Goal: Information Seeking & Learning: Learn about a topic

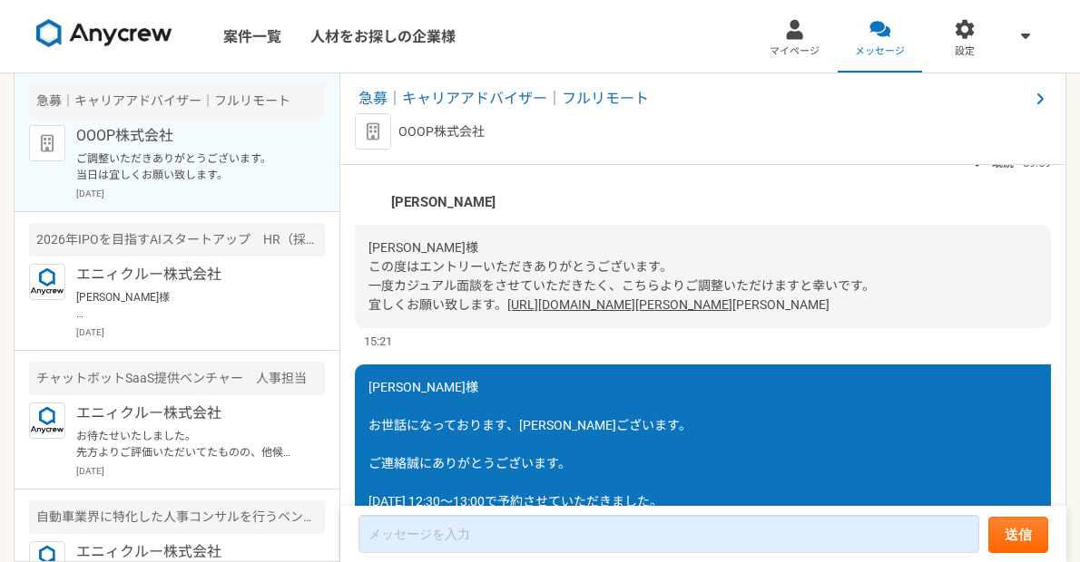
scroll to position [114, 0]
click at [507, 313] on link "[URL][DOMAIN_NAME][PERSON_NAME]" at bounding box center [619, 305] width 225 height 15
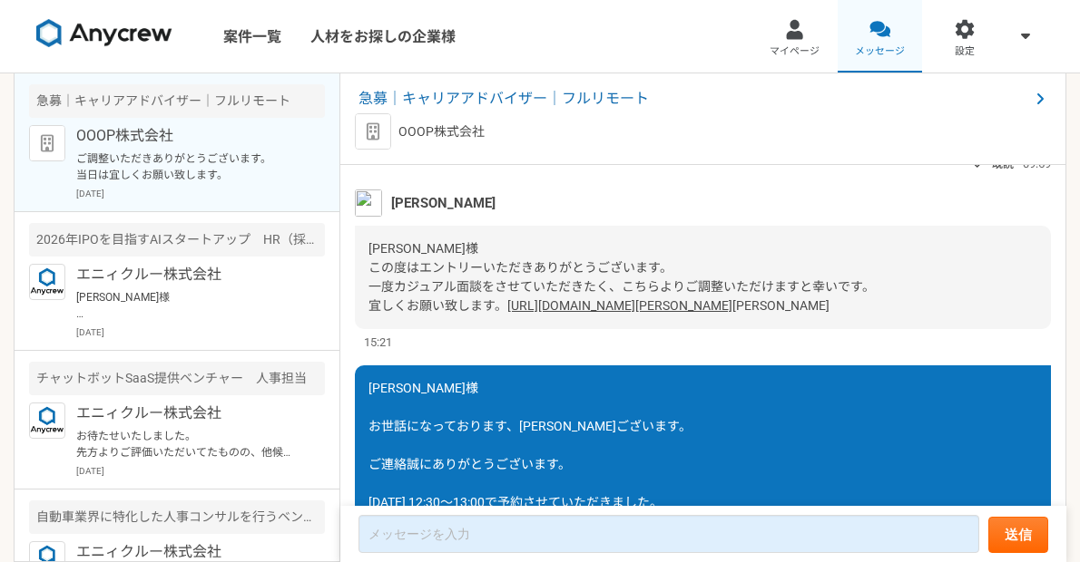
click at [764, 39] on div at bounding box center [879, 29] width 21 height 21
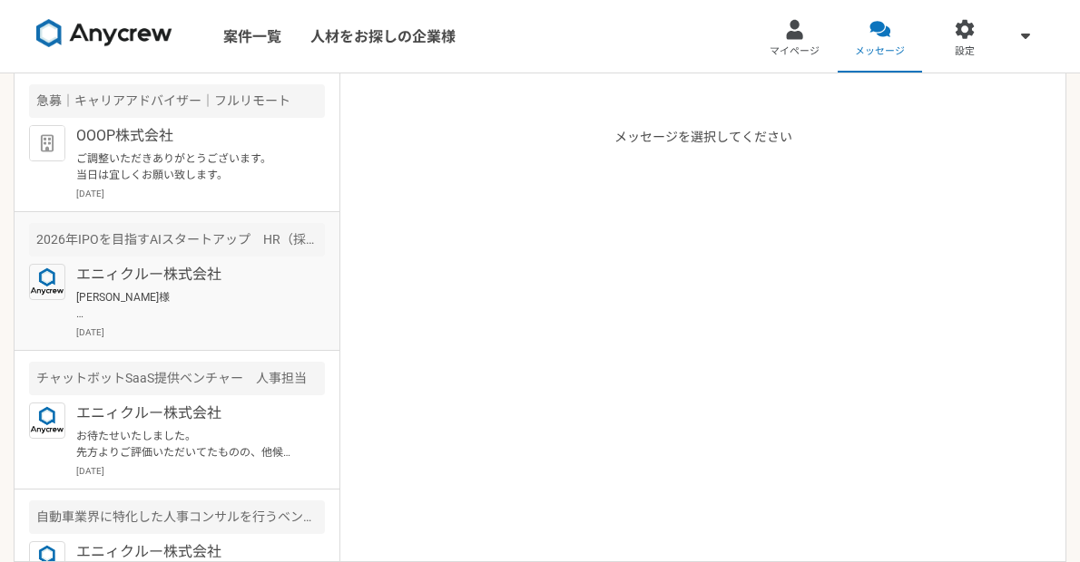
click at [230, 319] on p "[PERSON_NAME]様 かしこまりました。 残念ではありますが、引き継ぎよろしくお願いいたします。 [PERSON_NAME]" at bounding box center [188, 305] width 224 height 33
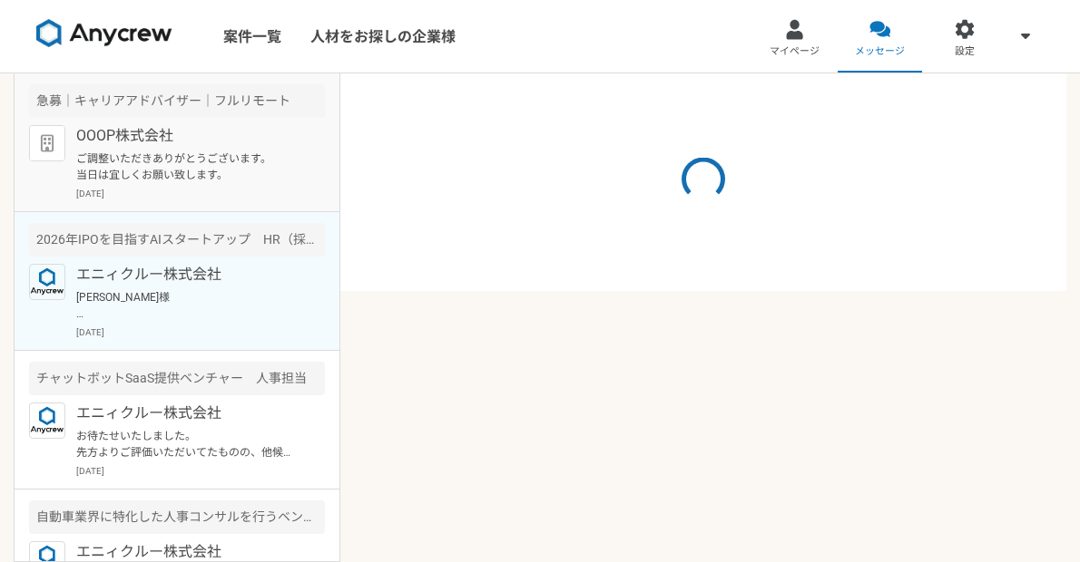
click at [267, 172] on p "ご調整いただきありがとうございます。 当日は宜しくお願い致します。" at bounding box center [188, 167] width 224 height 33
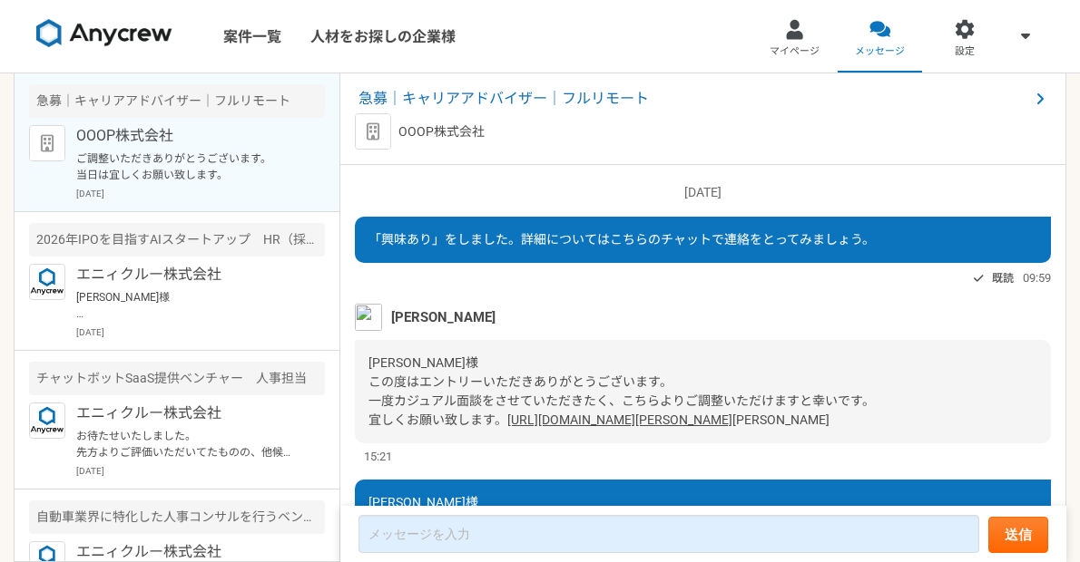
scroll to position [484, 0]
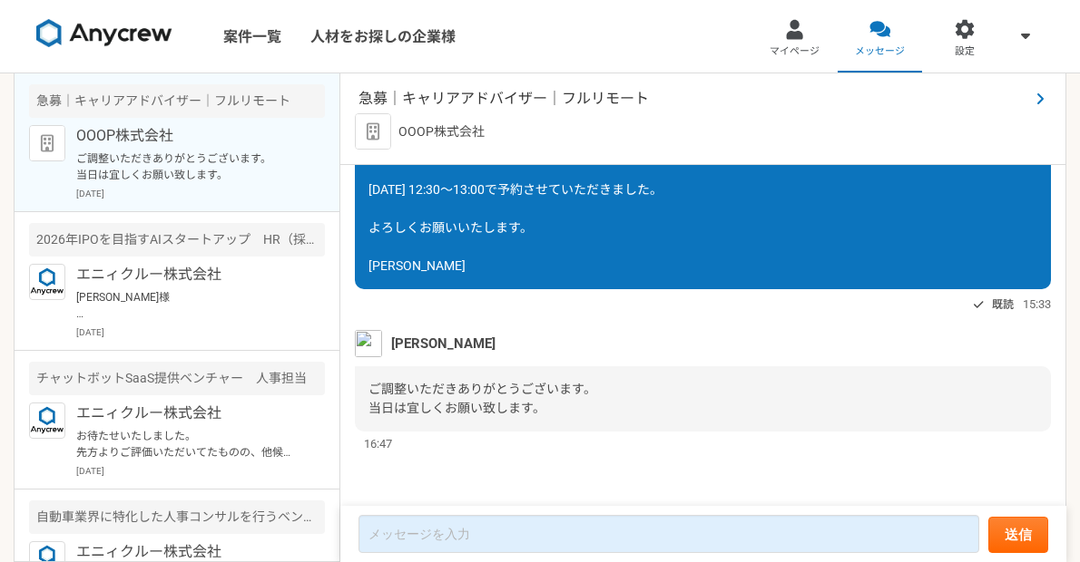
click at [422, 90] on span "急募｜キャリアアドバイザー｜フルリモート" at bounding box center [693, 99] width 670 height 22
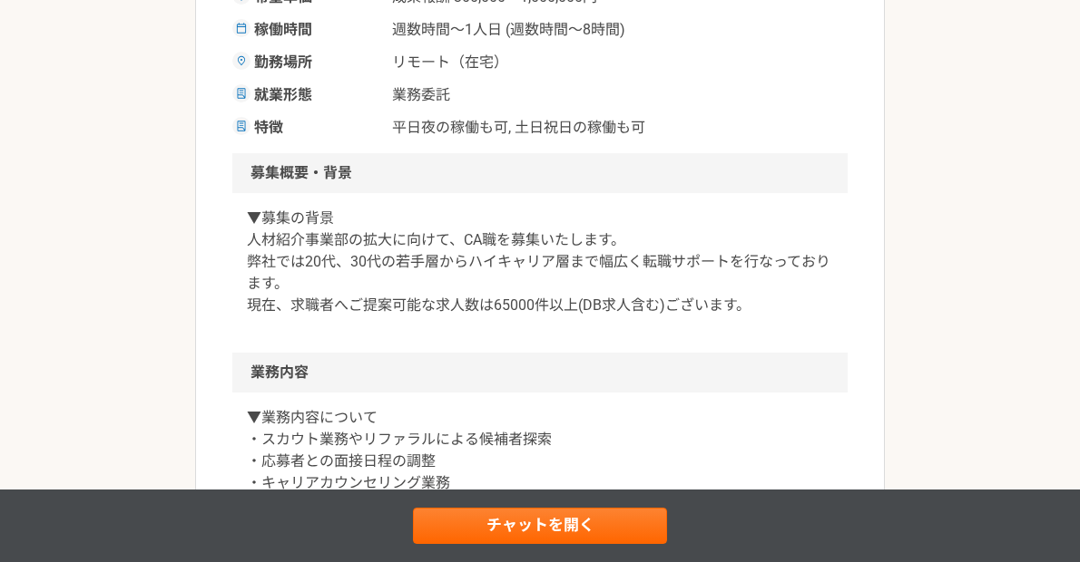
scroll to position [448, 0]
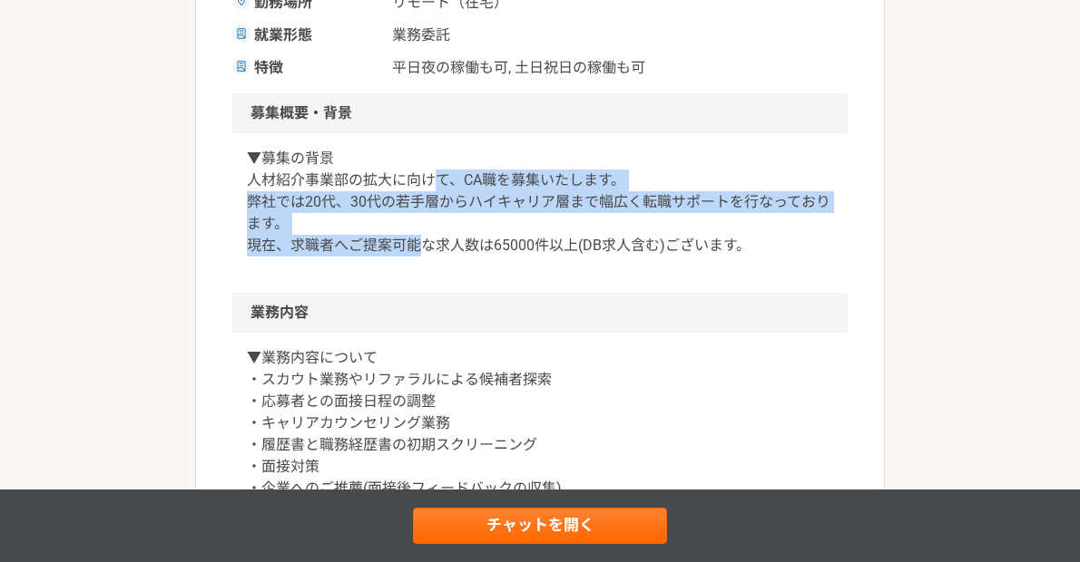
drag, startPoint x: 431, startPoint y: 191, endPoint x: 420, endPoint y: 257, distance: 67.1
click at [420, 257] on div "▼募集の背景 人材紹介事業部の拡大に向けて、CA職を募集いたします。 弊社では20代、30代の若手層からハイキャリア層まで幅広く転職サポートを行なっております…" at bounding box center [539, 213] width 615 height 160
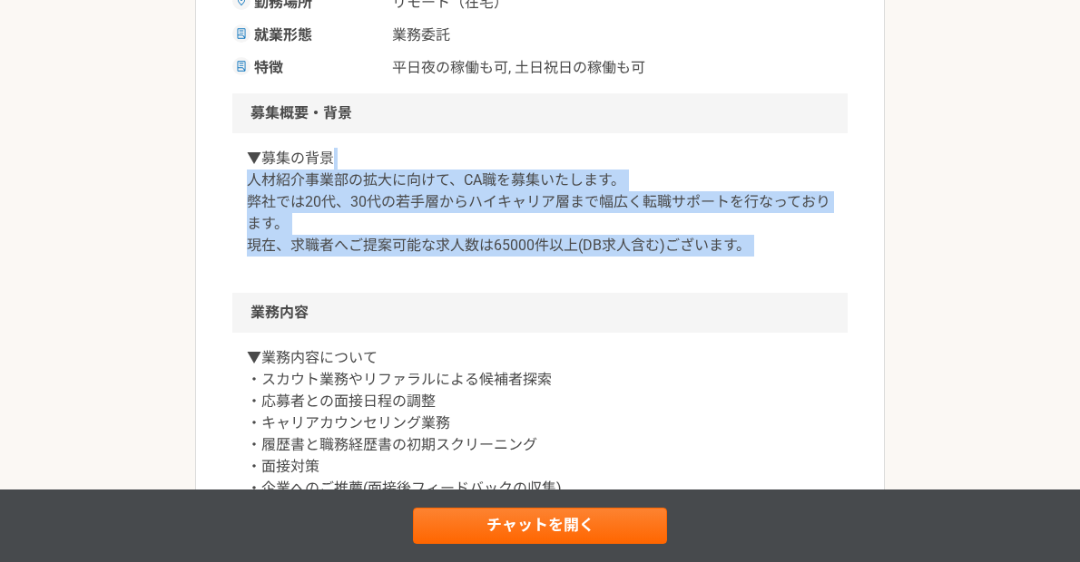
drag, startPoint x: 420, startPoint y: 257, endPoint x: 425, endPoint y: 151, distance: 106.3
click at [425, 151] on div "▼募集の背景 人材紹介事業部の拡大に向けて、CA職を募集いたします。 弊社では20代、30代の若手層からハイキャリア層まで幅広く転職サポートを行なっております…" at bounding box center [539, 213] width 615 height 160
click at [425, 151] on p "▼募集の背景 人材紹介事業部の拡大に向けて、CA職を募集いたします。 弊社では20代、30代の若手層からハイキャリア層まで幅広く転職サポートを行なっております…" at bounding box center [540, 202] width 586 height 109
drag, startPoint x: 425, startPoint y: 151, endPoint x: 397, endPoint y: 265, distance: 117.7
click at [397, 265] on div "▼募集の背景 人材紹介事業部の拡大に向けて、CA職を募集いたします。 弊社では20代、30代の若手層からハイキャリア層まで幅広く転職サポートを行なっております…" at bounding box center [539, 213] width 615 height 160
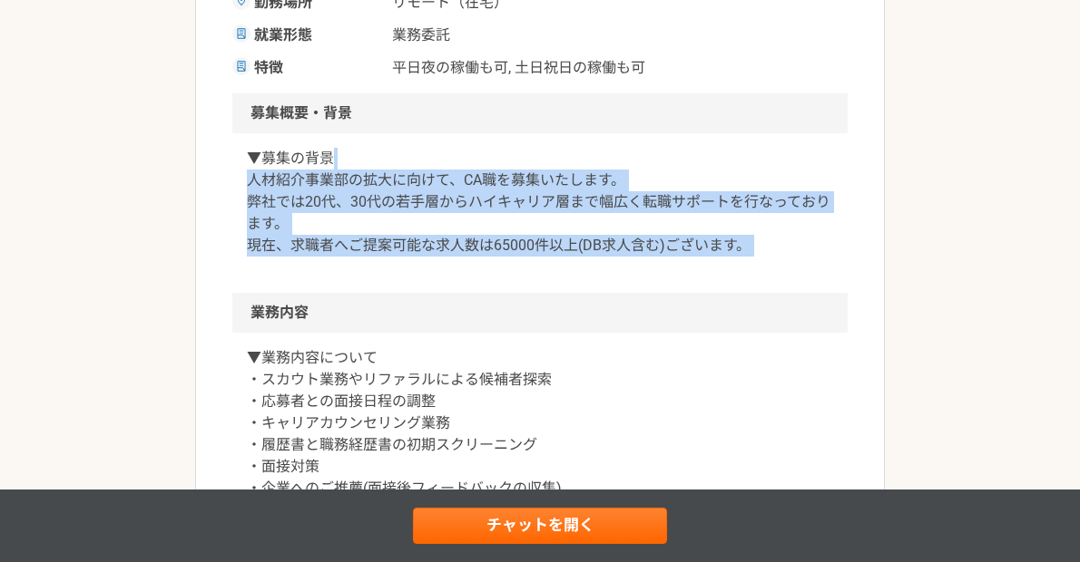
click at [397, 265] on div "▼募集の背景 人材紹介事業部の拡大に向けて、CA職を募集いたします。 弊社では20代、30代の若手層からハイキャリア層まで幅広く転職サポートを行なっております…" at bounding box center [539, 213] width 615 height 160
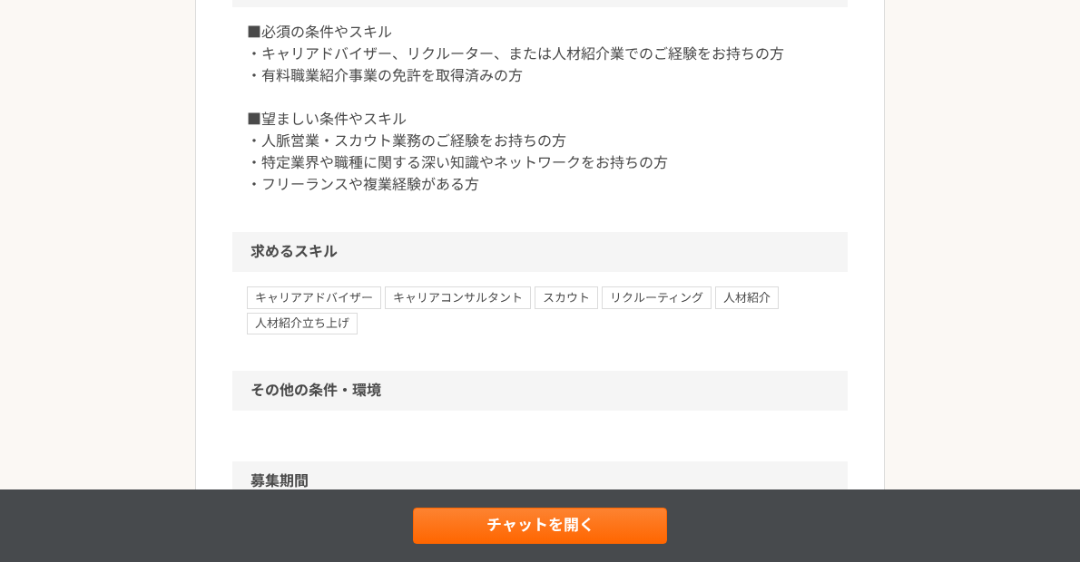
scroll to position [1094, 0]
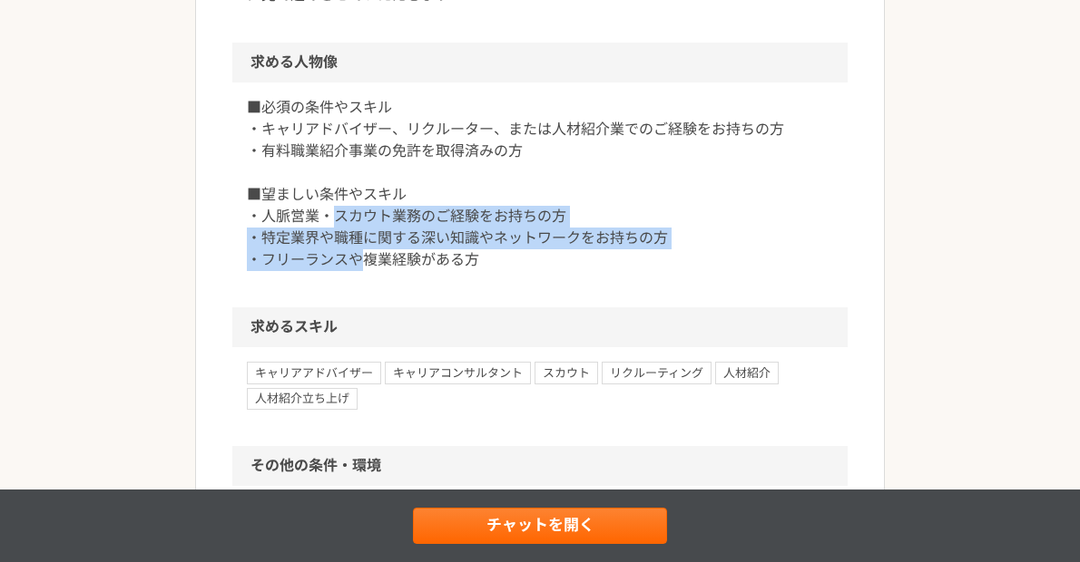
drag, startPoint x: 338, startPoint y: 210, endPoint x: 366, endPoint y: 253, distance: 50.6
click at [366, 253] on p "■必須の条件やスキル ・キャリアドバイザー、リクルーター、または人材紹介業でのご経験をお持ちの方 ・有料職業紹介事業の免許を取得済みの方 ■望ましい条件やスキ…" at bounding box center [540, 184] width 586 height 174
drag, startPoint x: 366, startPoint y: 253, endPoint x: 329, endPoint y: 198, distance: 66.2
click at [329, 198] on p "■必須の条件やスキル ・キャリアドバイザー、リクルーター、または人材紹介業でのご経験をお持ちの方 ・有料職業紹介事業の免許を取得済みの方 ■望ましい条件やスキ…" at bounding box center [540, 184] width 586 height 174
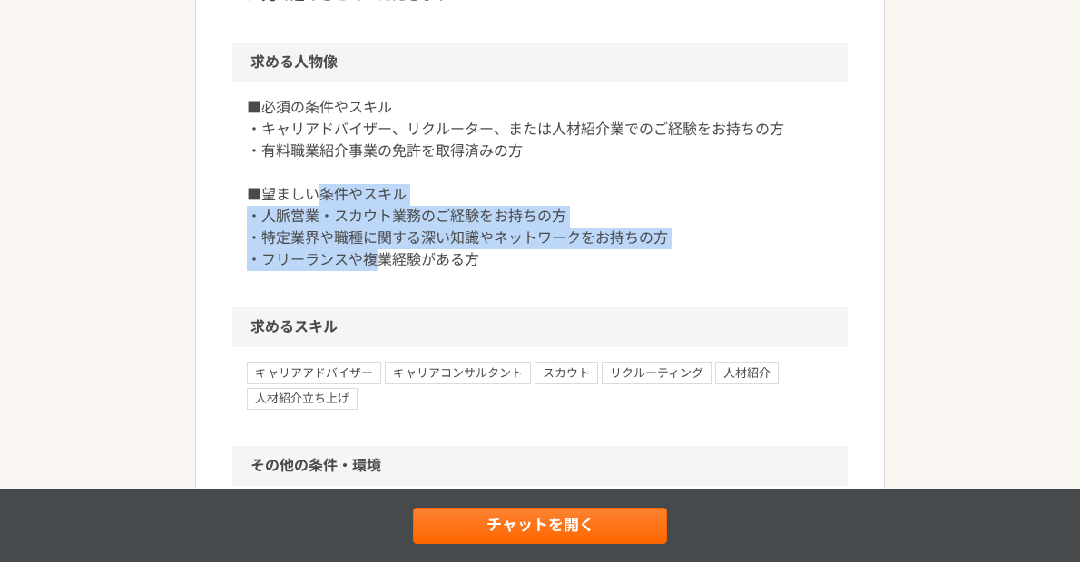
click at [329, 198] on p "■必須の条件やスキル ・キャリアドバイザー、リクルーター、または人材紹介業でのご経験をお持ちの方 ・有料職業紹介事業の免許を取得済みの方 ■望ましい条件やスキ…" at bounding box center [540, 184] width 586 height 174
drag, startPoint x: 329, startPoint y: 198, endPoint x: 412, endPoint y: 268, distance: 108.1
click at [412, 268] on p "■必須の条件やスキル ・キャリアドバイザー、リクルーター、または人材紹介業でのご経験をお持ちの方 ・有料職業紹介事業の免許を取得済みの方 ■望ましい条件やスキ…" at bounding box center [540, 184] width 586 height 174
drag, startPoint x: 412, startPoint y: 268, endPoint x: 328, endPoint y: 182, distance: 119.3
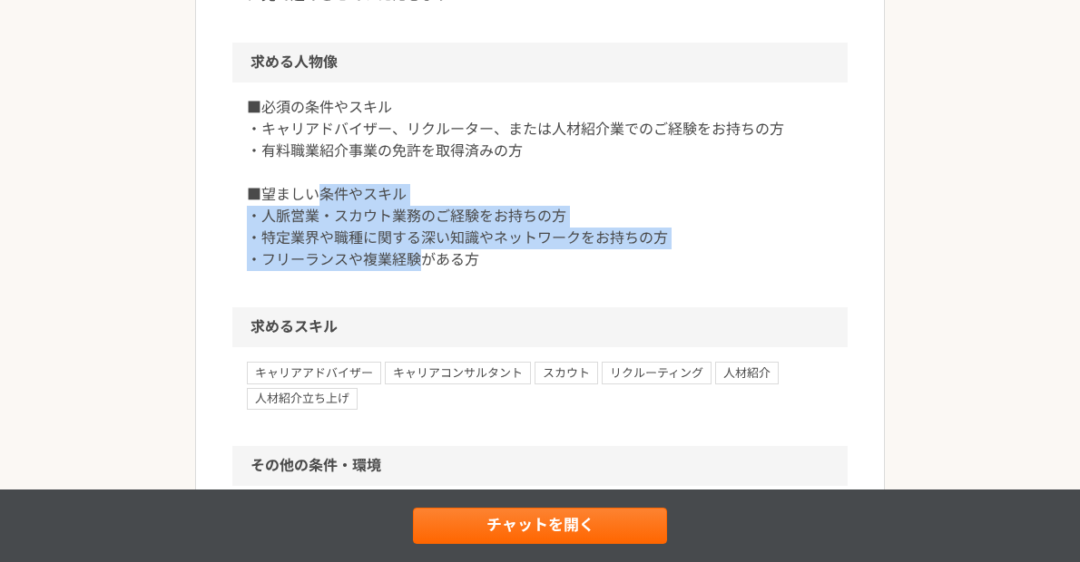
click at [328, 182] on p "■必須の条件やスキル ・キャリアドバイザー、リクルーター、または人材紹介業でのご経験をお持ちの方 ・有料職業紹介事業の免許を取得済みの方 ■望ましい条件やスキ…" at bounding box center [540, 184] width 586 height 174
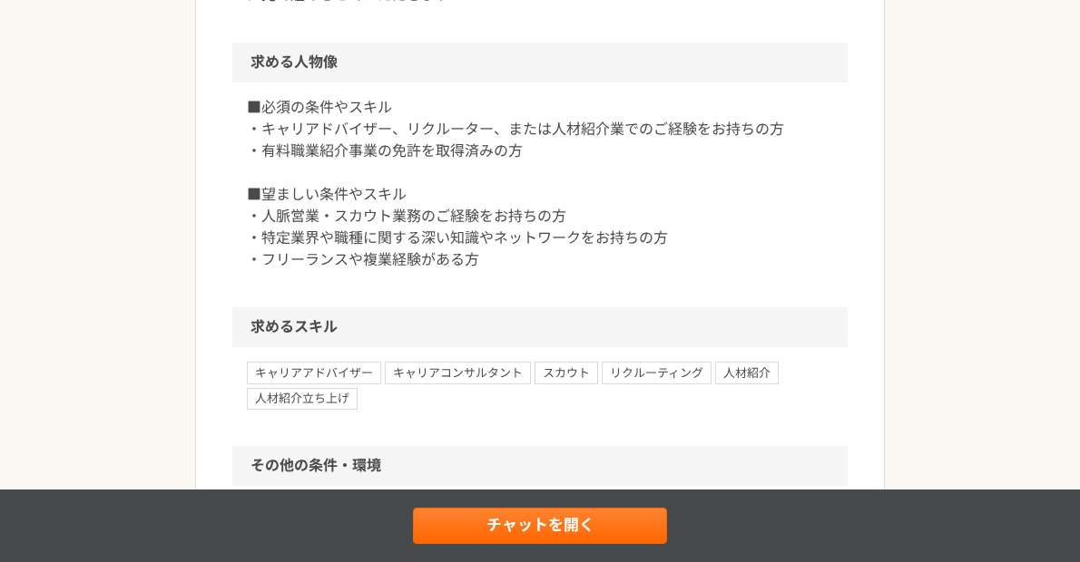
click at [328, 182] on p "■必須の条件やスキル ・キャリアドバイザー、リクルーター、または人材紹介業でのご経験をお持ちの方 ・有料職業紹介事業の免許を取得済みの方 ■望ましい条件やスキ…" at bounding box center [540, 184] width 586 height 174
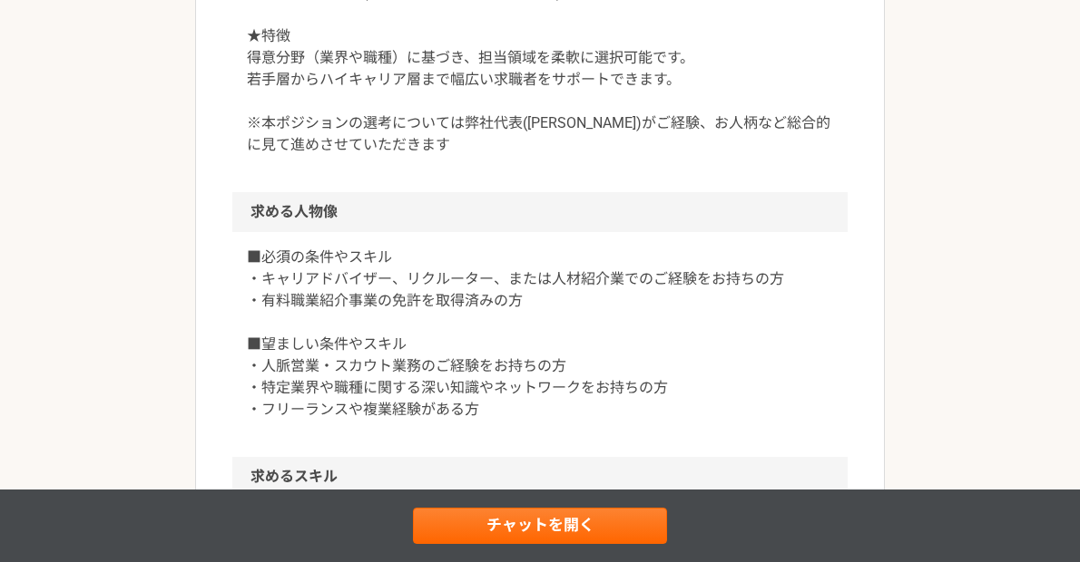
scroll to position [1128, 0]
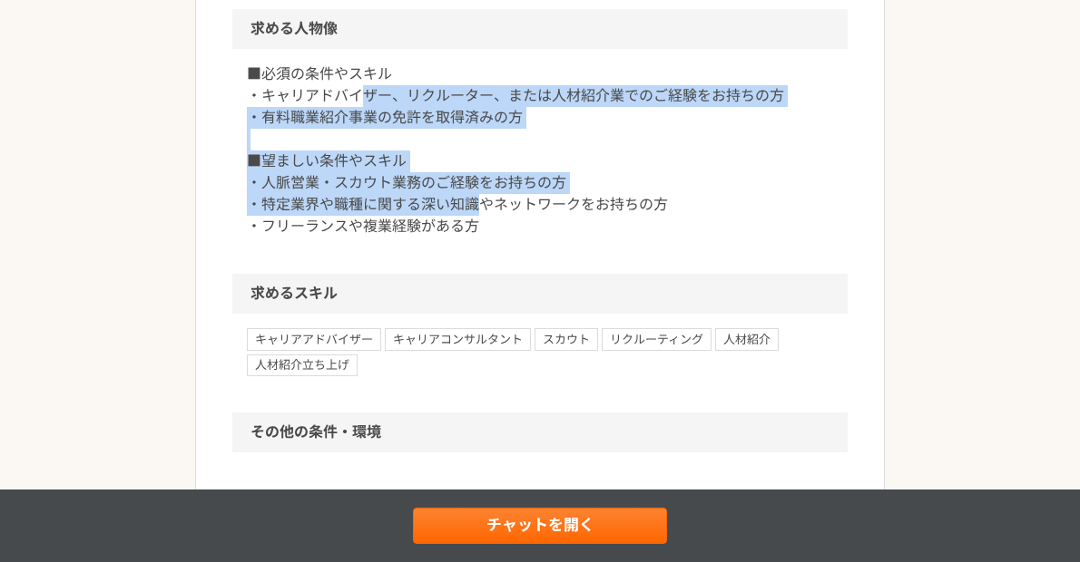
drag, startPoint x: 485, startPoint y: 199, endPoint x: 356, endPoint y: 86, distance: 171.7
click at [356, 86] on p "■必須の条件やスキル ・キャリアドバイザー、リクルーター、または人材紹介業でのご経験をお持ちの方 ・有料職業紹介事業の免許を取得済みの方 ■望ましい条件やスキ…" at bounding box center [540, 151] width 586 height 174
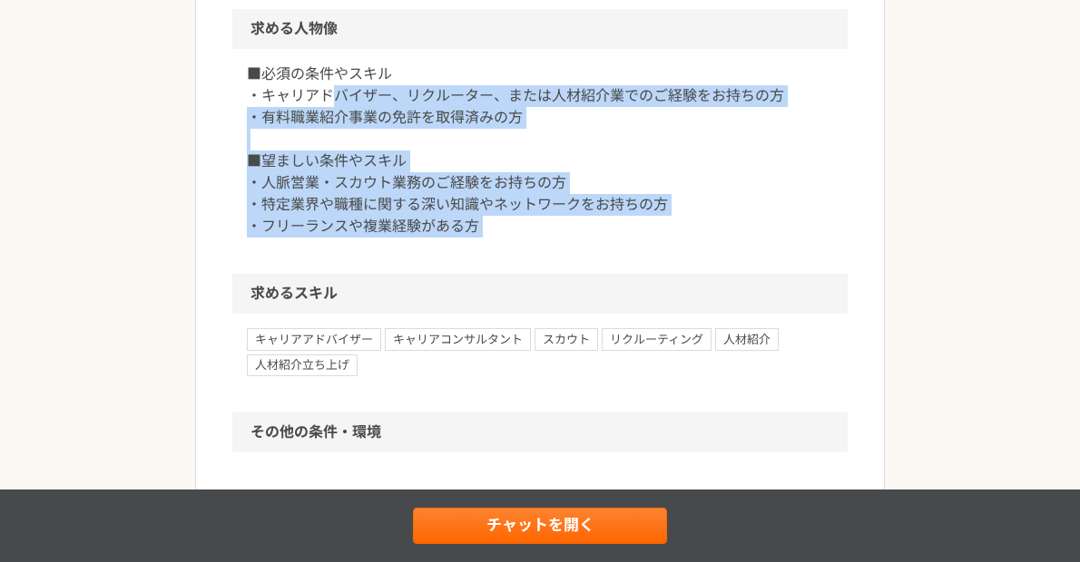
drag, startPoint x: 356, startPoint y: 86, endPoint x: 488, endPoint y: 220, distance: 188.6
click at [488, 220] on p "■必須の条件やスキル ・キャリアドバイザー、リクルーター、または人材紹介業でのご経験をお持ちの方 ・有料職業紹介事業の免許を取得済みの方 ■望ましい条件やスキ…" at bounding box center [540, 151] width 586 height 174
drag, startPoint x: 488, startPoint y: 220, endPoint x: 307, endPoint y: 37, distance: 257.9
click at [307, 37] on section "求める人物像 ■必須の条件やスキル ・キャリアドバイザー、リクルーター、または人材紹介業でのご経験をお持ちの方 ・有料職業紹介事業の免許を取得済みの方 ■望ま…" at bounding box center [539, 141] width 615 height 265
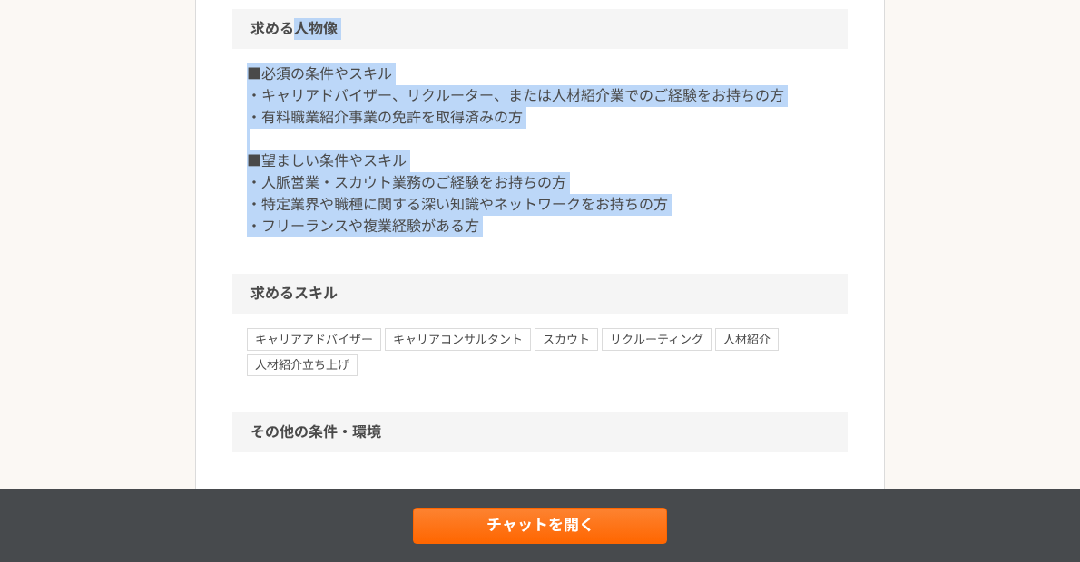
click at [307, 37] on h2 "求める人物像" at bounding box center [539, 29] width 615 height 40
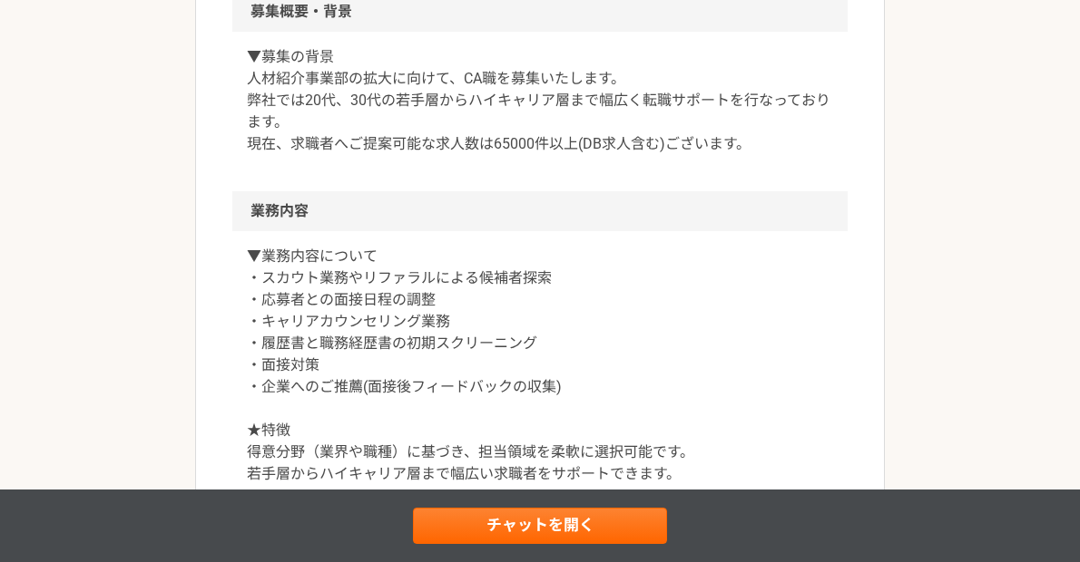
scroll to position [464, 0]
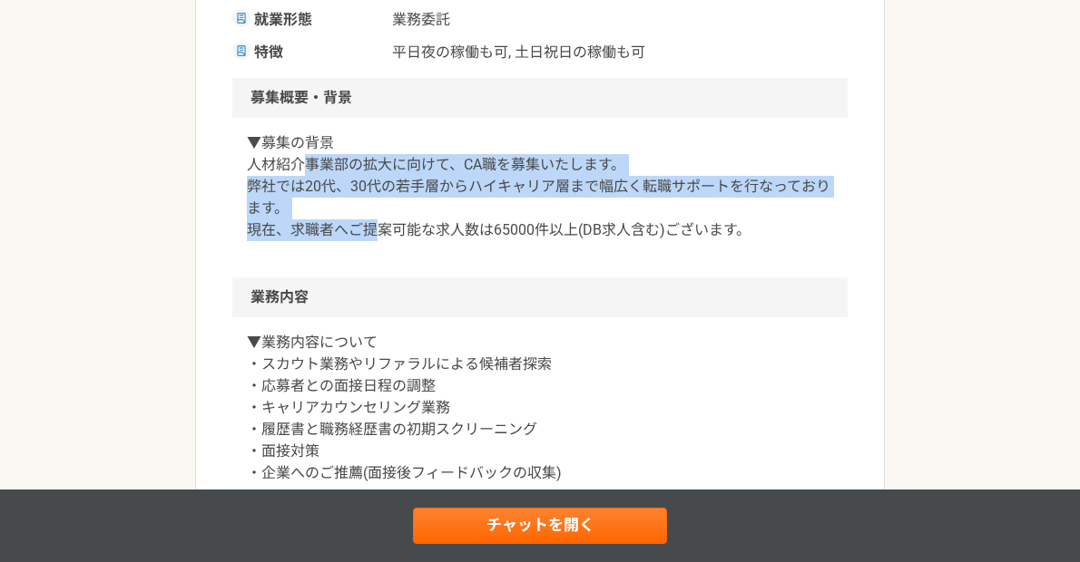
drag, startPoint x: 307, startPoint y: 158, endPoint x: 385, endPoint y: 236, distance: 110.3
click at [385, 236] on p "▼募集の背景 人材紹介事業部の拡大に向けて、CA職を募集いたします。 弊社では20代、30代の若手層からハイキャリア層まで幅広く転職サポートを行なっております…" at bounding box center [540, 186] width 586 height 109
drag, startPoint x: 385, startPoint y: 236, endPoint x: 281, endPoint y: 127, distance: 150.2
click at [281, 127] on div "▼募集の背景 人材紹介事業部の拡大に向けて、CA職を募集いたします。 弊社では20代、30代の若手層からハイキャリア層まで幅広く転職サポートを行なっております…" at bounding box center [539, 198] width 615 height 160
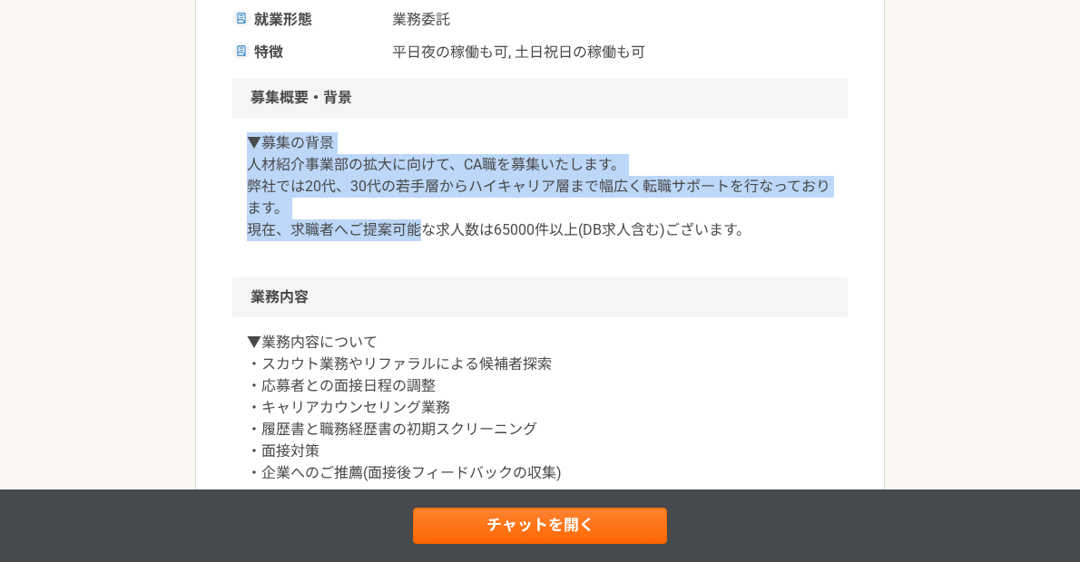
click at [281, 127] on div "▼募集の背景 人材紹介事業部の拡大に向けて、CA職を募集いたします。 弊社では20代、30代の若手層からハイキャリア層まで幅広く転職サポートを行なっております…" at bounding box center [539, 198] width 615 height 160
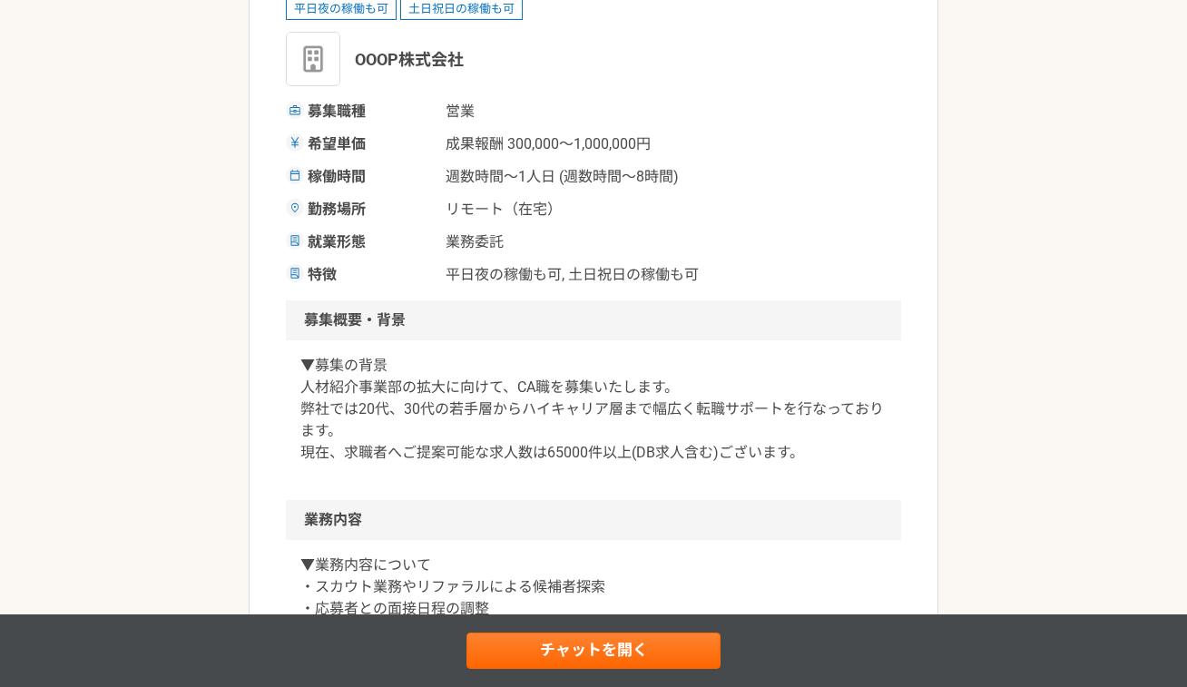
scroll to position [390, 0]
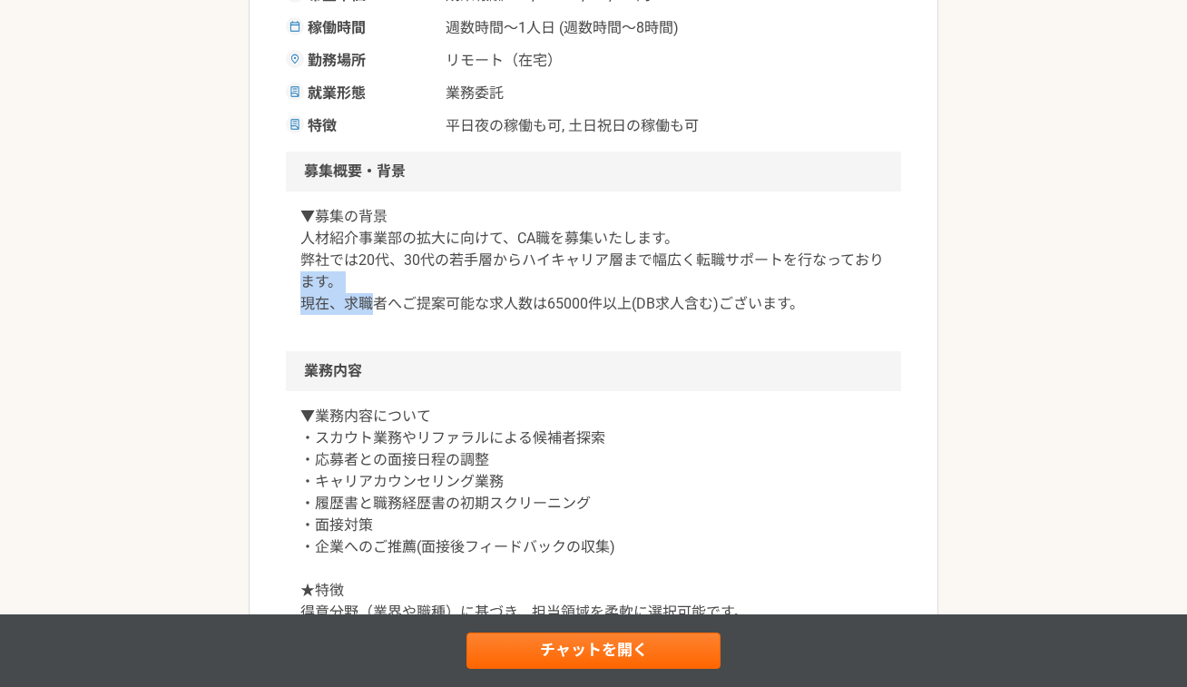
drag, startPoint x: 306, startPoint y: 274, endPoint x: 377, endPoint y: 307, distance: 78.8
click at [377, 307] on p "▼募集の背景 人材紹介事業部の拡大に向けて、CA職を募集いたします。 弊社では20代、30代の若手層からハイキャリア層まで幅広く転職サポートを行なっております…" at bounding box center [593, 260] width 586 height 109
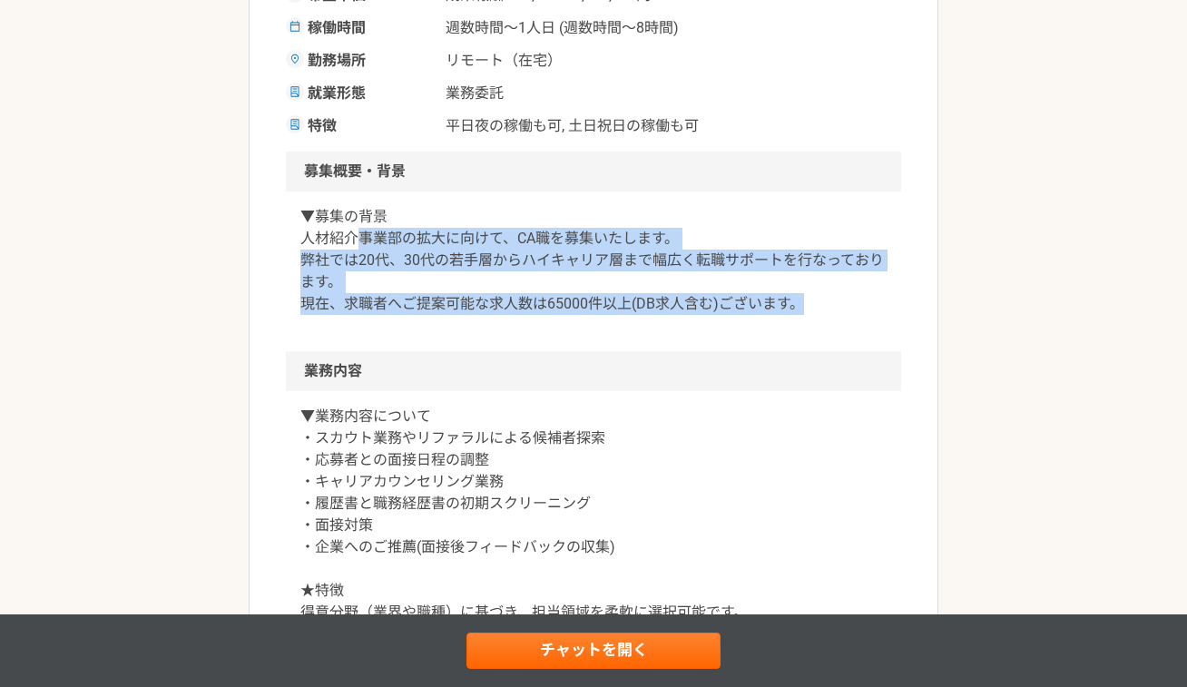
drag, startPoint x: 364, startPoint y: 244, endPoint x: 432, endPoint y: 327, distance: 107.0
click at [432, 327] on div "▼募集の背景 人材紹介事業部の拡大に向けて、CA職を募集いたします。 弊社では20代、30代の若手層からハイキャリア層まで幅広く転職サポートを行なっております…" at bounding box center [593, 271] width 615 height 160
drag, startPoint x: 432, startPoint y: 327, endPoint x: 340, endPoint y: 208, distance: 150.1
click at [341, 208] on div "▼募集の背景 人材紹介事業部の拡大に向けて、CA職を募集いたします。 弊社では20代、30代の若手層からハイキャリア層まで幅広く転職サポートを行なっております…" at bounding box center [593, 271] width 615 height 160
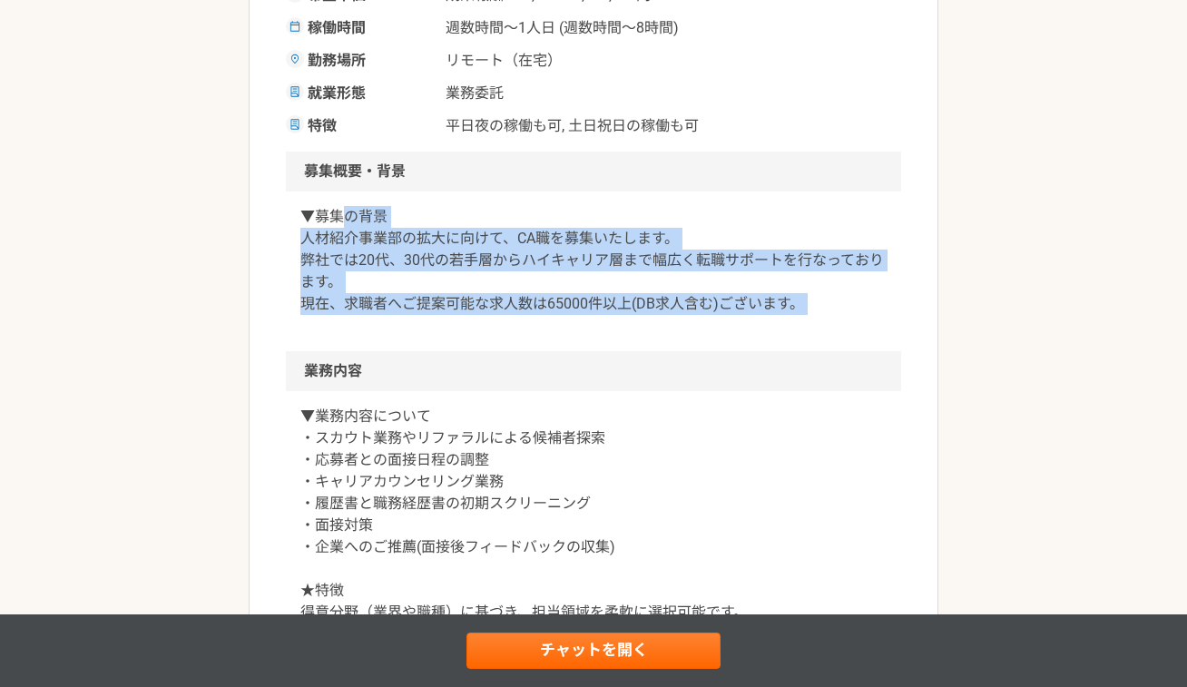
click at [340, 208] on p "▼募集の背景 人材紹介事業部の拡大に向けて、CA職を募集いたします。 弊社では20代、30代の若手層からハイキャリア層まで幅広く転職サポートを行なっております…" at bounding box center [593, 260] width 586 height 109
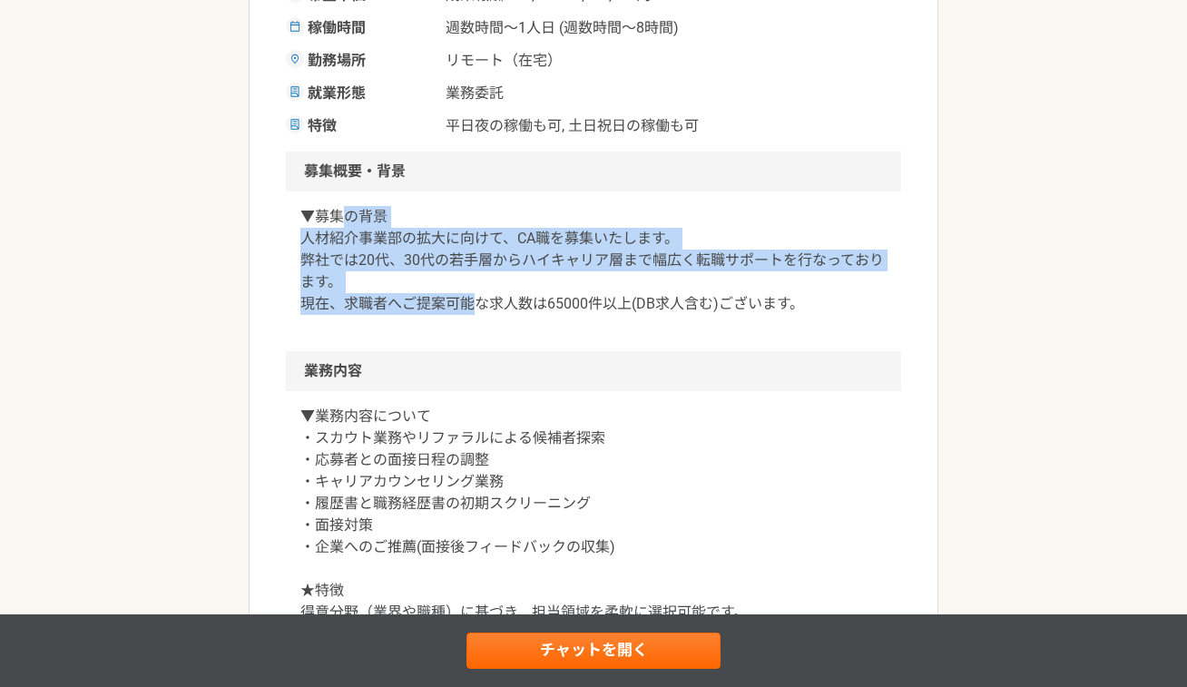
drag, startPoint x: 340, startPoint y: 208, endPoint x: 439, endPoint y: 315, distance: 145.7
click at [439, 315] on div "▼募集の背景 人材紹介事業部の拡大に向けて、CA職を募集いたします。 弊社では20代、30代の若手層からハイキャリア層まで幅広く転職サポートを行なっております…" at bounding box center [593, 271] width 615 height 160
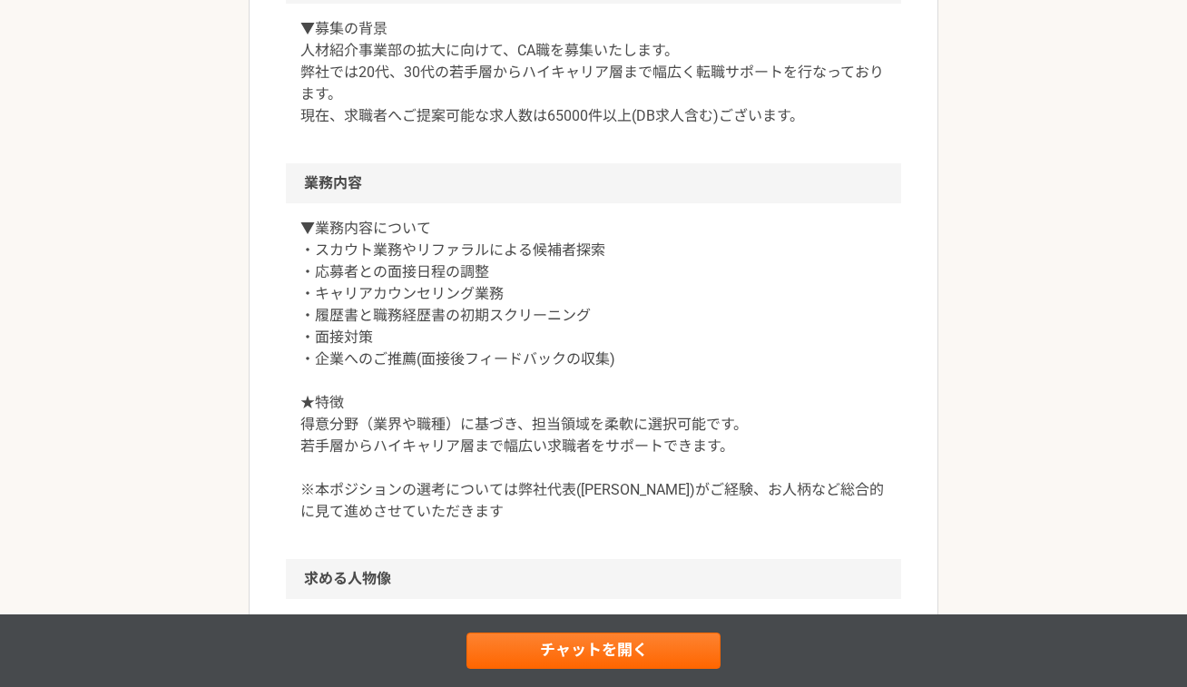
scroll to position [582, 0]
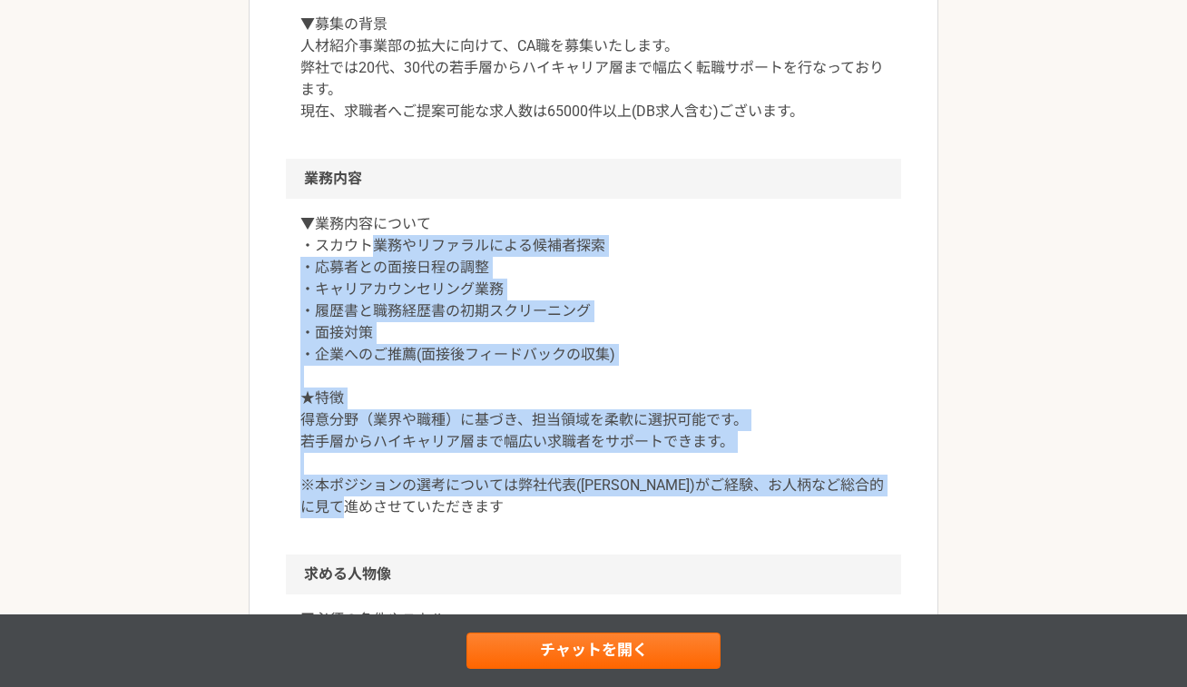
drag, startPoint x: 374, startPoint y: 253, endPoint x: 652, endPoint y: 546, distance: 404.3
click at [652, 546] on div "▼業務内容について ・スカウト業務やリファラルによる候補者探索 ・応募者との面接日程の調整 ・キャリアカウンセリング業務 ・履歴書と職務経歴書の初期スクリーニ…" at bounding box center [593, 377] width 615 height 356
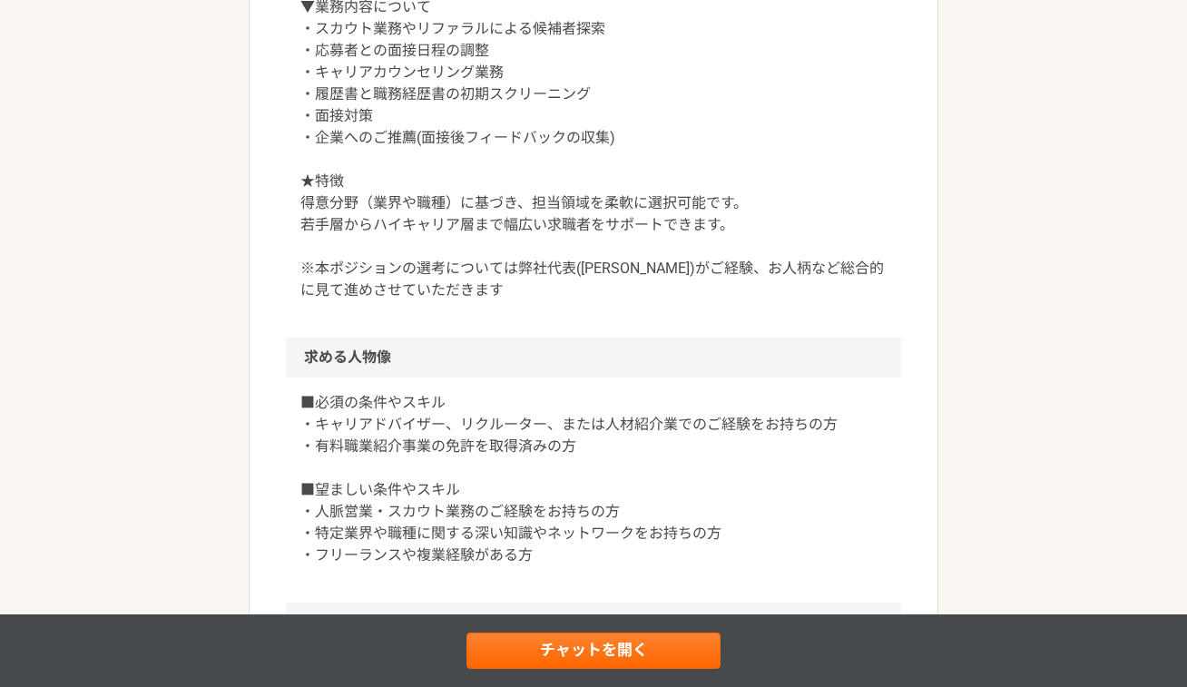
scroll to position [1058, 0]
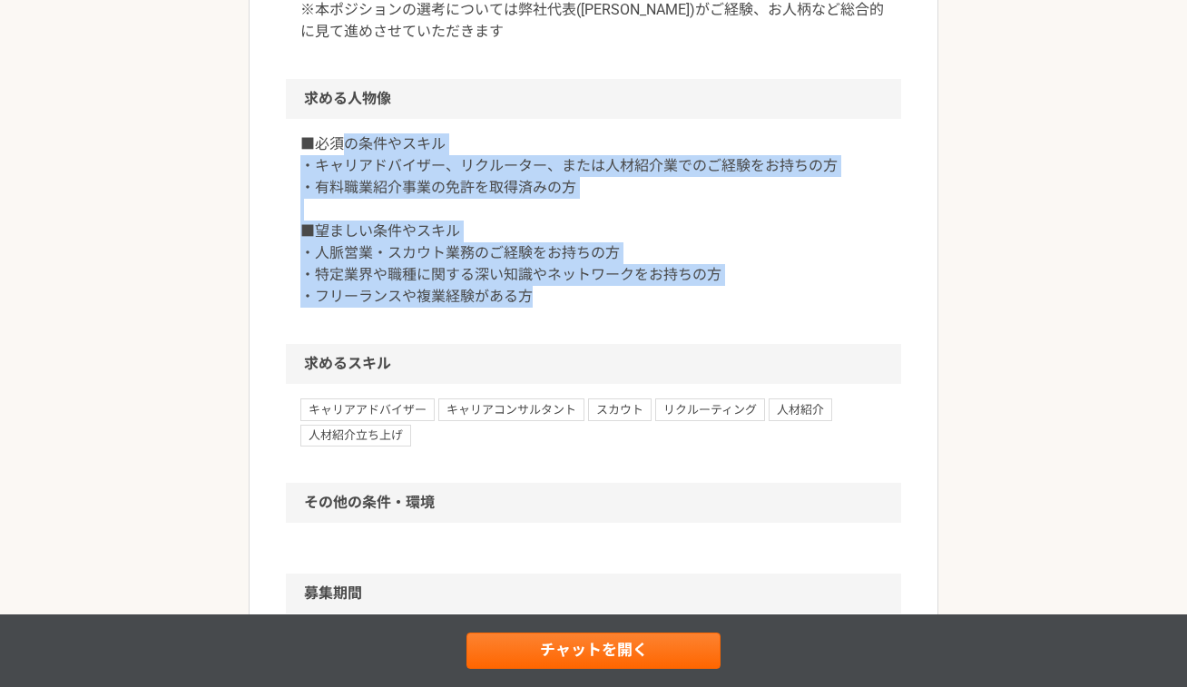
drag, startPoint x: 346, startPoint y: 142, endPoint x: 532, endPoint y: 297, distance: 241.6
click at [532, 297] on p "■必須の条件やスキル ・キャリアドバイザー、リクルーター、または人材紹介業でのご経験をお持ちの方 ・有料職業紹介事業の免許を取得済みの方 ■望ましい条件やスキ…" at bounding box center [593, 220] width 586 height 174
click at [532, 296] on p "■必須の条件やスキル ・キャリアドバイザー、リクルーター、または人材紹介業でのご経験をお持ちの方 ・有料職業紹介事業の免許を取得済みの方 ■望ましい条件やスキ…" at bounding box center [593, 220] width 586 height 174
drag, startPoint x: 532, startPoint y: 296, endPoint x: 299, endPoint y: 132, distance: 284.4
click at [299, 132] on div "■必須の条件やスキル ・キャリアドバイザー、リクルーター、または人材紹介業でのご経験をお持ちの方 ・有料職業紹介事業の免許を取得済みの方 ■望ましい条件やスキ…" at bounding box center [593, 231] width 615 height 225
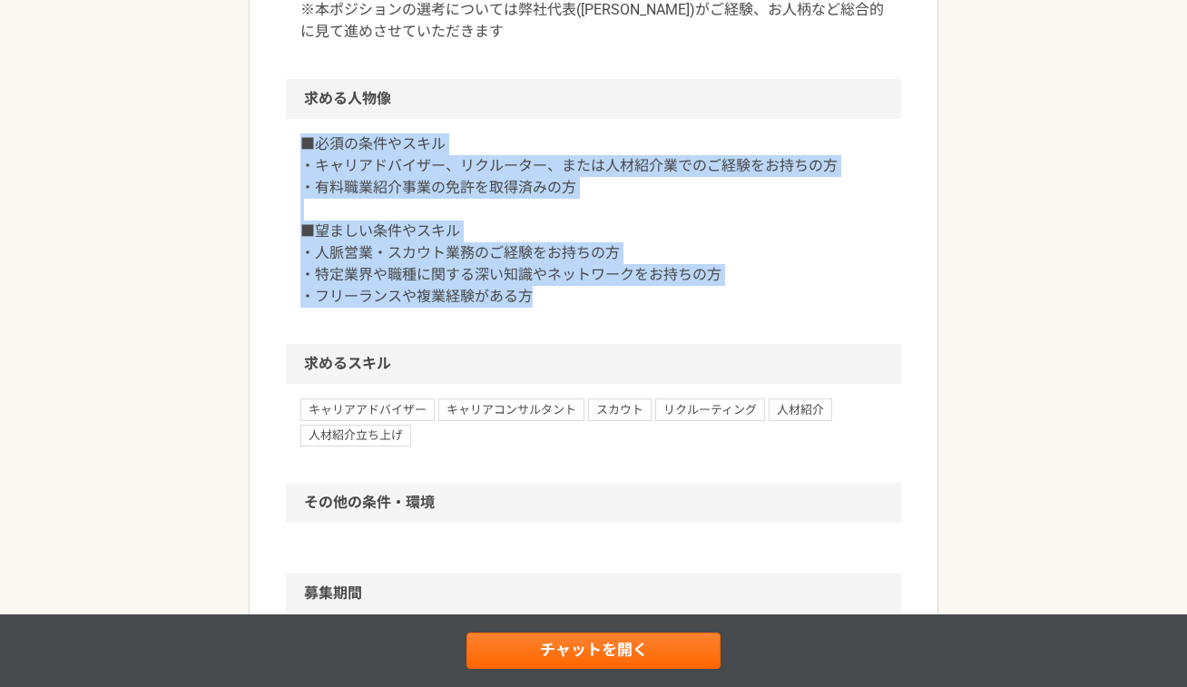
click at [299, 132] on div "■必須の条件やスキル ・キャリアドバイザー、リクルーター、または人材紹介業でのご経験をお持ちの方 ・有料職業紹介事業の免許を取得済みの方 ■望ましい条件やスキ…" at bounding box center [593, 231] width 615 height 225
drag, startPoint x: 299, startPoint y: 132, endPoint x: 552, endPoint y: 302, distance: 304.5
click at [552, 302] on div "■必須の条件やスキル ・キャリアドバイザー、リクルーター、または人材紹介業でのご経験をお持ちの方 ・有料職業紹介事業の免許を取得済みの方 ■望ましい条件やスキ…" at bounding box center [593, 231] width 615 height 225
click at [552, 302] on p "■必須の条件やスキル ・キャリアドバイザー、リクルーター、または人材紹介業でのご経験をお持ちの方 ・有料職業紹介事業の免許を取得済みの方 ■望ましい条件やスキ…" at bounding box center [593, 220] width 586 height 174
drag, startPoint x: 552, startPoint y: 302, endPoint x: 308, endPoint y: 131, distance: 298.3
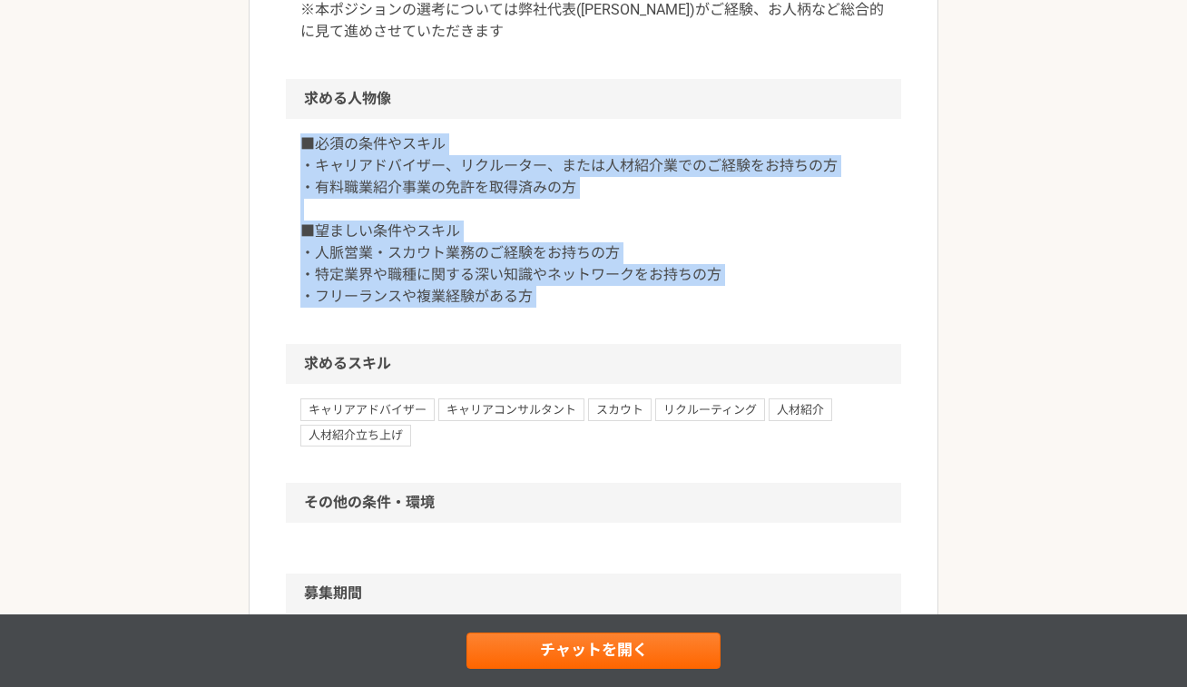
click at [308, 131] on div "■必須の条件やスキル ・キャリアドバイザー、リクルーター、または人材紹介業でのご経験をお持ちの方 ・有料職業紹介事業の免許を取得済みの方 ■望ましい条件やスキ…" at bounding box center [593, 231] width 615 height 225
drag, startPoint x: 308, startPoint y: 131, endPoint x: 572, endPoint y: 296, distance: 311.4
click at [572, 296] on div "■必須の条件やスキル ・キャリアドバイザー、リクルーター、または人材紹介業でのご経験をお持ちの方 ・有料職業紹介事業の免許を取得済みの方 ■望ましい条件やスキ…" at bounding box center [593, 231] width 615 height 225
click at [572, 296] on p "■必須の条件やスキル ・キャリアドバイザー、リクルーター、または人材紹介業でのご経験をお持ちの方 ・有料職業紹介事業の免許を取得済みの方 ■望ましい条件やスキ…" at bounding box center [593, 220] width 586 height 174
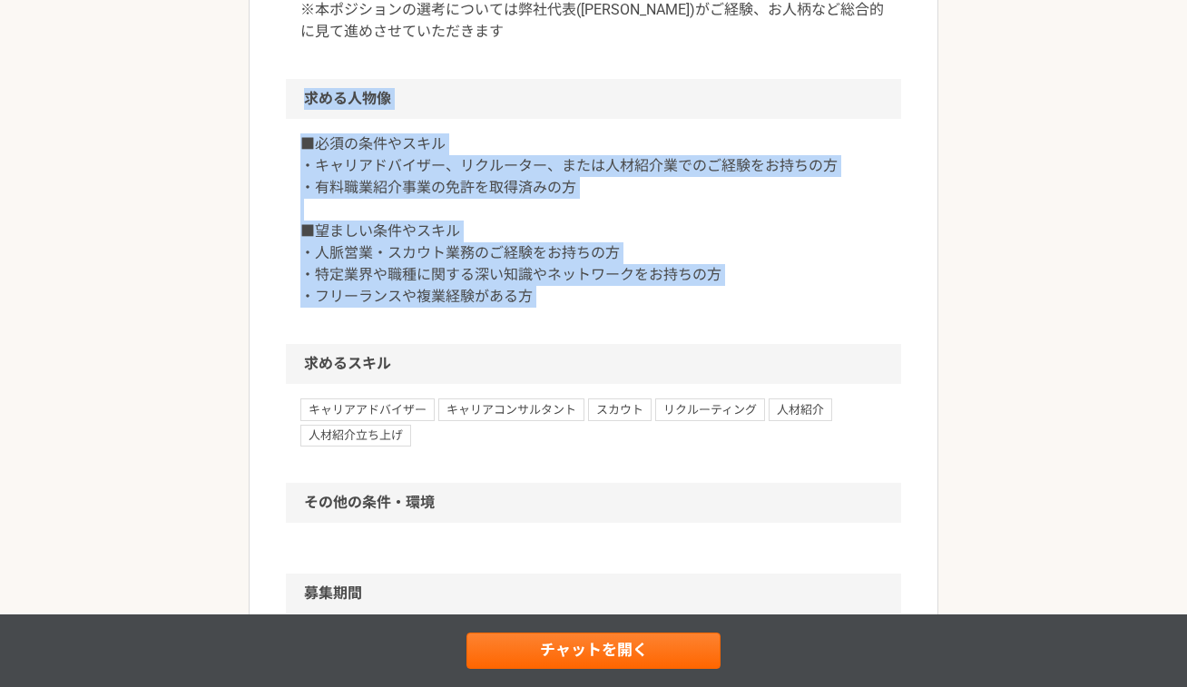
drag, startPoint x: 572, startPoint y: 296, endPoint x: 297, endPoint y: 107, distance: 333.4
click at [297, 107] on section "求める人物像 ■必須の条件やスキル ・キャリアドバイザー、リクルーター、または人材紹介業でのご経験をお持ちの方 ・有料職業紹介事業の免許を取得済みの方 ■望ま…" at bounding box center [593, 211] width 615 height 265
click at [476, 251] on p "■必須の条件やスキル ・キャリアドバイザー、リクルーター、または人材紹介業でのご経験をお持ちの方 ・有料職業紹介事業の免許を取得済みの方 ■望ましい条件やスキ…" at bounding box center [593, 220] width 586 height 174
drag, startPoint x: 533, startPoint y: 293, endPoint x: 280, endPoint y: 107, distance: 314.1
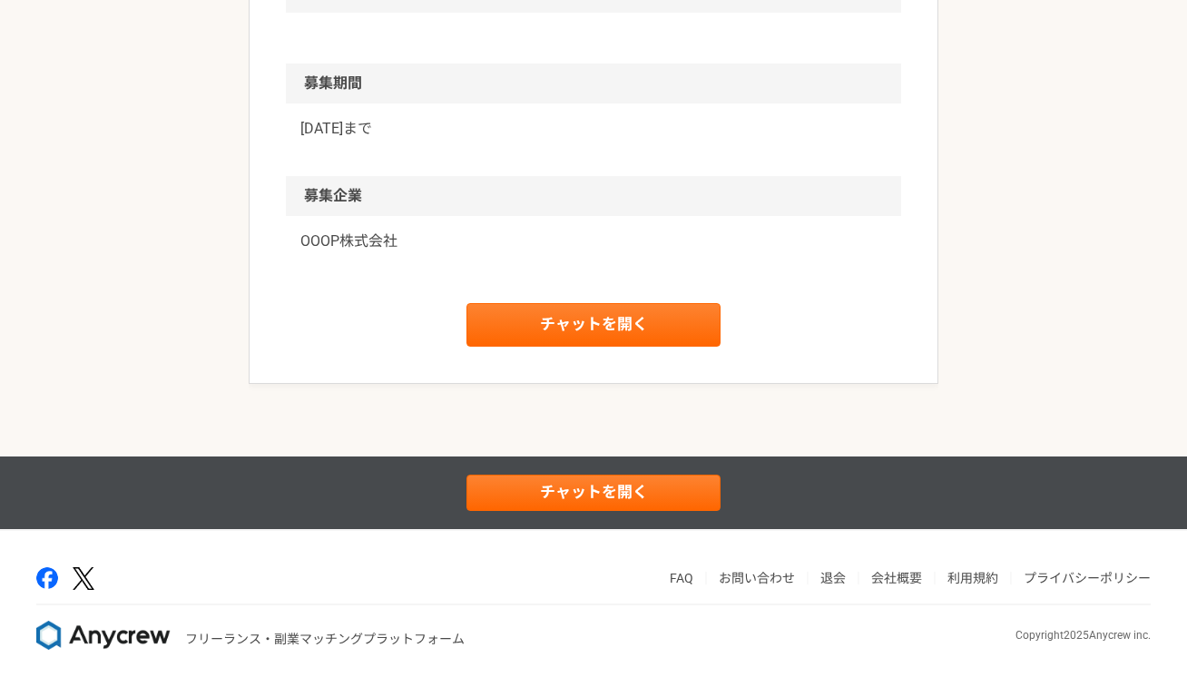
scroll to position [1012, 0]
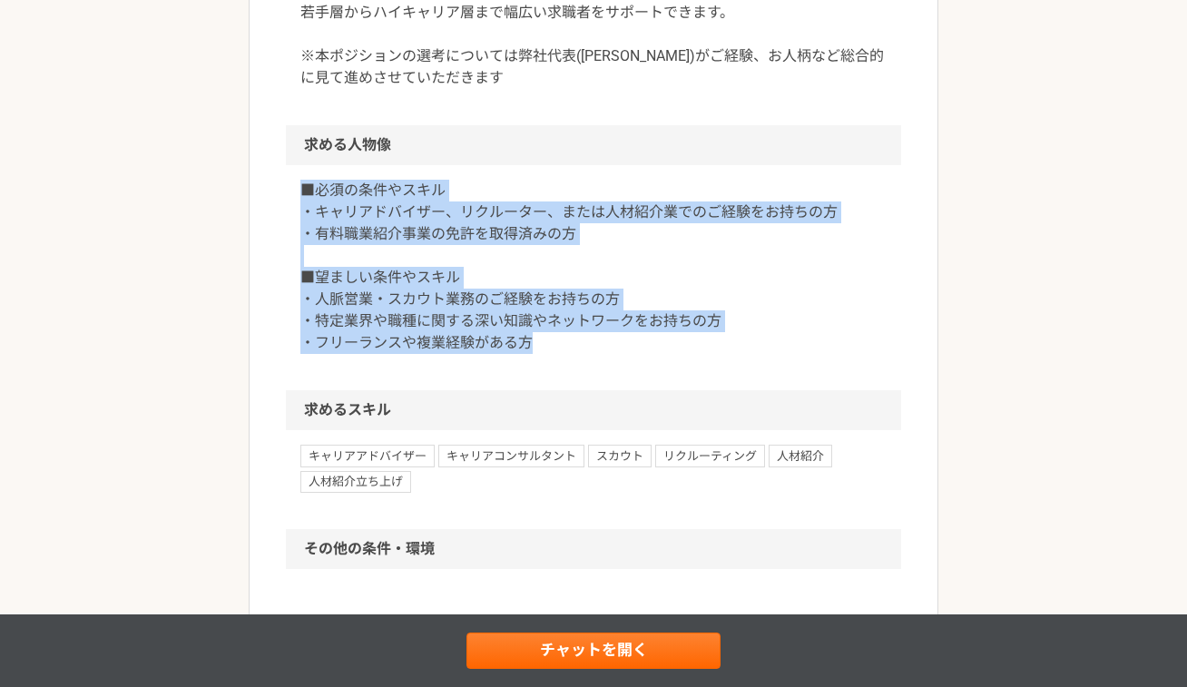
drag, startPoint x: 298, startPoint y: 181, endPoint x: 550, endPoint y: 350, distance: 304.0
click at [550, 350] on div "■必須の条件やスキル ・キャリアドバイザー、リクルーター、または人材紹介業でのご経験をお持ちの方 ・有料職業紹介事業の免許を取得済みの方 ■望ましい条件やスキ…" at bounding box center [593, 277] width 615 height 225
click at [550, 350] on p "■必須の条件やスキル ・キャリアドバイザー、リクルーター、または人材紹介業でのご経験をお持ちの方 ・有料職業紹介事業の免許を取得済みの方 ■望ましい条件やスキ…" at bounding box center [593, 267] width 586 height 174
drag, startPoint x: 550, startPoint y: 350, endPoint x: 305, endPoint y: 201, distance: 286.6
click at [305, 201] on p "■必須の条件やスキル ・キャリアドバイザー、リクルーター、または人材紹介業でのご経験をお持ちの方 ・有料職業紹介事業の免許を取得済みの方 ■望ましい条件やスキ…" at bounding box center [593, 267] width 586 height 174
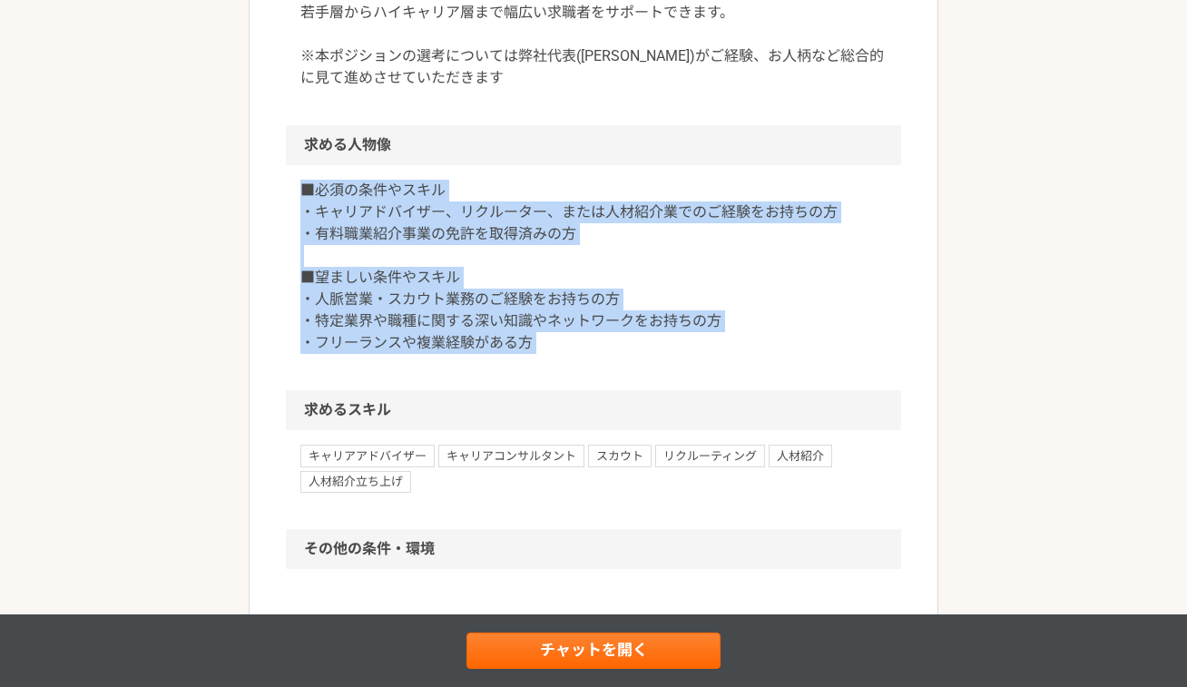
click at [305, 201] on p "■必須の条件やスキル ・キャリアドバイザー、リクルーター、または人材紹介業でのご経験をお持ちの方 ・有料職業紹介事業の免許を取得済みの方 ■望ましい条件やスキ…" at bounding box center [593, 267] width 586 height 174
drag, startPoint x: 305, startPoint y: 201, endPoint x: 548, endPoint y: 366, distance: 293.4
click at [548, 366] on div "■必須の条件やスキル ・キャリアドバイザー、リクルーター、または人材紹介業でのご経験をお持ちの方 ・有料職業紹介事業の免許を取得済みの方 ■望ましい条件やスキ…" at bounding box center [593, 277] width 615 height 225
drag, startPoint x: 548, startPoint y: 366, endPoint x: 292, endPoint y: 191, distance: 309.5
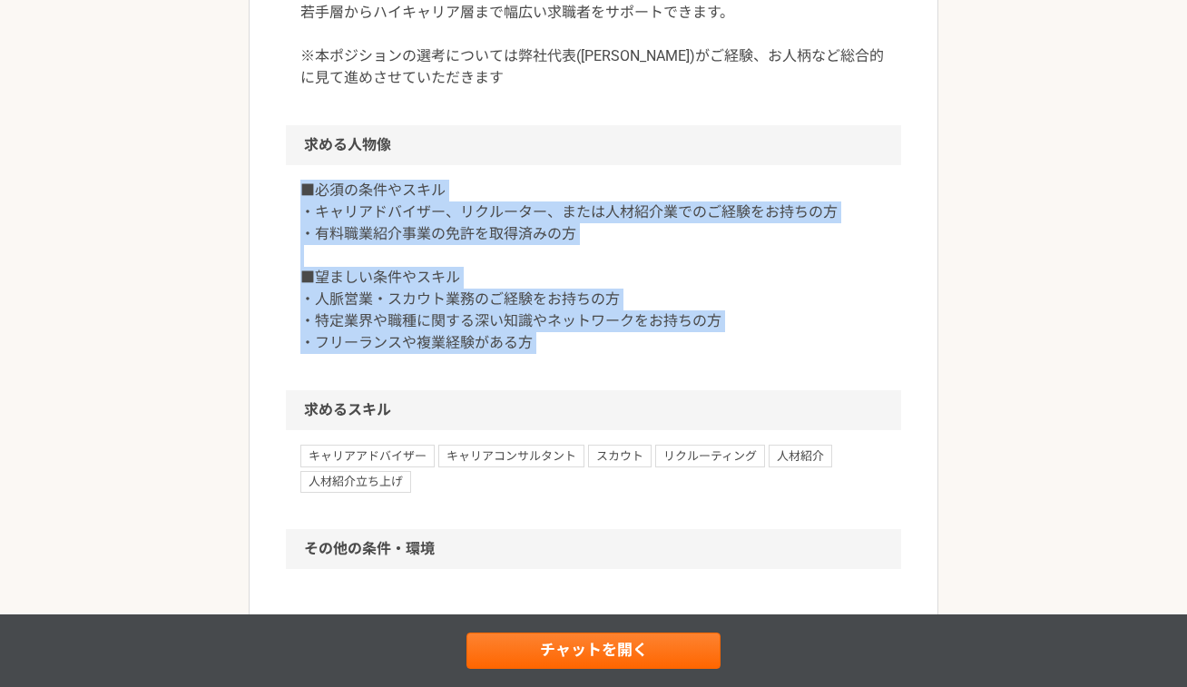
click at [292, 191] on div "■必須の条件やスキル ・キャリアドバイザー、リクルーター、または人材紹介業でのご経験をお持ちの方 ・有料職業紹介事業の免許を取得済みの方 ■望ましい条件やスキ…" at bounding box center [593, 277] width 615 height 225
drag, startPoint x: 292, startPoint y: 191, endPoint x: 555, endPoint y: 354, distance: 309.2
click at [555, 354] on div "■必須の条件やスキル ・キャリアドバイザー、リクルーター、または人材紹介業でのご経験をお持ちの方 ・有料職業紹介事業の免許を取得済みの方 ■望ましい条件やスキ…" at bounding box center [593, 277] width 615 height 225
click at [555, 354] on p "■必須の条件やスキル ・キャリアドバイザー、リクルーター、または人材紹介業でのご経験をお持ちの方 ・有料職業紹介事業の免許を取得済みの方 ■望ましい条件やスキ…" at bounding box center [593, 267] width 586 height 174
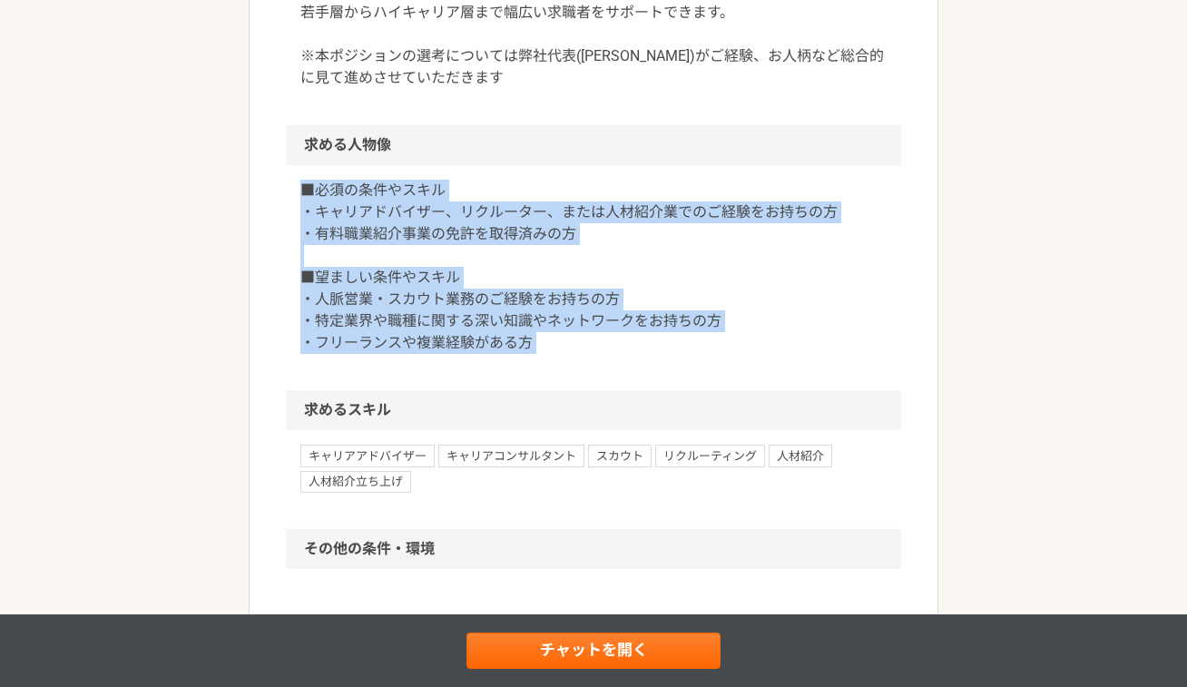
drag, startPoint x: 555, startPoint y: 354, endPoint x: 291, endPoint y: 184, distance: 313.8
click at [291, 184] on div "■必須の条件やスキル ・キャリアドバイザー、リクルーター、または人材紹介業でのご経験をお持ちの方 ・有料職業紹介事業の免許を取得済みの方 ■望ましい条件やスキ…" at bounding box center [593, 277] width 615 height 225
drag, startPoint x: 291, startPoint y: 184, endPoint x: 547, endPoint y: 344, distance: 301.6
click at [547, 344] on div "■必須の条件やスキル ・キャリアドバイザー、リクルーター、または人材紹介業でのご経験をお持ちの方 ・有料職業紹介事業の免許を取得済みの方 ■望ましい条件やスキ…" at bounding box center [593, 277] width 615 height 225
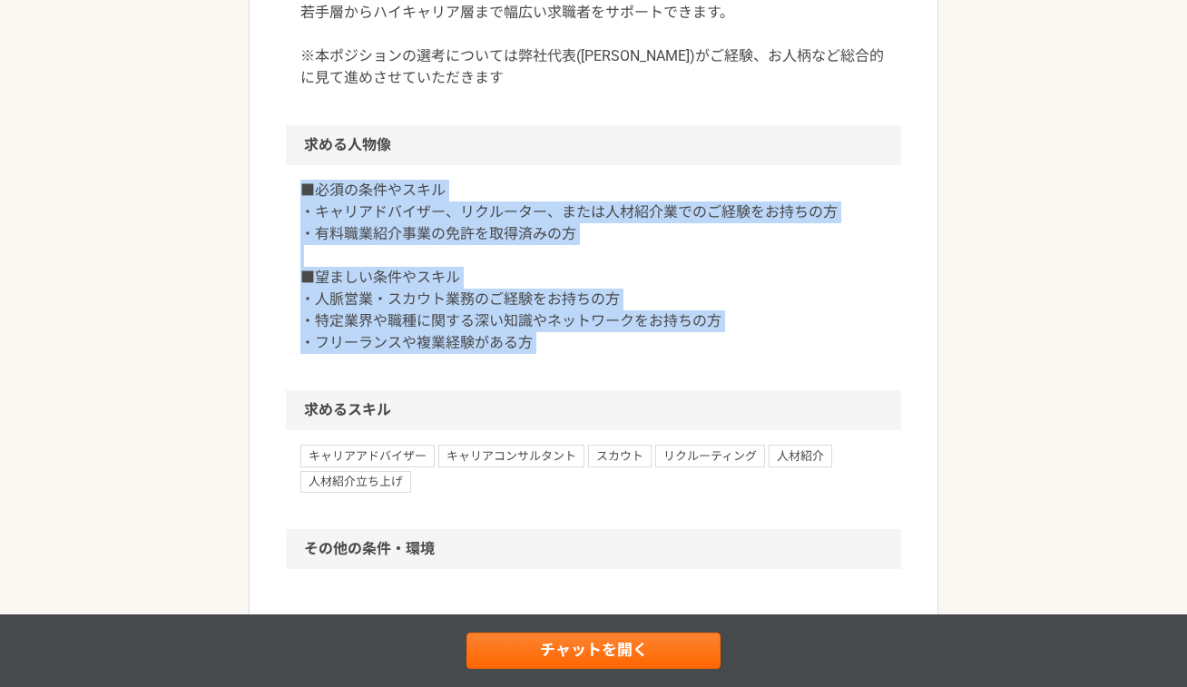
click at [547, 344] on p "■必須の条件やスキル ・キャリアドバイザー、リクルーター、または人材紹介業でのご経験をお持ちの方 ・有料職業紹介事業の免許を取得済みの方 ■望ましい条件やスキ…" at bounding box center [593, 267] width 586 height 174
drag, startPoint x: 547, startPoint y: 344, endPoint x: 308, endPoint y: 189, distance: 285.4
click at [308, 189] on p "■必須の条件やスキル ・キャリアドバイザー、リクルーター、または人材紹介業でのご経験をお持ちの方 ・有料職業紹介事業の免許を取得済みの方 ■望ましい条件やスキ…" at bounding box center [593, 267] width 586 height 174
drag, startPoint x: 308, startPoint y: 189, endPoint x: 641, endPoint y: 367, distance: 378.7
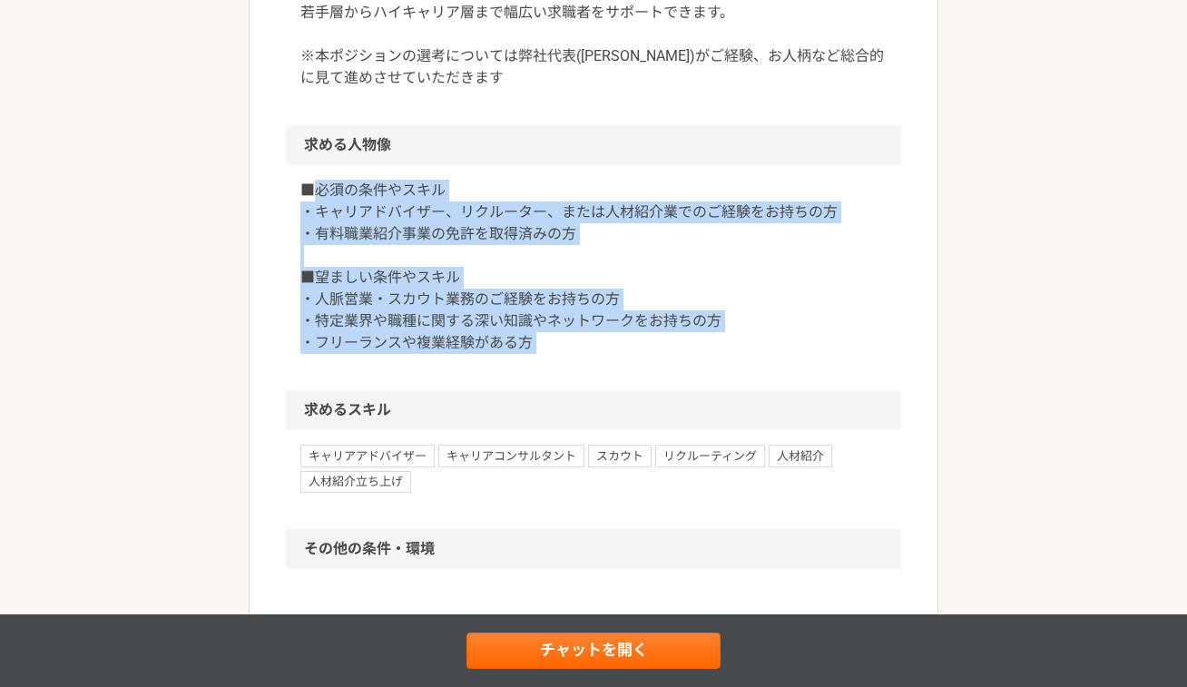
click at [641, 367] on div "■必須の条件やスキル ・キャリアドバイザー、リクルーター、または人材紹介業でのご経験をお持ちの方 ・有料職業紹介事業の免許を取得済みの方 ■望ましい条件やスキ…" at bounding box center [593, 277] width 615 height 225
drag, startPoint x: 641, startPoint y: 367, endPoint x: 292, endPoint y: 170, distance: 401.4
click at [292, 172] on div "■必須の条件やスキル ・キャリアドバイザー、リクルーター、または人材紹介業でのご経験をお持ちの方 ・有料職業紹介事業の免許を取得済みの方 ■望ましい条件やスキ…" at bounding box center [593, 277] width 615 height 225
click at [292, 170] on div "■必須の条件やスキル ・キャリアドバイザー、リクルーター、または人材紹介業でのご経験をお持ちの方 ・有料職業紹介事業の免許を取得済みの方 ■望ましい条件やスキ…" at bounding box center [593, 277] width 615 height 225
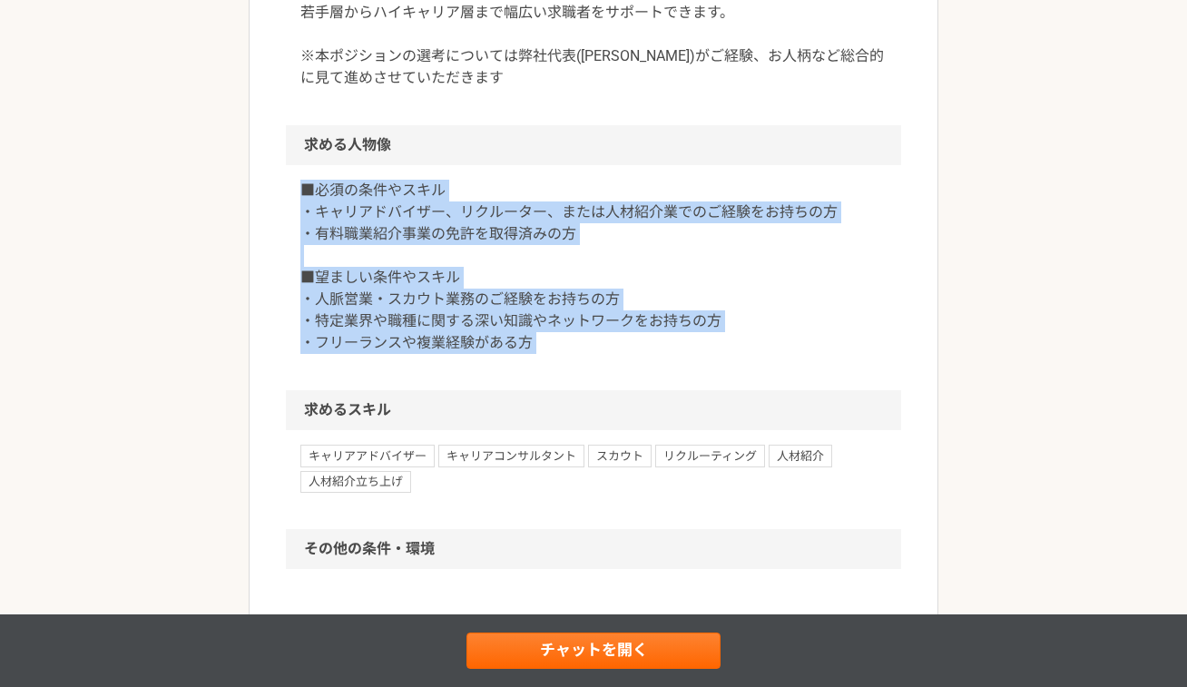
drag, startPoint x: 292, startPoint y: 170, endPoint x: 578, endPoint y: 363, distance: 345.0
click at [578, 363] on div "■必須の条件やスキル ・キャリアドバイザー、リクルーター、または人材紹介業でのご経験をお持ちの方 ・有料職業紹介事業の免許を取得済みの方 ■望ましい条件やスキ…" at bounding box center [593, 277] width 615 height 225
drag, startPoint x: 578, startPoint y: 363, endPoint x: 249, endPoint y: 161, distance: 385.3
click at [249, 161] on article "営業 急募｜キャリアアドバイザー｜フルリモート 業務委託 平日夜の稼働も可 土日祝日の稼働も可 OOOP株式会社 募集職種 営業 希望単価 成果報酬 300,…" at bounding box center [594, 19] width 690 height 1842
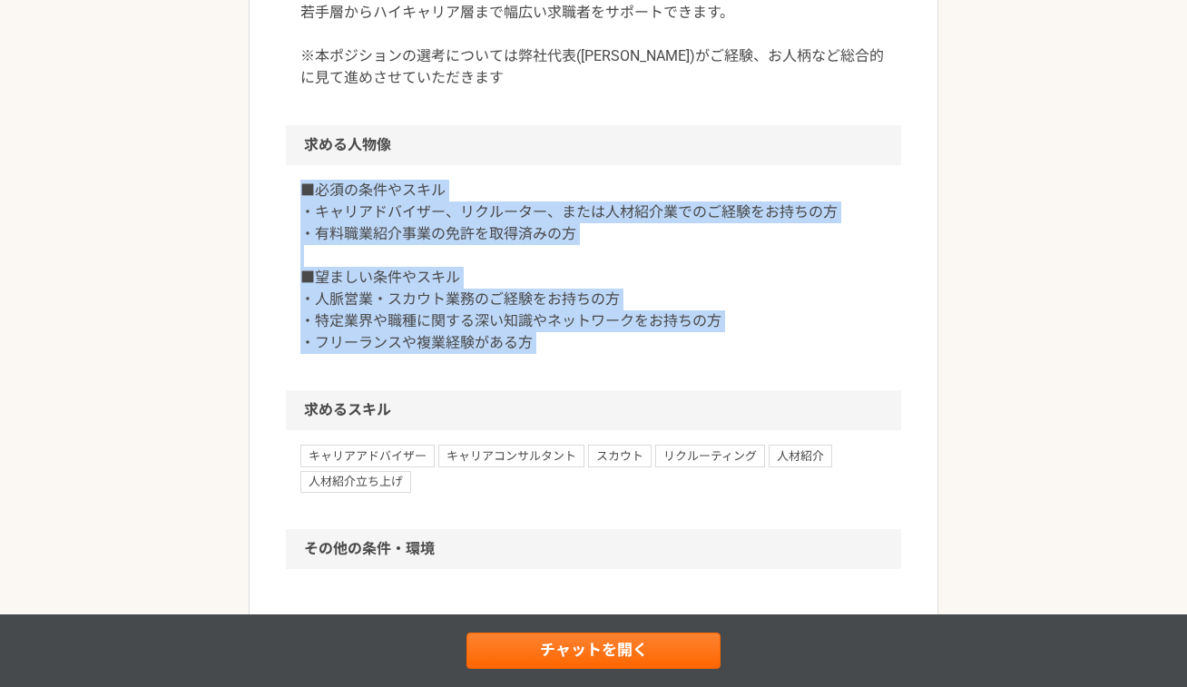
click at [249, 161] on article "営業 急募｜キャリアアドバイザー｜フルリモート 業務委託 平日夜の稼働も可 土日祝日の稼働も可 OOOP株式会社 募集職種 営業 希望単価 成果報酬 300,…" at bounding box center [594, 19] width 690 height 1842
drag, startPoint x: 249, startPoint y: 161, endPoint x: 592, endPoint y: 376, distance: 403.5
click at [592, 376] on article "営業 急募｜キャリアアドバイザー｜フルリモート 業務委託 平日夜の稼働も可 土日祝日の稼働も可 OOOP株式会社 募集職種 営業 希望単価 成果報酬 300,…" at bounding box center [594, 19] width 690 height 1842
click at [592, 376] on div "■必須の条件やスキル ・キャリアドバイザー、リクルーター、または人材紹介業でのご経験をお持ちの方 ・有料職業紹介事業の免許を取得済みの方 ■望ましい条件やスキ…" at bounding box center [593, 277] width 615 height 225
drag, startPoint x: 592, startPoint y: 376, endPoint x: 303, endPoint y: 198, distance: 338.9
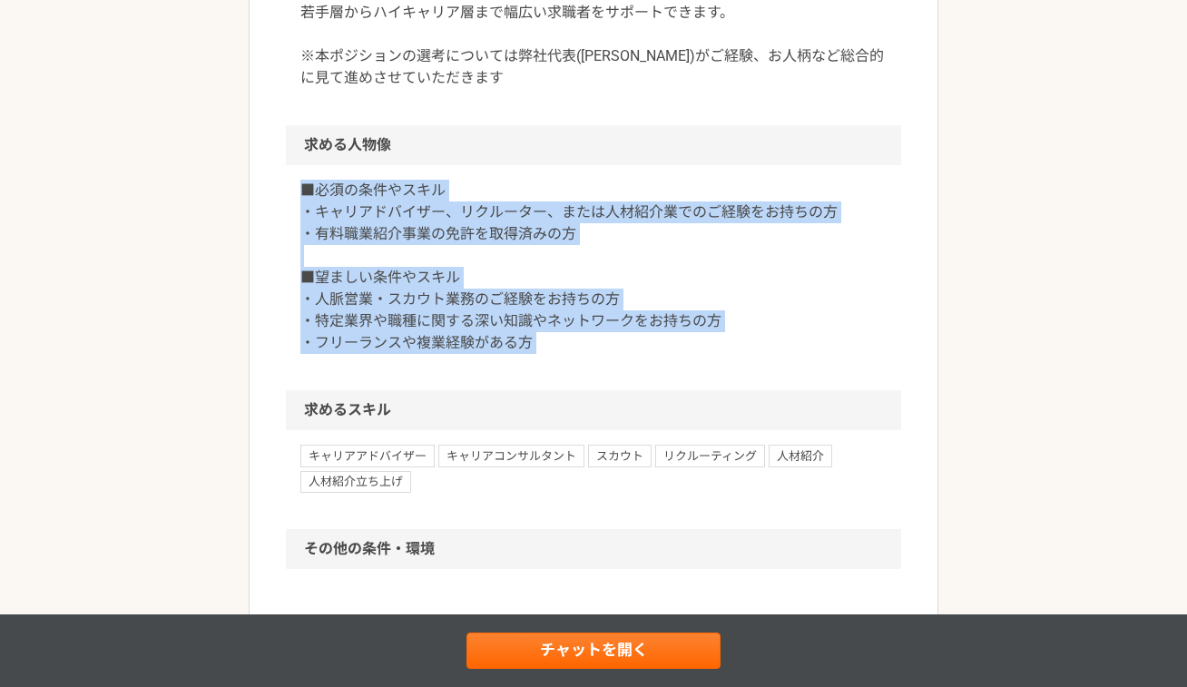
click at [303, 198] on div "■必須の条件やスキル ・キャリアドバイザー、リクルーター、または人材紹介業でのご経験をお持ちの方 ・有料職業紹介事業の免許を取得済みの方 ■望ましい条件やスキ…" at bounding box center [593, 277] width 615 height 225
click at [303, 198] on p "■必須の条件やスキル ・キャリアドバイザー、リクルーター、または人材紹介業でのご経験をお持ちの方 ・有料職業紹介事業の免許を取得済みの方 ■望ましい条件やスキ…" at bounding box center [593, 267] width 586 height 174
drag, startPoint x: 303, startPoint y: 198, endPoint x: 514, endPoint y: 350, distance: 260.6
click at [514, 350] on p "■必須の条件やスキル ・キャリアドバイザー、リクルーター、または人材紹介業でのご経験をお持ちの方 ・有料職業紹介事業の免許を取得済みの方 ■望ましい条件やスキ…" at bounding box center [593, 267] width 586 height 174
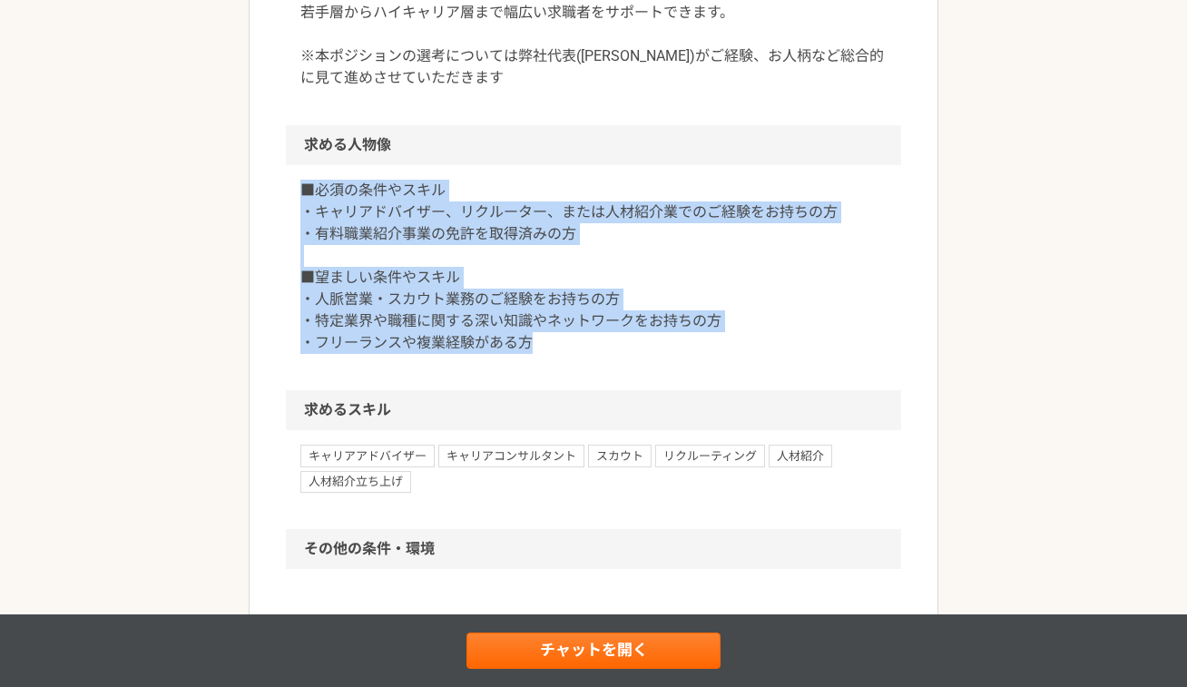
drag, startPoint x: 514, startPoint y: 350, endPoint x: 293, endPoint y: 199, distance: 268.2
click at [293, 199] on div "■必須の条件やスキル ・キャリアドバイザー、リクルーター、または人材紹介業でのご経験をお持ちの方 ・有料職業紹介事業の免許を取得済みの方 ■望ましい条件やスキ…" at bounding box center [593, 277] width 615 height 225
drag, startPoint x: 293, startPoint y: 199, endPoint x: 530, endPoint y: 337, distance: 274.0
click at [530, 337] on div "■必須の条件やスキル ・キャリアドバイザー、リクルーター、または人材紹介業でのご経験をお持ちの方 ・有料職業紹介事業の免許を取得済みの方 ■望ましい条件やスキ…" at bounding box center [593, 277] width 615 height 225
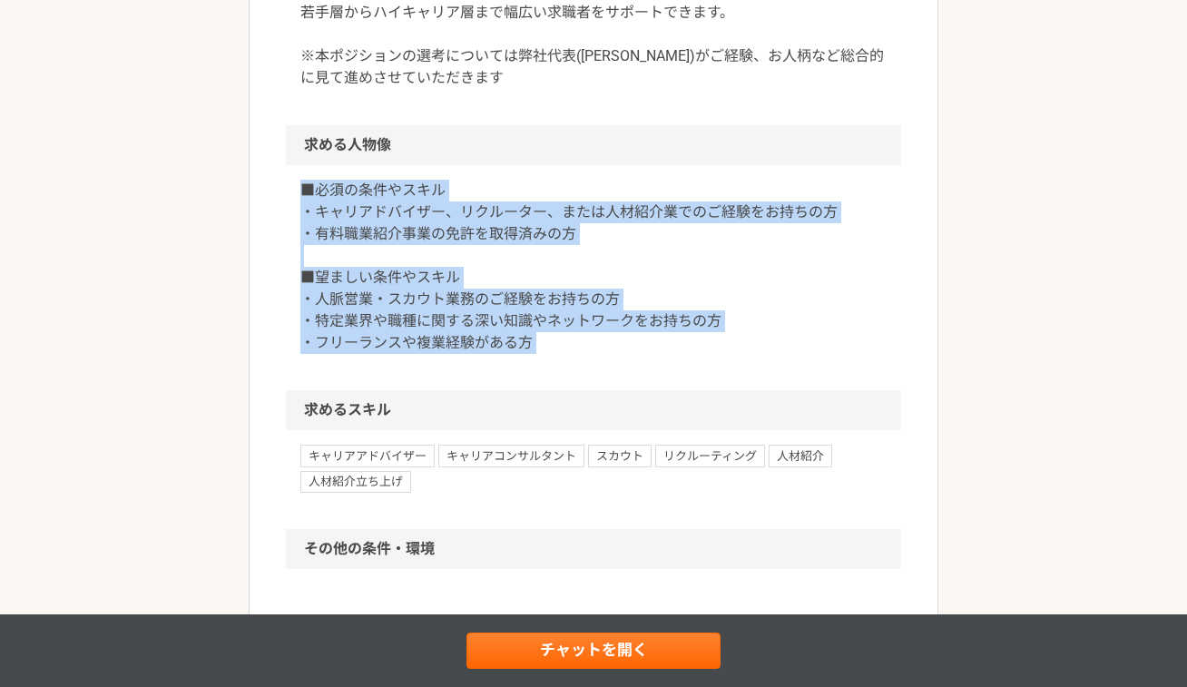
click at [530, 337] on p "■必須の条件やスキル ・キャリアドバイザー、リクルーター、または人材紹介業でのご経験をお持ちの方 ・有料職業紹介事業の免許を取得済みの方 ■望ましい条件やスキ…" at bounding box center [593, 267] width 586 height 174
drag, startPoint x: 530, startPoint y: 337, endPoint x: 283, endPoint y: 170, distance: 297.9
click at [283, 170] on article "営業 急募｜キャリアアドバイザー｜フルリモート 業務委託 平日夜の稼働も可 土日祝日の稼働も可 OOOP株式会社 募集職種 営業 希望単価 成果報酬 300,…" at bounding box center [594, 19] width 690 height 1842
drag
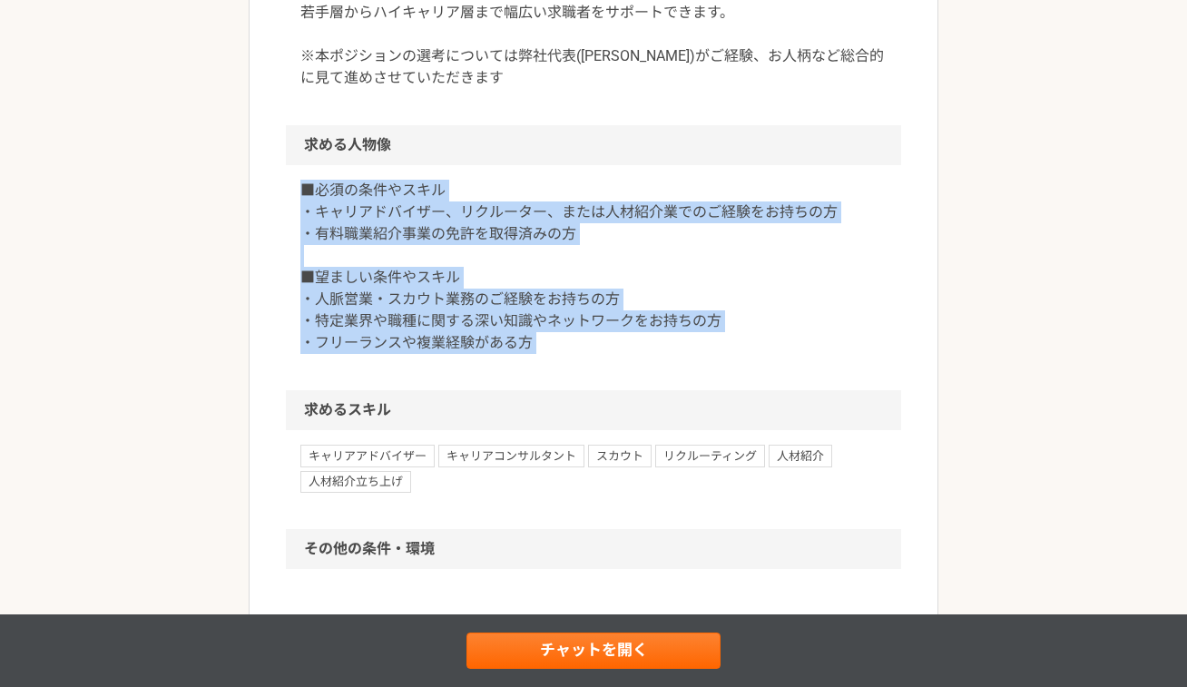
click at [580, 344] on article "営業 急募｜キャリアアドバイザー｜フルリモート 業務委託 平日夜の稼働も可 土日祝日の稼働も可 OOOP株式会社 募集職種 営業 希望単価 成果報酬 300,…" at bounding box center [594, 19] width 690 height 1842
click at [580, 344] on p "■必須の条件やスキル ・キャリアドバイザー、リクルーター、または人材紹介業でのご経験をお持ちの方 ・有料職業紹介事業の免許を取得済みの方 ■望ましい条件やスキ…" at bounding box center [593, 267] width 586 height 174
click at [298, 182] on div "■必須の条件やスキル ・キャリアドバイザー、リクルーター、または人材紹介業でのご経験をお持ちの方 ・有料職業紹介事業の免許を取得済みの方 ■望ましい条件やスキ…" at bounding box center [593, 277] width 615 height 225
click at [592, 346] on div "■必須の条件やスキル ・キャリアドバイザー、リクルーター、または人材紹介業でのご経験をお持ちの方 ・有料職業紹介事業の免許を取得済みの方 ■望ましい条件やスキ…" at bounding box center [593, 277] width 615 height 225
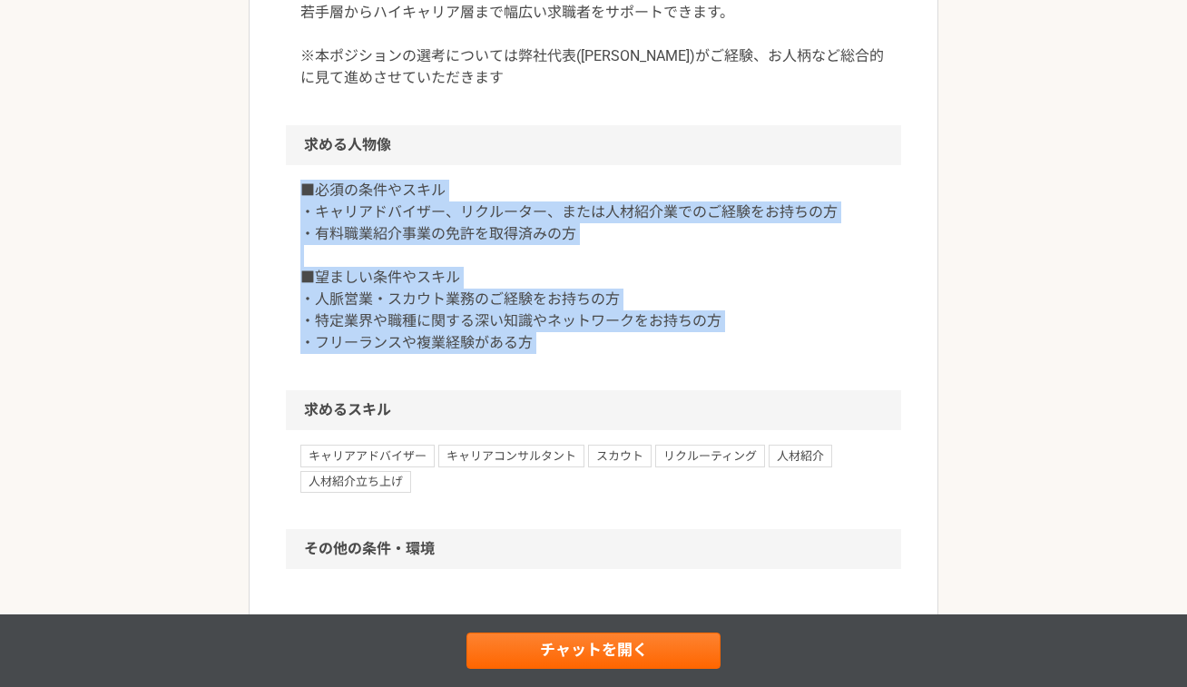
click at [592, 346] on p "■必須の条件やスキル ・キャリアドバイザー、リクルーター、または人材紹介業でのご経験をお持ちの方 ・有料職業紹介事業の免許を取得済みの方 ■望ましい条件やスキ…" at bounding box center [593, 267] width 586 height 174
click at [302, 180] on p "■必須の条件やスキル ・キャリアドバイザー、リクルーター、または人材紹介業でのご経験をお持ちの方 ・有料職業紹介事業の免許を取得済みの方 ■望ましい条件やスキ…" at bounding box center [593, 267] width 586 height 174
click at [303, 180] on p "■必須の条件やスキル ・キャリアドバイザー、リクルーター、または人材紹介業でのご経験をお持ちの方 ・有料職業紹介事業の免許を取得済みの方 ■望ましい条件やスキ…" at bounding box center [593, 267] width 586 height 174
click at [555, 354] on div "■必須の条件やスキル ・キャリアドバイザー、リクルーター、または人材紹介業でのご経験をお持ちの方 ・有料職業紹介事業の免許を取得済みの方 ■望ましい条件やスキ…" at bounding box center [593, 277] width 615 height 225
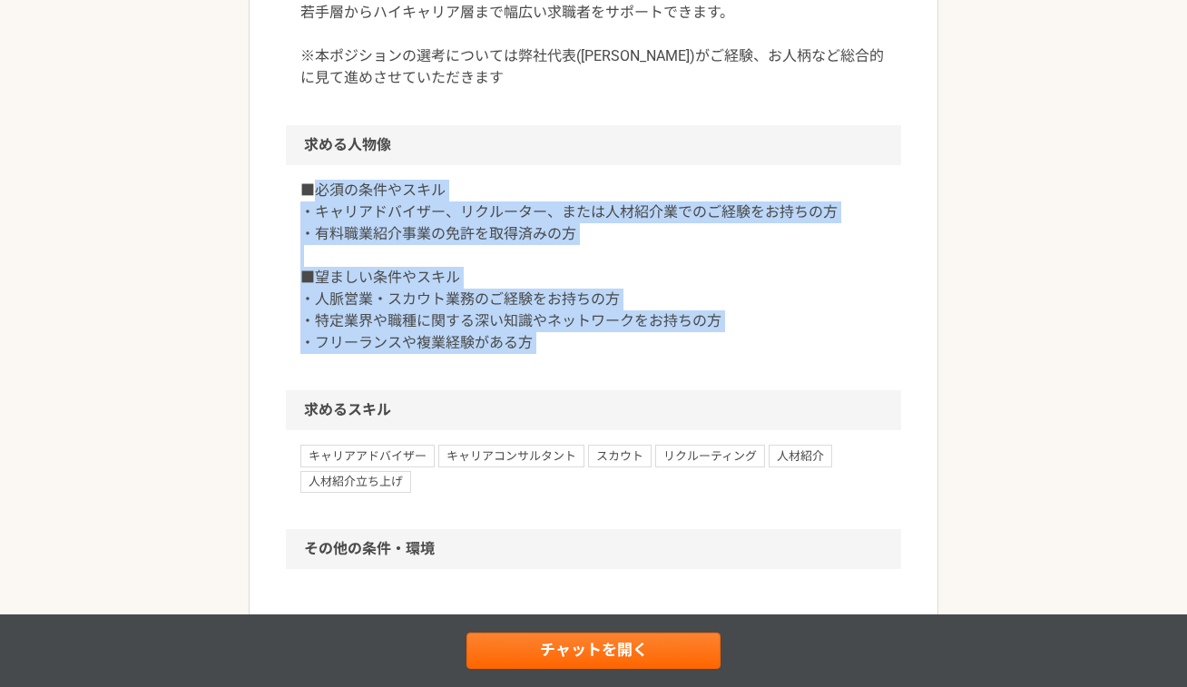
click at [322, 200] on div "■必須の条件やスキル ・キャリアドバイザー、リクルーター、または人材紹介業でのご経験をお持ちの方 ・有料職業紹介事業の免許を取得済みの方 ■望ましい条件やスキ…" at bounding box center [593, 277] width 615 height 225
click at [322, 200] on p "■必須の条件やスキル ・キャリアドバイザー、リクルーター、または人材紹介業でのご経験をお持ちの方 ・有料職業紹介事業の免許を取得済みの方 ■望ましい条件やスキ…" at bounding box center [593, 267] width 586 height 174
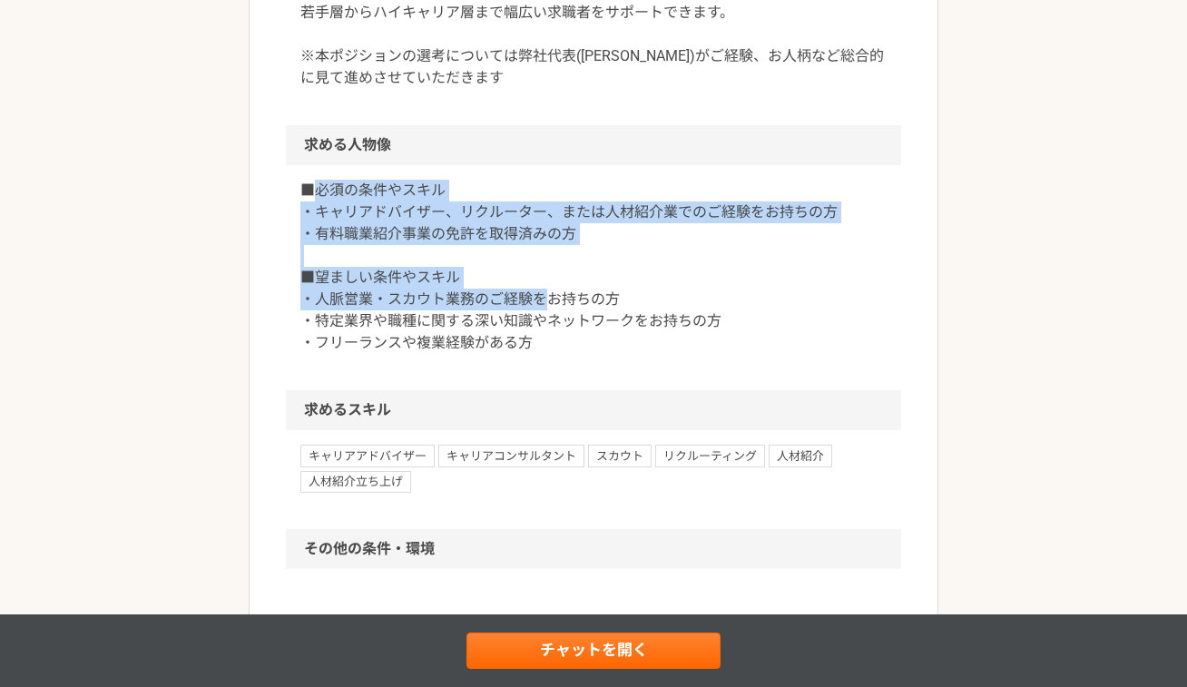
click at [529, 306] on p "■必須の条件やスキル ・キャリアドバイザー、リクルーター、または人材紹介業でのご経験をお持ちの方 ・有料職業紹介事業の免許を取得済みの方 ■望ましい条件やスキ…" at bounding box center [593, 267] width 586 height 174
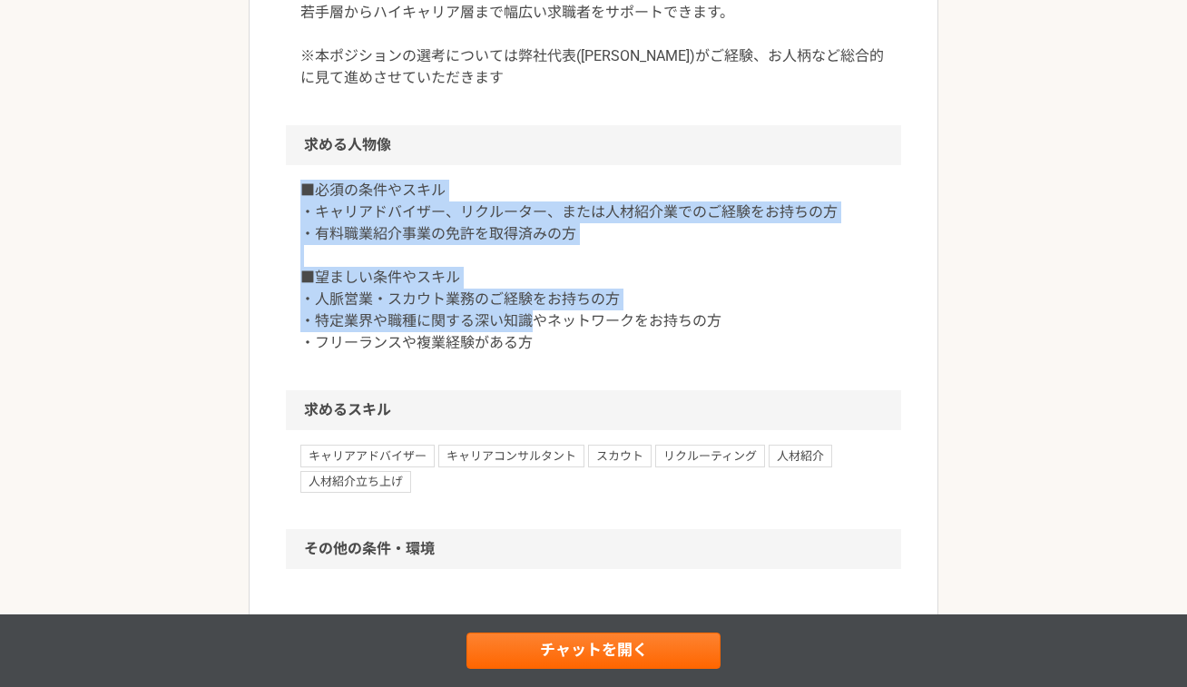
click at [300, 197] on p "■必須の条件やスキル ・キャリアドバイザー、リクルーター、または人材紹介業でのご経験をお持ちの方 ・有料職業紹介事業の免許を取得済みの方 ■望ましい条件やスキ…" at bounding box center [593, 267] width 586 height 174
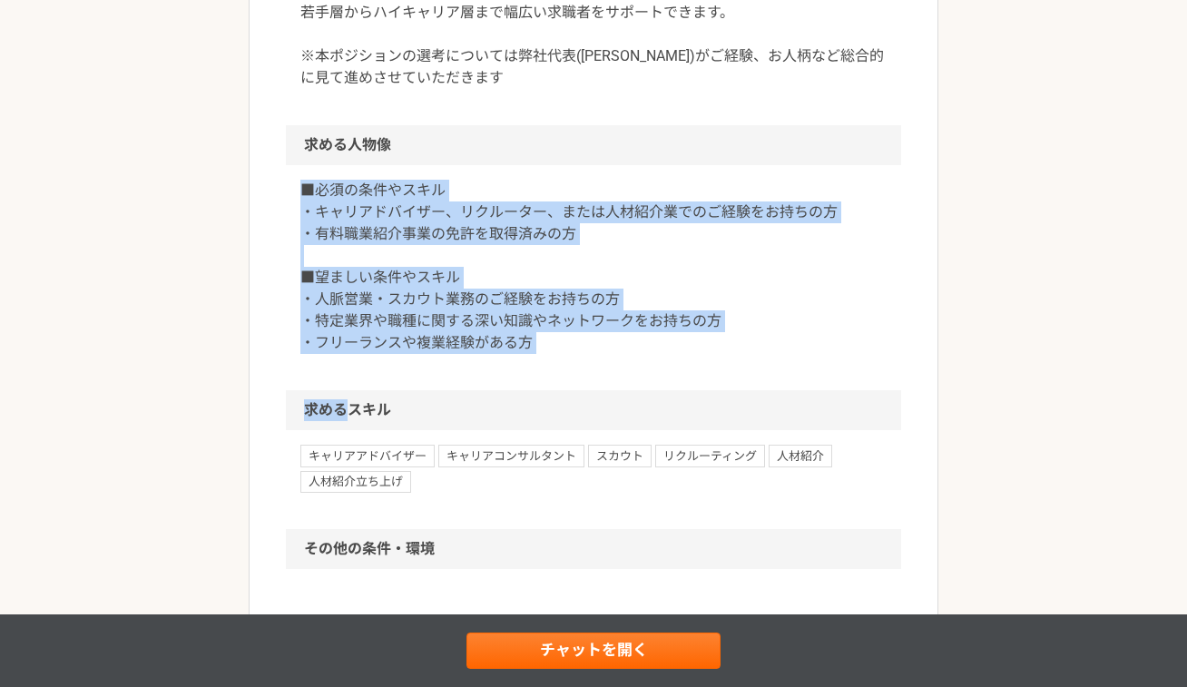
click at [588, 394] on article "営業 急募｜キャリアアドバイザー｜フルリモート 業務委託 平日夜の稼働も可 土日祝日の稼働も可 OOOP株式会社 募集職種 営業 希望単価 成果報酬 300,…" at bounding box center [594, 19] width 690 height 1842
click at [588, 394] on h2 "求めるスキル" at bounding box center [593, 410] width 615 height 40
click at [279, 175] on article "営業 急募｜キャリアアドバイザー｜フルリモート 業務委託 平日夜の稼働も可 土日祝日の稼働も可 OOOP株式会社 募集職種 営業 希望単価 成果報酬 300,…" at bounding box center [594, 19] width 690 height 1842
click at [553, 367] on article "営業 急募｜キャリアアドバイザー｜フルリモート 業務委託 平日夜の稼働も可 土日祝日の稼働も可 OOOP株式会社 募集職種 営業 希望単価 成果報酬 300,…" at bounding box center [594, 19] width 690 height 1842
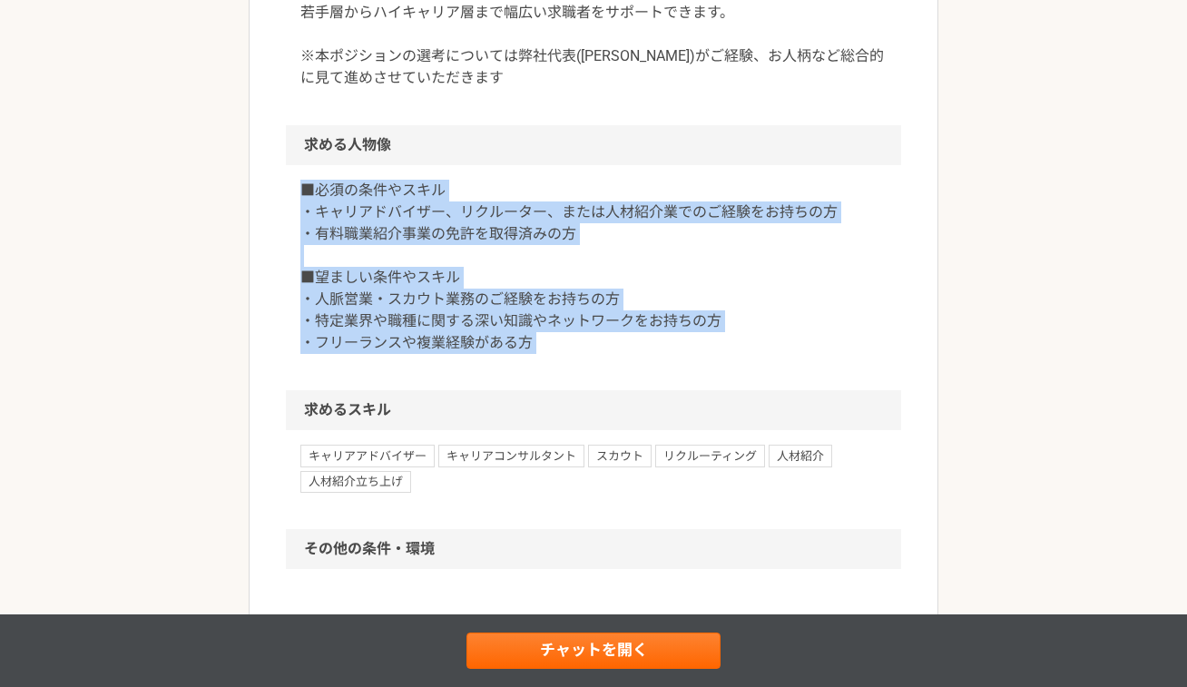
click at [553, 367] on div "■必須の条件やスキル ・キャリアドバイザー、リクルーター、または人材紹介業でのご経験をお持ちの方 ・有料職業紹介事業の免許を取得済みの方 ■望ましい条件やスキ…" at bounding box center [593, 277] width 615 height 225
click at [274, 144] on article "営業 急募｜キャリアアドバイザー｜フルリモート 業務委託 平日夜の稼働も可 土日祝日の稼働も可 OOOP株式会社 募集職種 営業 希望単価 成果報酬 300,…" at bounding box center [594, 19] width 690 height 1842
click at [522, 364] on article "営業 急募｜キャリアアドバイザー｜フルリモート 業務委託 平日夜の稼働も可 土日祝日の稼働も可 OOOP株式会社 募集職種 営業 希望単価 成果報酬 300,…" at bounding box center [594, 19] width 690 height 1842
click at [522, 364] on div "■必須の条件やスキル ・キャリアドバイザー、リクルーター、または人材紹介業でのご経験をお持ちの方 ・有料職業紹介事業の免許を取得済みの方 ■望ましい条件やスキ…" at bounding box center [593, 277] width 615 height 225
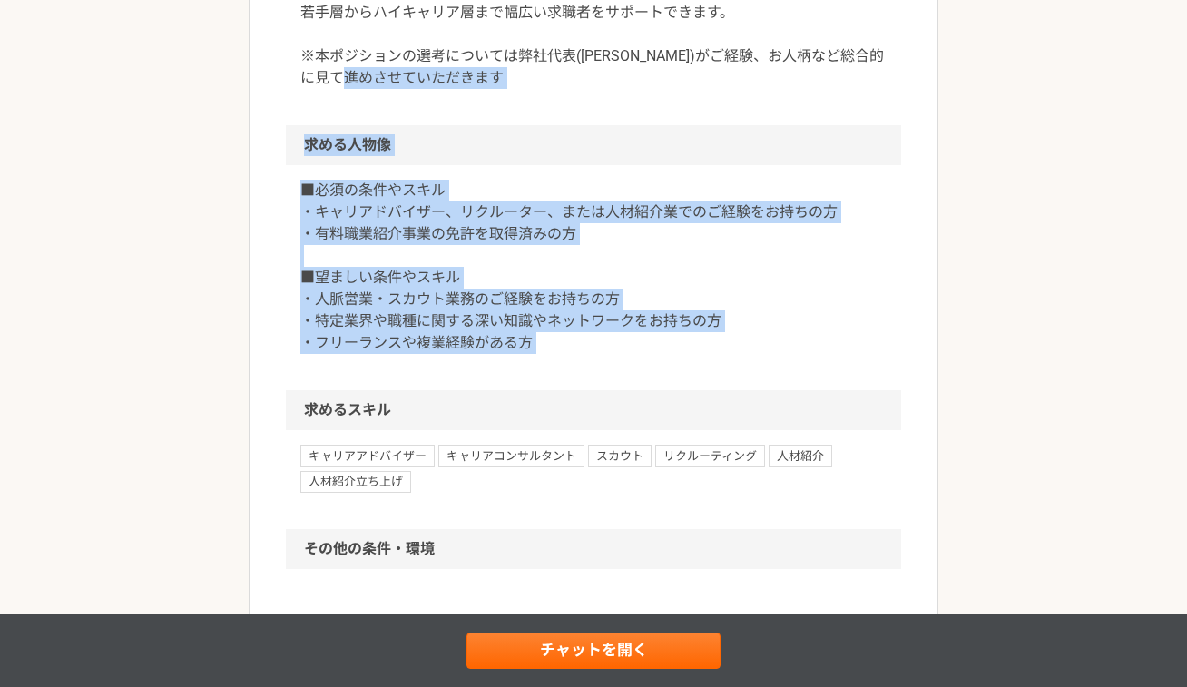
click at [241, 112] on div "営業 急募｜キャリアアドバイザー｜フルリモート 業務委託 平日夜の稼働も可 土日祝日の稼働も可 OOOP株式会社 募集職種 営業 希望単価 成果報酬 300,…" at bounding box center [593, 37] width 1187 height 1951
click at [580, 352] on div "営業 急募｜キャリアアドバイザー｜フルリモート 業務委託 平日夜の稼働も可 土日祝日の稼働も可 OOOP株式会社 募集職種 営業 希望単価 成果報酬 300,…" at bounding box center [593, 37] width 1187 height 1951
click at [580, 352] on p "■必須の条件やスキル ・キャリアドバイザー、リクルーター、または人材紹介業でのご経験をお持ちの方 ・有料職業紹介事業の免許を取得済みの方 ■望ましい条件やスキ…" at bounding box center [593, 267] width 586 height 174
click at [279, 135] on article "営業 急募｜キャリアアドバイザー｜フルリモート 業務委託 平日夜の稼働も可 土日祝日の稼働も可 OOOP株式会社 募集職種 営業 希望単価 成果報酬 300,…" at bounding box center [594, 19] width 690 height 1842
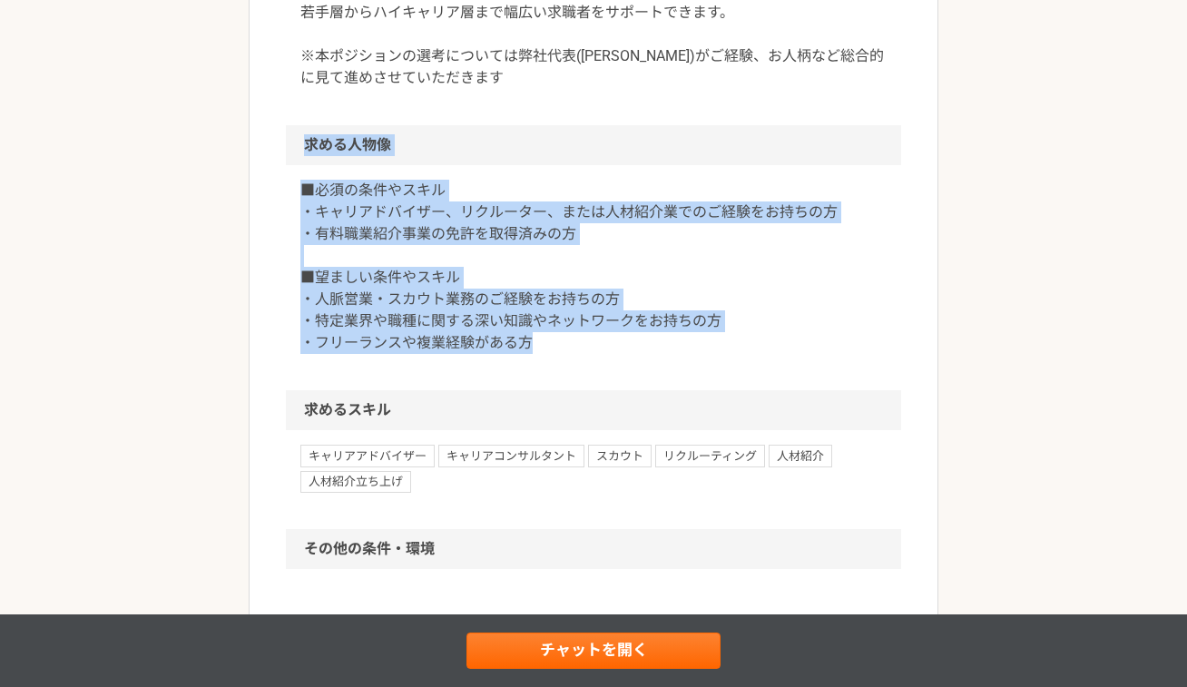
click at [279, 135] on article "営業 急募｜キャリアアドバイザー｜フルリモート 業務委託 平日夜の稼働も可 土日祝日の稼働も可 OOOP株式会社 募集職種 営業 希望単価 成果報酬 300,…" at bounding box center [594, 19] width 690 height 1842
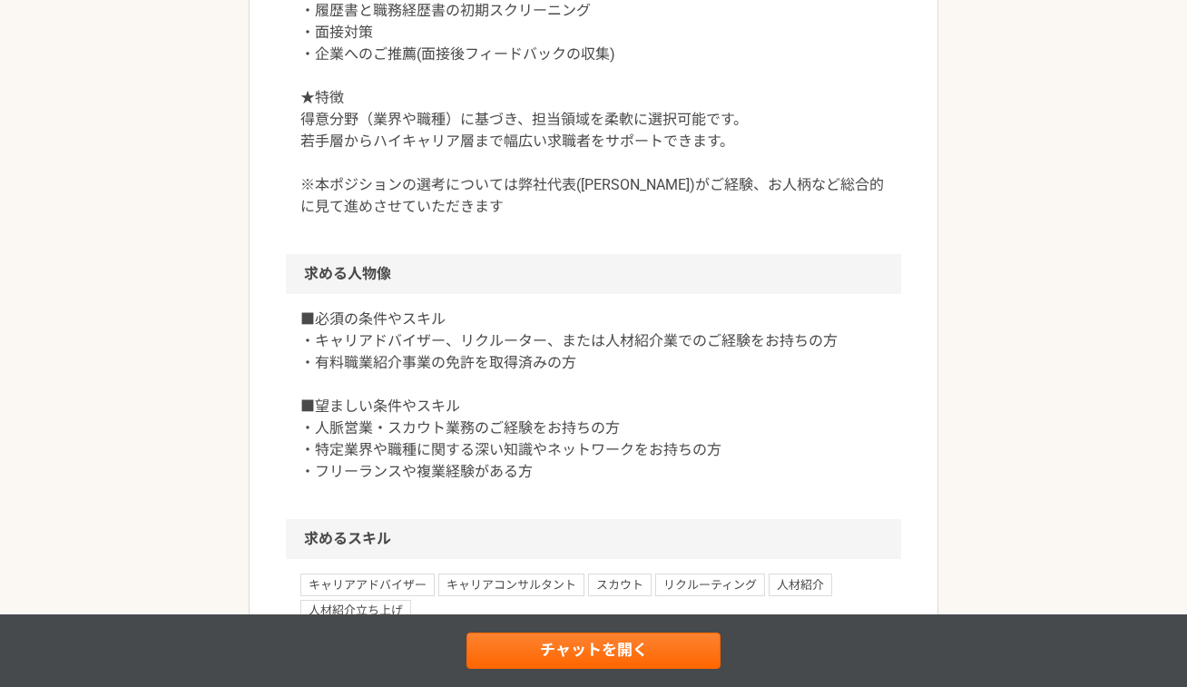
scroll to position [770, 0]
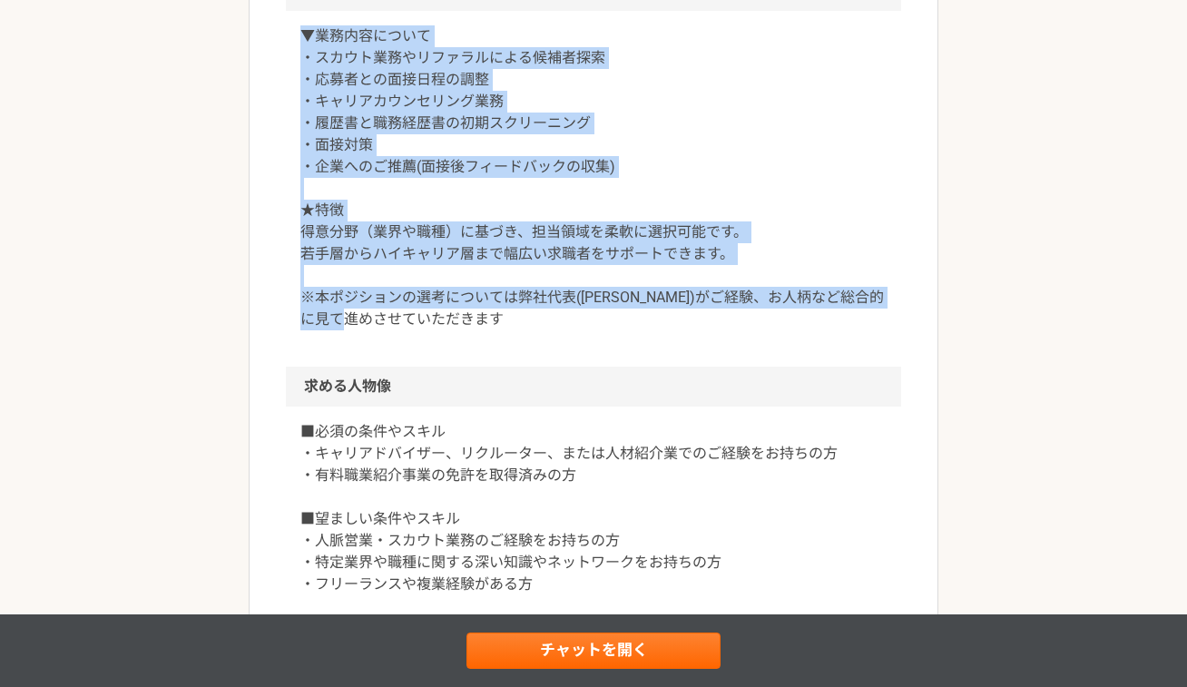
click at [569, 311] on div "▼業務内容について ・スカウト業務やリファラルによる候補者探索 ・応募者との面接日程の調整 ・キャリアカウンセリング業務 ・履歴書と職務経歴書の初期スクリーニ…" at bounding box center [593, 189] width 615 height 356
click at [569, 311] on p "▼業務内容について ・スカウト業務やリファラルによる候補者探索 ・応募者との面接日程の調整 ・キャリアカウンセリング業務 ・履歴書と職務経歴書の初期スクリーニ…" at bounding box center [593, 177] width 586 height 305
click at [300, 56] on p "▼業務内容について ・スカウト業務やリファラルによる候補者探索 ・応募者との面接日程の調整 ・キャリアカウンセリング業務 ・履歴書と職務経歴書の初期スクリーニ…" at bounding box center [593, 177] width 586 height 305
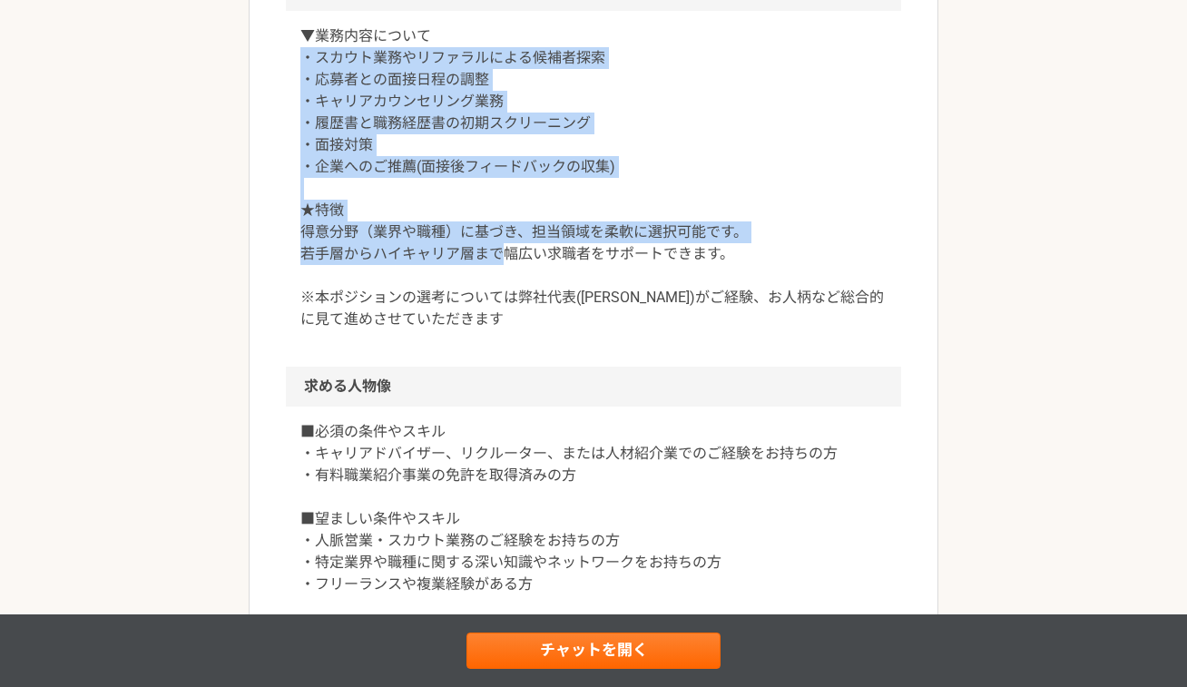
click at [544, 305] on p "▼業務内容について ・スカウト業務やリファラルによる候補者探索 ・応募者との面接日程の調整 ・キャリアカウンセリング業務 ・履歴書と職務経歴書の初期スクリーニ…" at bounding box center [593, 177] width 586 height 305
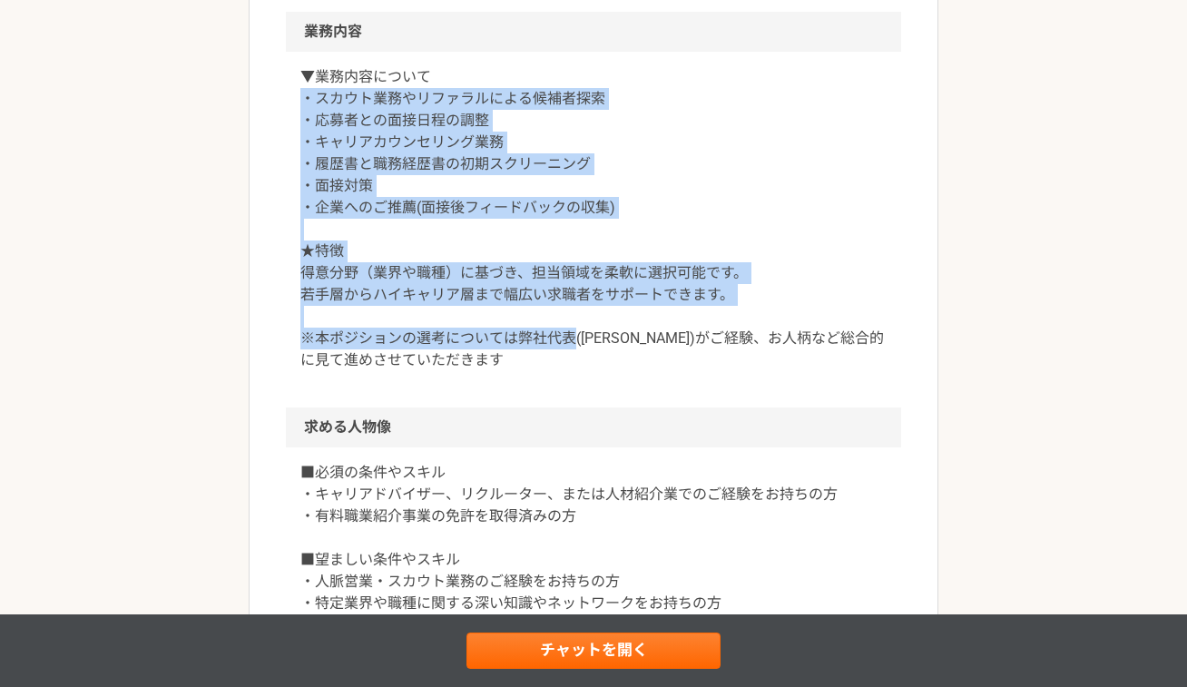
scroll to position [727, 0]
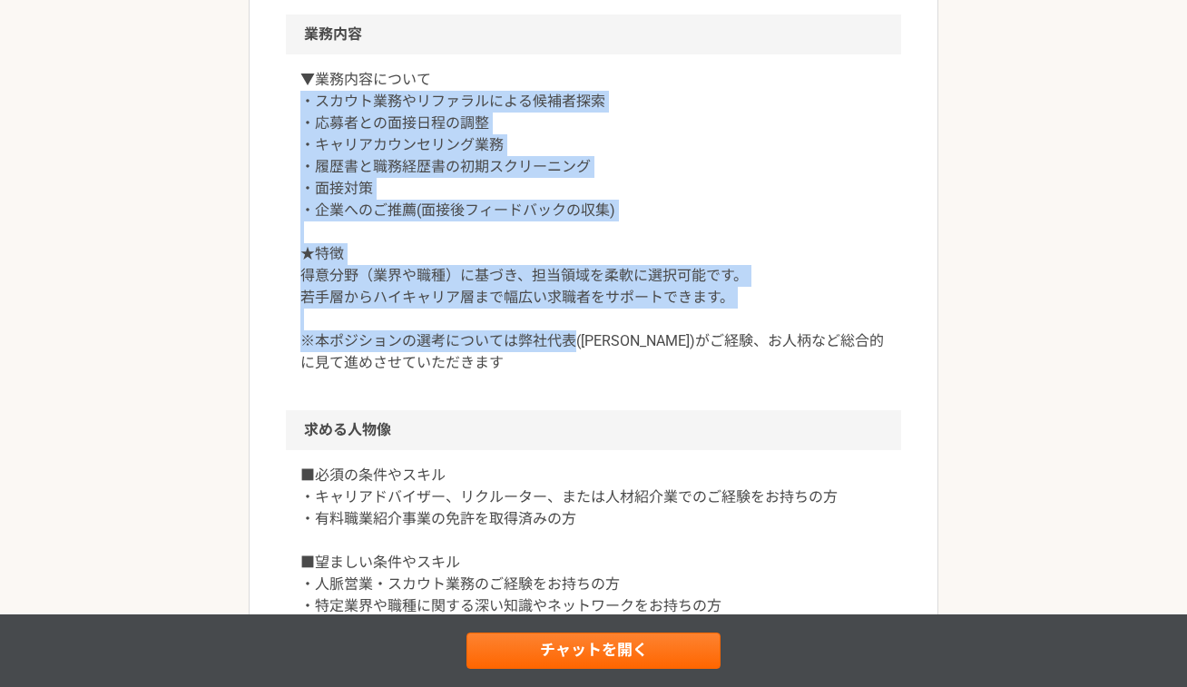
click at [551, 310] on p "▼業務内容について ・スカウト業務やリファラルによる候補者探索 ・応募者との面接日程の調整 ・キャリアカウンセリング業務 ・履歴書と職務経歴書の初期スクリーニ…" at bounding box center [593, 221] width 586 height 305
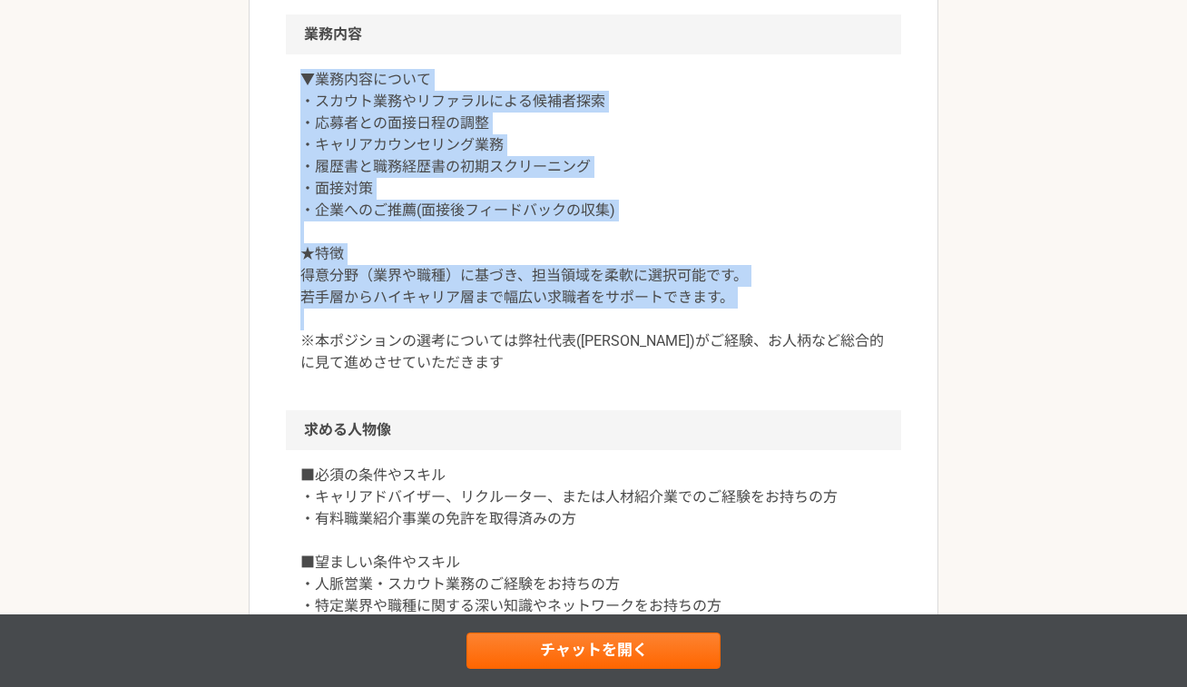
click at [292, 83] on div "▼業務内容について ・スカウト業務やリファラルによる候補者探索 ・応募者との面接日程の調整 ・キャリアカウンセリング業務 ・履歴書と職務経歴書の初期スクリーニ…" at bounding box center [593, 232] width 615 height 356
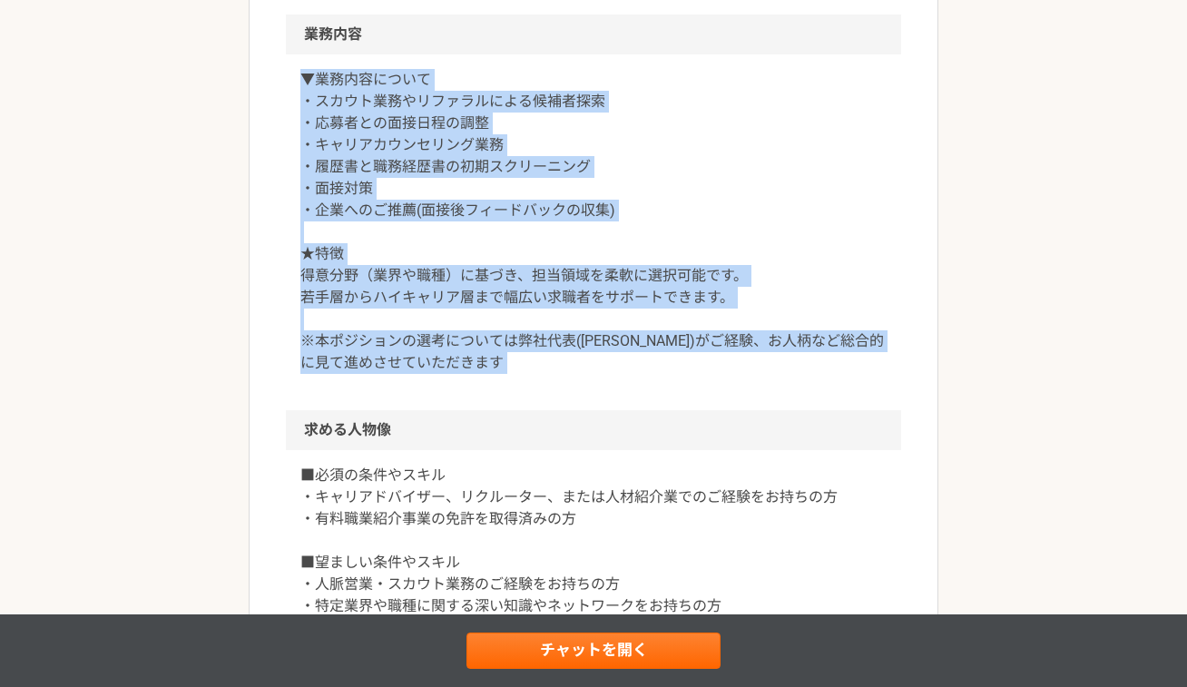
click at [503, 376] on div "▼業務内容について ・スカウト業務やリファラルによる候補者探索 ・応募者との面接日程の調整 ・キャリアカウンセリング業務 ・履歴書と職務経歴書の初期スクリーニ…" at bounding box center [593, 232] width 615 height 356
click at [503, 375] on div "▼業務内容について ・スカウト業務やリファラルによる候補者探索 ・応募者との面接日程の調整 ・キャリアカウンセリング業務 ・履歴書と職務経歴書の初期スクリーニ…" at bounding box center [593, 232] width 615 height 356
click at [280, 77] on article "営業 急募｜キャリアアドバイザー｜フルリモート 業務委託 平日夜の稼働も可 土日祝日の稼働も可 OOOP株式会社 募集職種 営業 希望単価 成果報酬 300,…" at bounding box center [594, 304] width 690 height 1842
click at [570, 400] on article "営業 急募｜キャリアアドバイザー｜フルリモート 業務委託 平日夜の稼働も可 土日祝日の稼働も可 OOOP株式会社 募集職種 営業 希望単価 成果報酬 300,…" at bounding box center [594, 304] width 690 height 1842
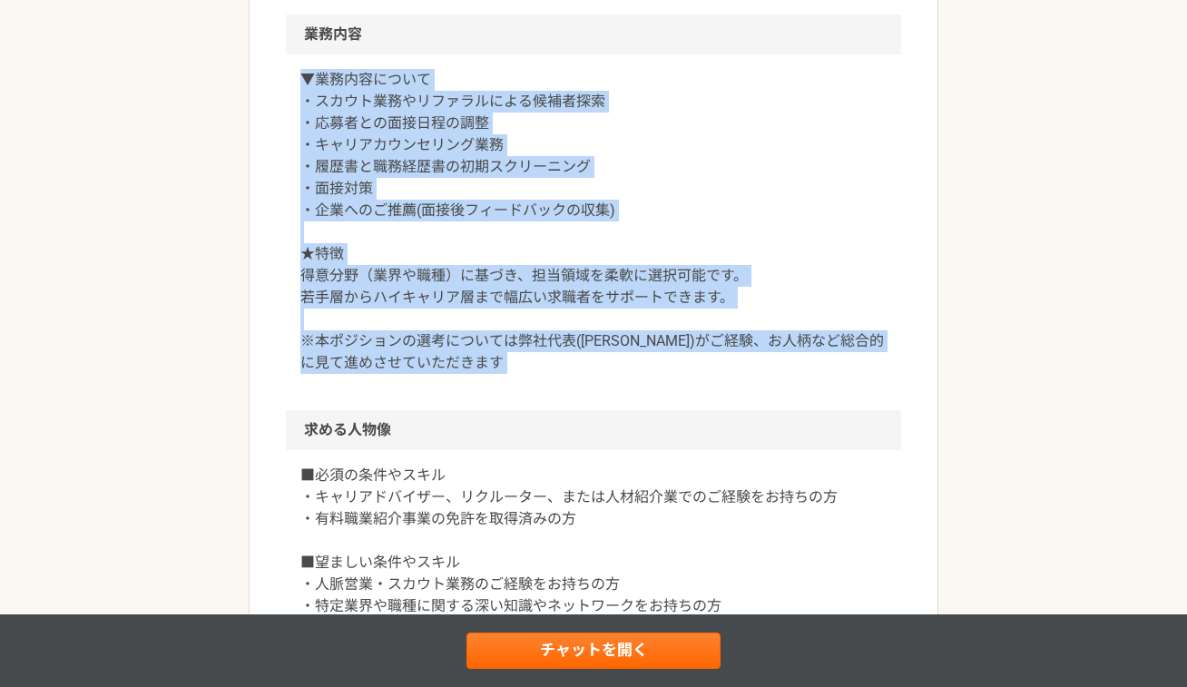
click at [570, 399] on div "▼業務内容について ・スカウト業務やリファラルによる候補者探索 ・応募者との面接日程の調整 ・キャリアカウンセリング業務 ・履歴書と職務経歴書の初期スクリーニ…" at bounding box center [593, 232] width 615 height 356
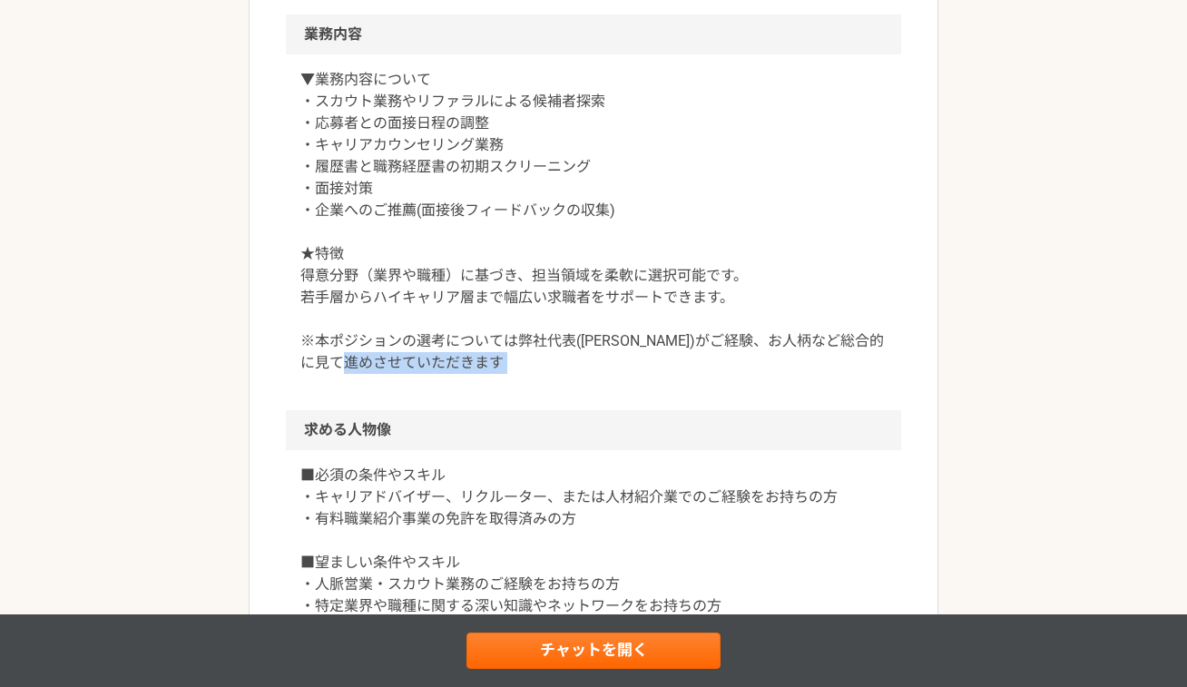
click at [570, 399] on div "▼業務内容について ・スカウト業務やリファラルによる候補者探索 ・応募者との面接日程の調整 ・キャリアカウンセリング業務 ・履歴書と職務経歴書の初期スクリーニ…" at bounding box center [593, 232] width 615 height 356
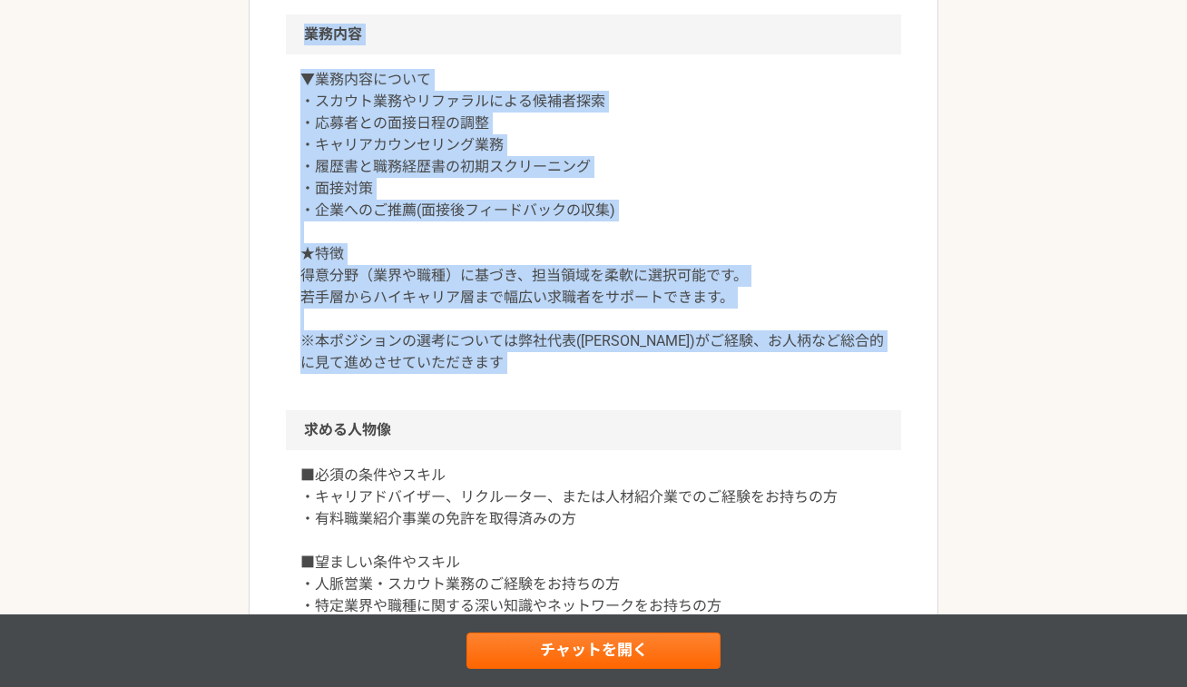
click at [276, 54] on article "営業 急募｜キャリアアドバイザー｜フルリモート 業務委託 平日夜の稼働も可 土日祝日の稼働も可 OOOP株式会社 募集職種 営業 希望単価 成果報酬 300,…" at bounding box center [594, 304] width 690 height 1842
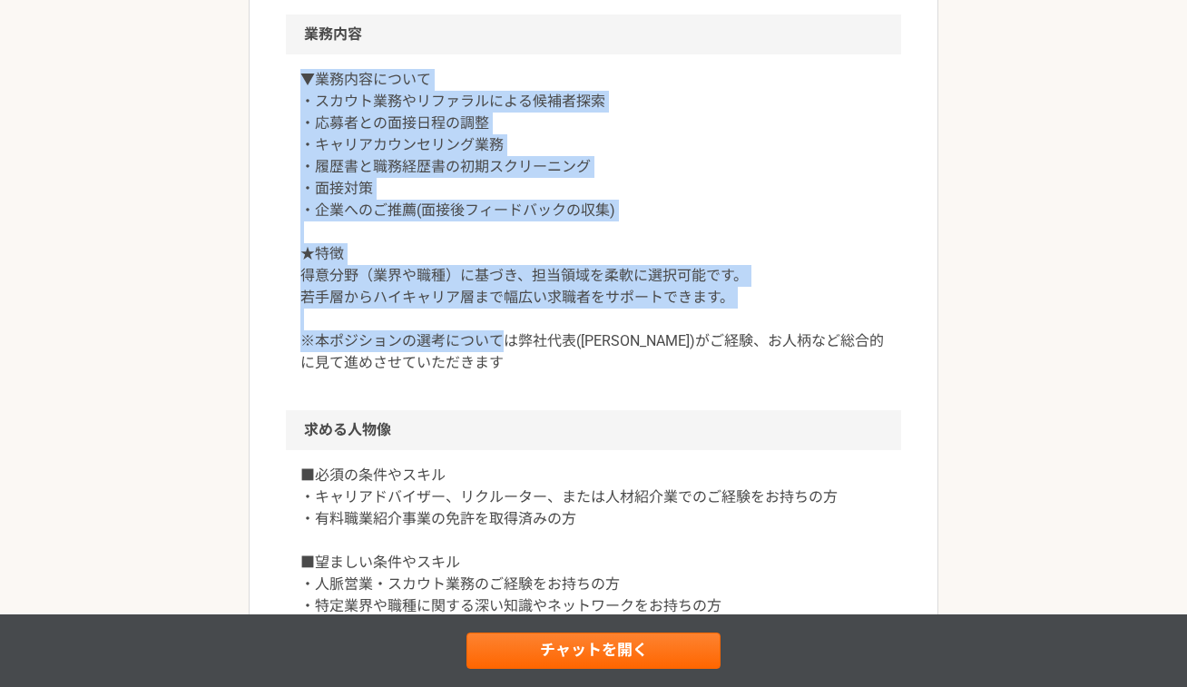
click at [487, 343] on article "営業 急募｜キャリアアドバイザー｜フルリモート 業務委託 平日夜の稼働も可 土日祝日の稼働も可 OOOP株式会社 募集職種 営業 希望単価 成果報酬 300,…" at bounding box center [594, 304] width 690 height 1842
click at [487, 343] on p "▼業務内容について ・スカウト業務やリファラルによる候補者探索 ・応募者との面接日程の調整 ・キャリアカウンセリング業務 ・履歴書と職務経歴書の初期スクリーニ…" at bounding box center [593, 221] width 586 height 305
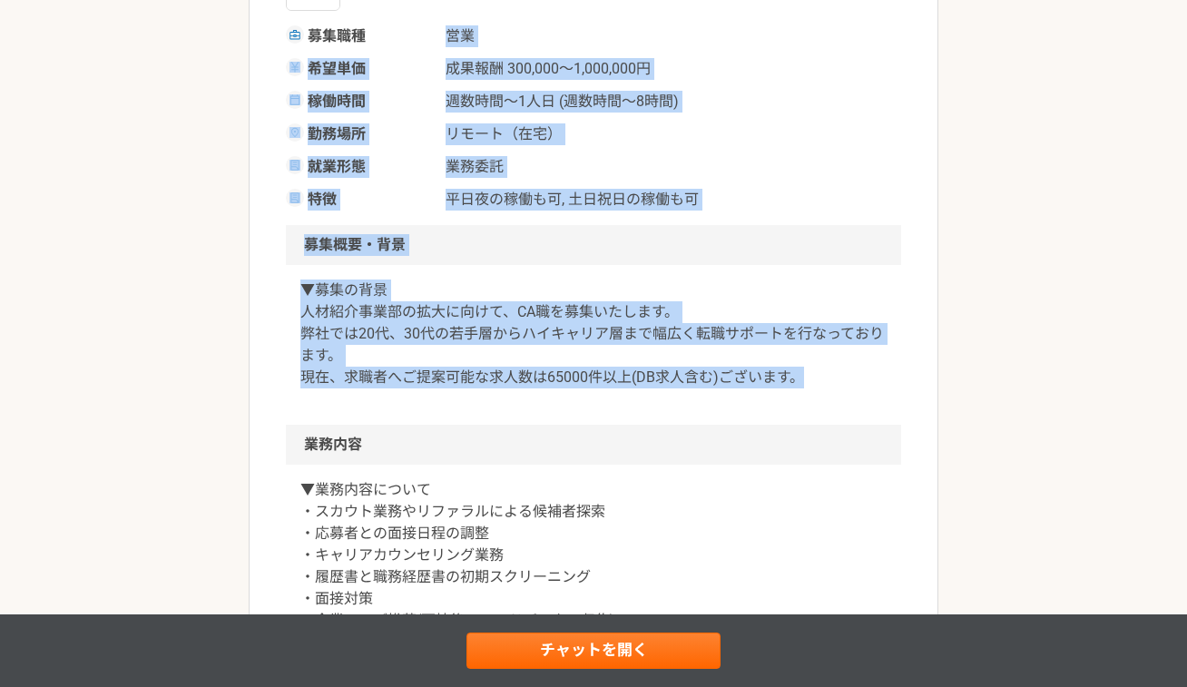
scroll to position [276, 0]
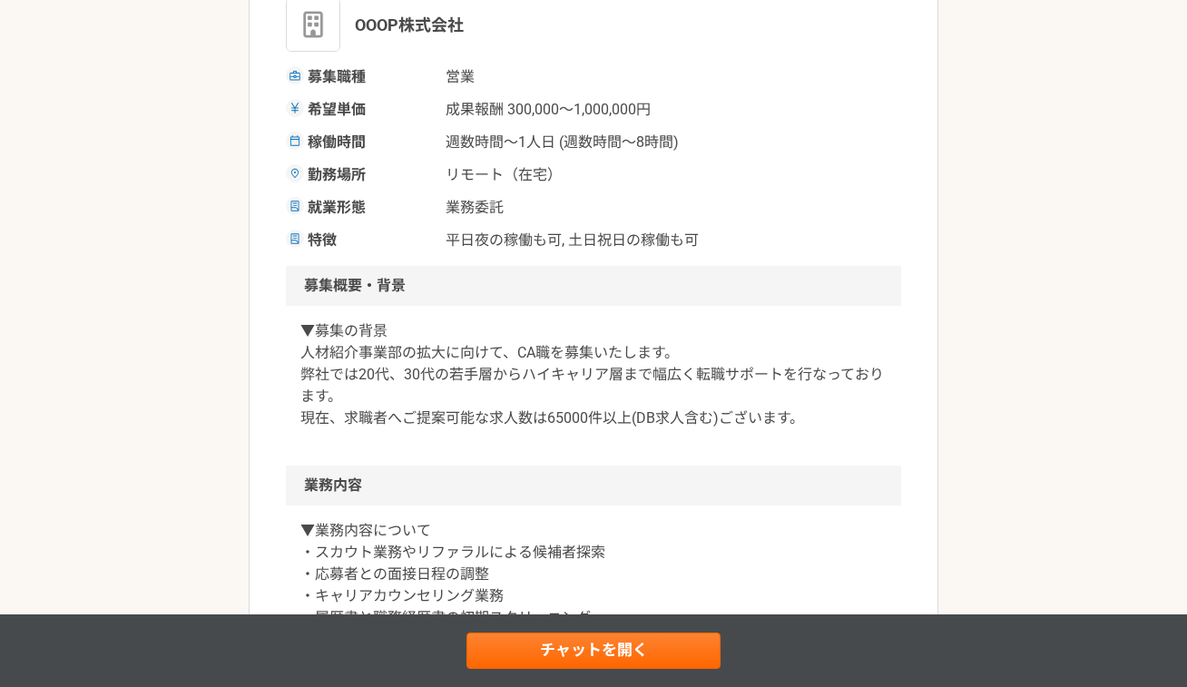
click at [517, 5] on div "OOOP株式会社" at bounding box center [593, 24] width 615 height 54
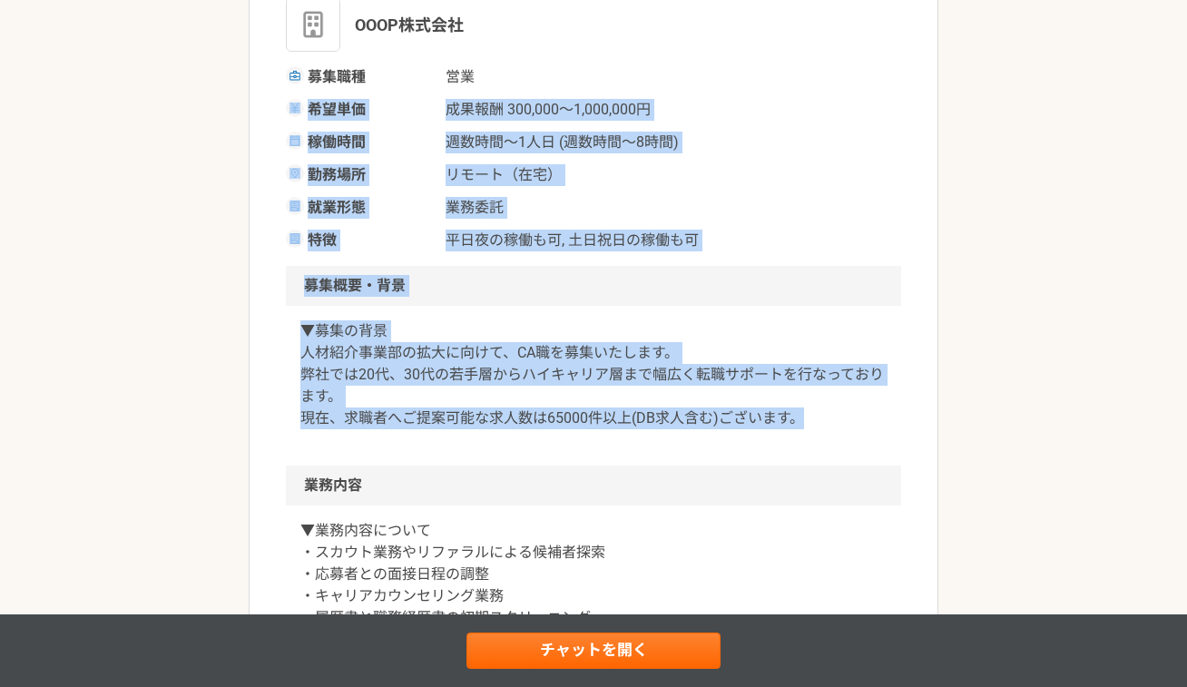
click at [764, 438] on div "▼募集の背景 人材紹介事業部の拡大に向けて、CA職を募集いたします。 弊社では20代、30代の若手層からハイキャリア層まで幅広く転職サポートを行なっております…" at bounding box center [593, 386] width 615 height 160
drag, startPoint x: 834, startPoint y: 438, endPoint x: 452, endPoint y: 80, distance: 523.7
click at [452, 80] on span "営業" at bounding box center [535, 77] width 181 height 22
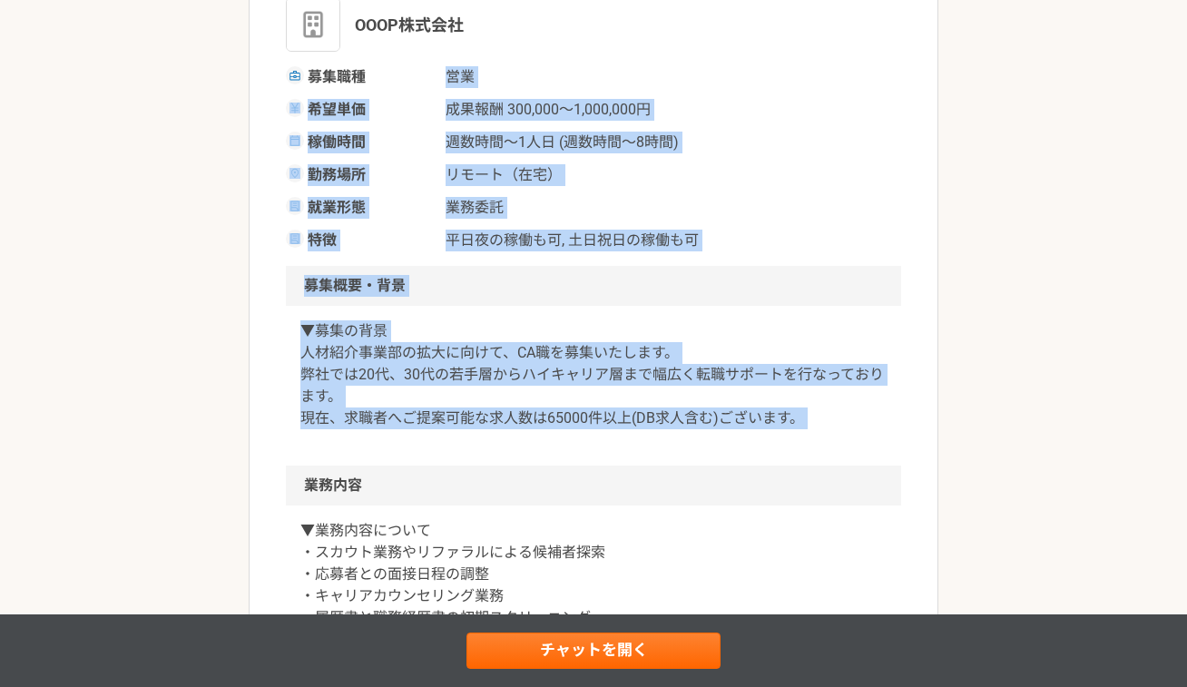
drag, startPoint x: 452, startPoint y: 80, endPoint x: 835, endPoint y: 433, distance: 520.7
click at [764, 433] on div "▼募集の背景 人材紹介事業部の拡大に向けて、CA職を募集いたします。 弊社では20代、30代の若手層からハイキャリア層まで幅広く転職サポートを行なっております…" at bounding box center [593, 386] width 615 height 160
drag, startPoint x: 835, startPoint y: 433, endPoint x: 494, endPoint y: 86, distance: 486.3
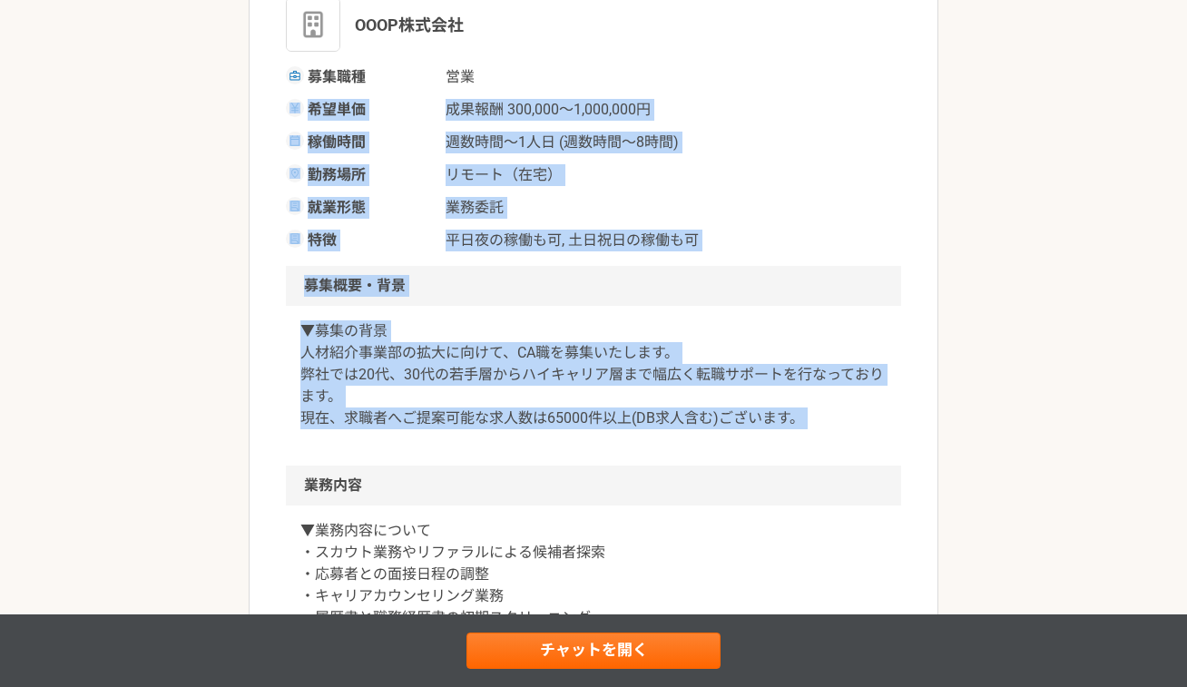
click at [494, 86] on span "営業" at bounding box center [535, 77] width 181 height 22
drag, startPoint x: 494, startPoint y: 86, endPoint x: 839, endPoint y: 418, distance: 479.3
click at [764, 418] on p "▼募集の背景 人材紹介事業部の拡大に向けて、CA職を募集いたします。 弊社では20代、30代の若手層からハイキャリア層まで幅広く転職サポートを行なっております…" at bounding box center [593, 374] width 586 height 109
drag, startPoint x: 839, startPoint y: 418, endPoint x: 573, endPoint y: 105, distance: 410.6
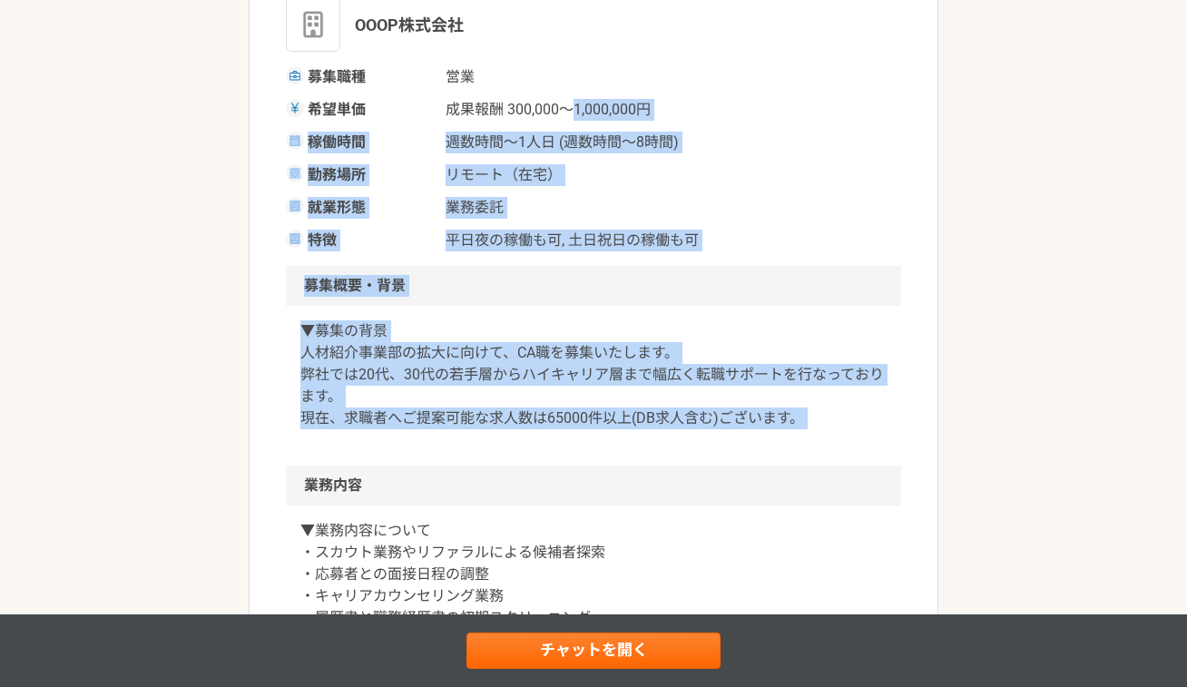
click at [573, 105] on span "成果報酬 300,000〜1,000,000円" at bounding box center [547, 110] width 205 height 22
drag, startPoint x: 573, startPoint y: 106, endPoint x: 845, endPoint y: 465, distance: 449.5
click at [764, 436] on div "▼募集の背景 人材紹介事業部の拡大に向けて、CA職を募集いたします。 弊社では20代、30代の若手層からハイキャリア層まで幅広く転職サポートを行なっております…" at bounding box center [593, 386] width 615 height 160
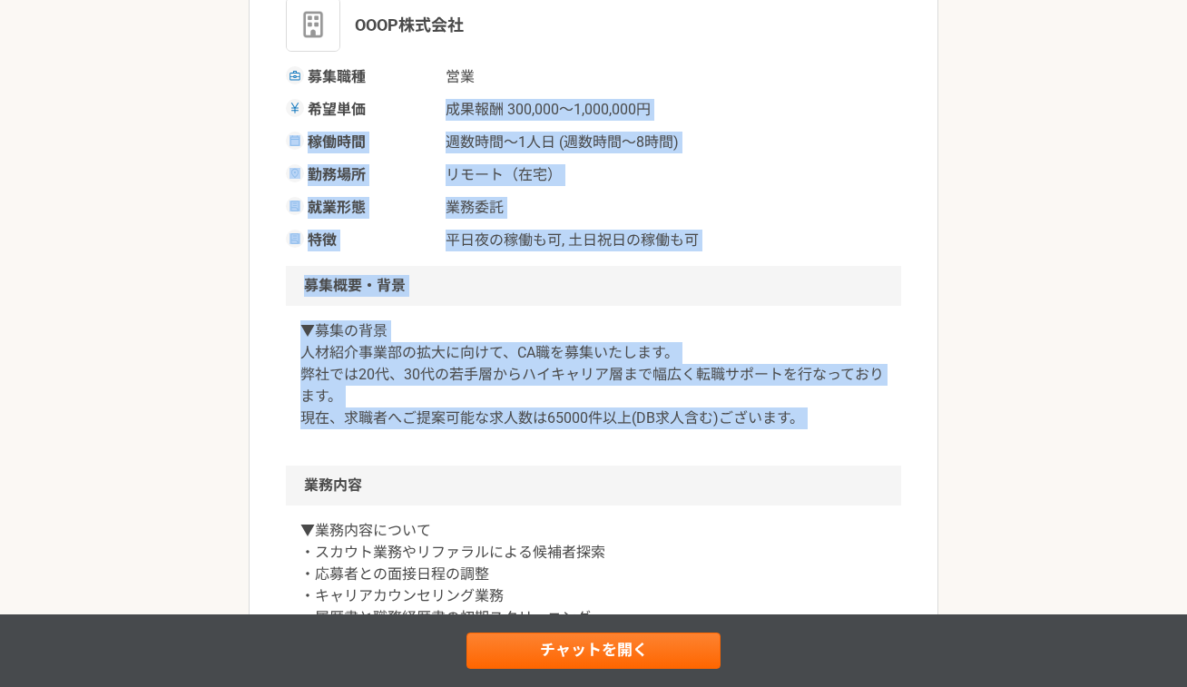
drag, startPoint x: 823, startPoint y: 436, endPoint x: 506, endPoint y: 97, distance: 464.1
click at [506, 96] on div "募集職種 営業 希望単価 成果報酬 300,000〜1,000,000円 稼働時間 週数時間〜1人日 (週数時間〜8時間) 勤務場所 リモート（在宅） 就業形…" at bounding box center [593, 158] width 615 height 185
drag, startPoint x: 506, startPoint y: 96, endPoint x: 849, endPoint y: 438, distance: 484.3
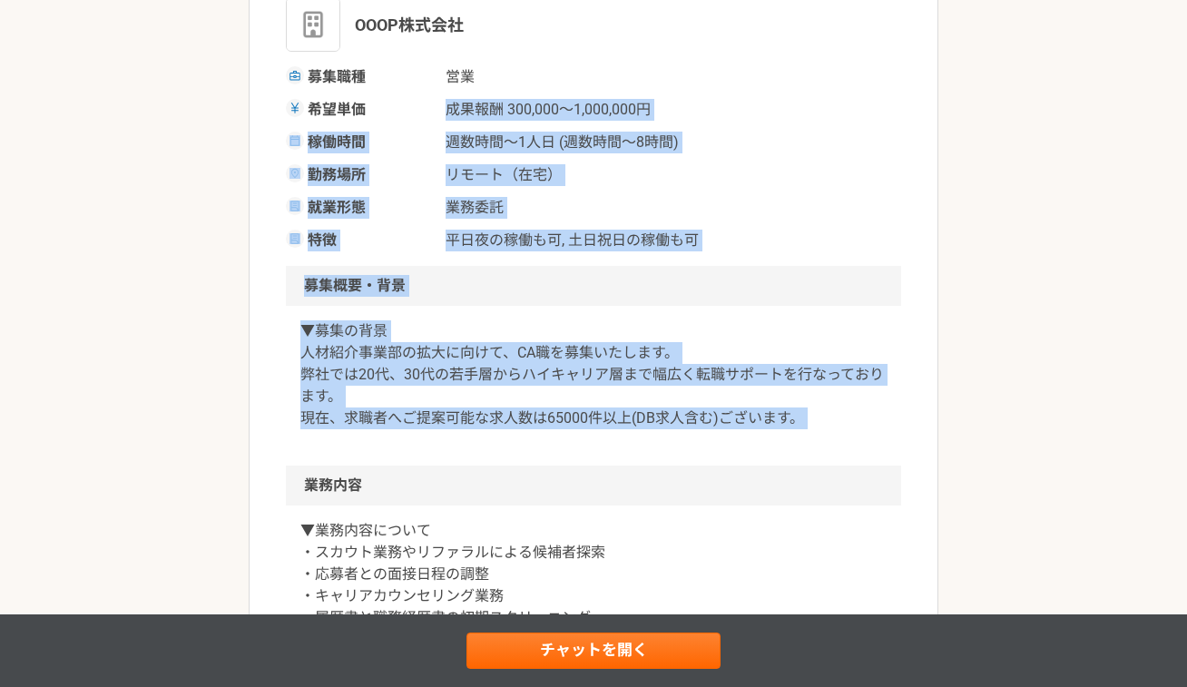
click at [764, 438] on div "▼募集の背景 人材紹介事業部の拡大に向けて、CA職を募集いたします。 弊社では20代、30代の若手層からハイキャリア層まで幅広く転職サポートを行なっております…" at bounding box center [593, 386] width 615 height 160
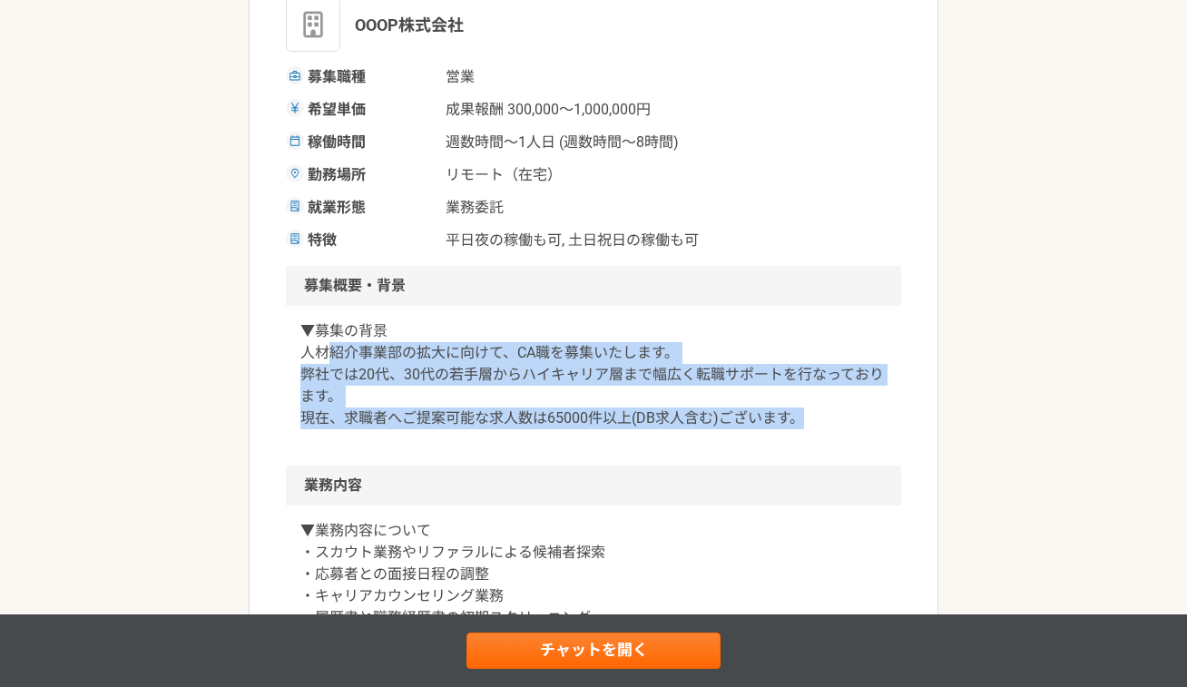
drag, startPoint x: 329, startPoint y: 356, endPoint x: 484, endPoint y: 455, distance: 183.2
click at [484, 455] on div "▼募集の背景 人材紹介事業部の拡大に向けて、CA職を募集いたします。 弊社では20代、30代の若手層からハイキャリア層まで幅広く転職サポートを行なっております…" at bounding box center [593, 386] width 615 height 160
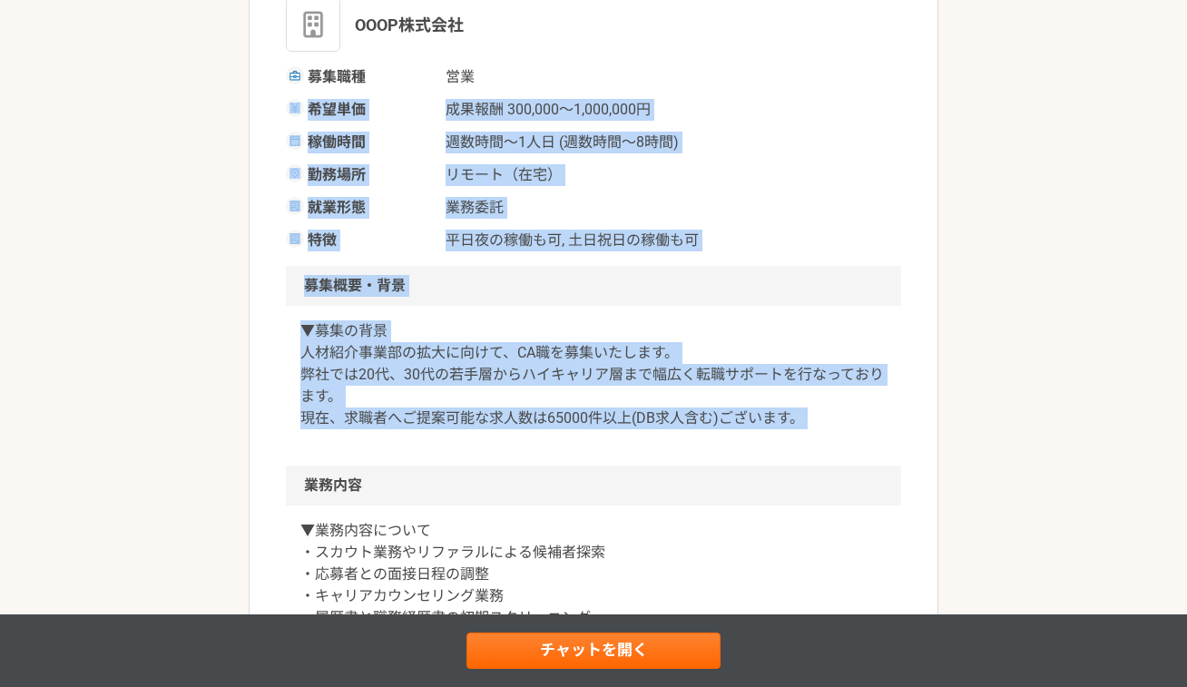
drag, startPoint x: 484, startPoint y: 455, endPoint x: 270, endPoint y: 107, distance: 407.7
drag, startPoint x: 270, startPoint y: 107, endPoint x: 693, endPoint y: 442, distance: 539.3
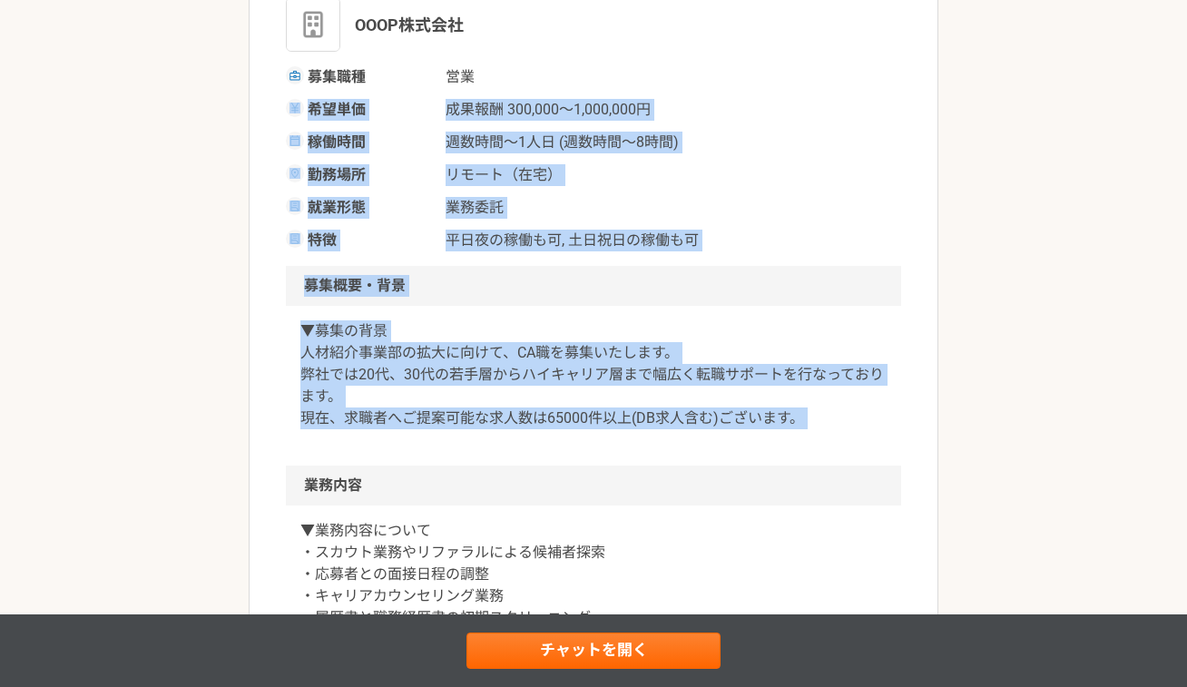
click at [693, 442] on div "▼募集の背景 人材紹介事業部の拡大に向けて、CA職を募集いたします。 弊社では20代、30代の若手層からハイキャリア層まで幅広く転職サポートを行なっております…" at bounding box center [593, 386] width 615 height 160
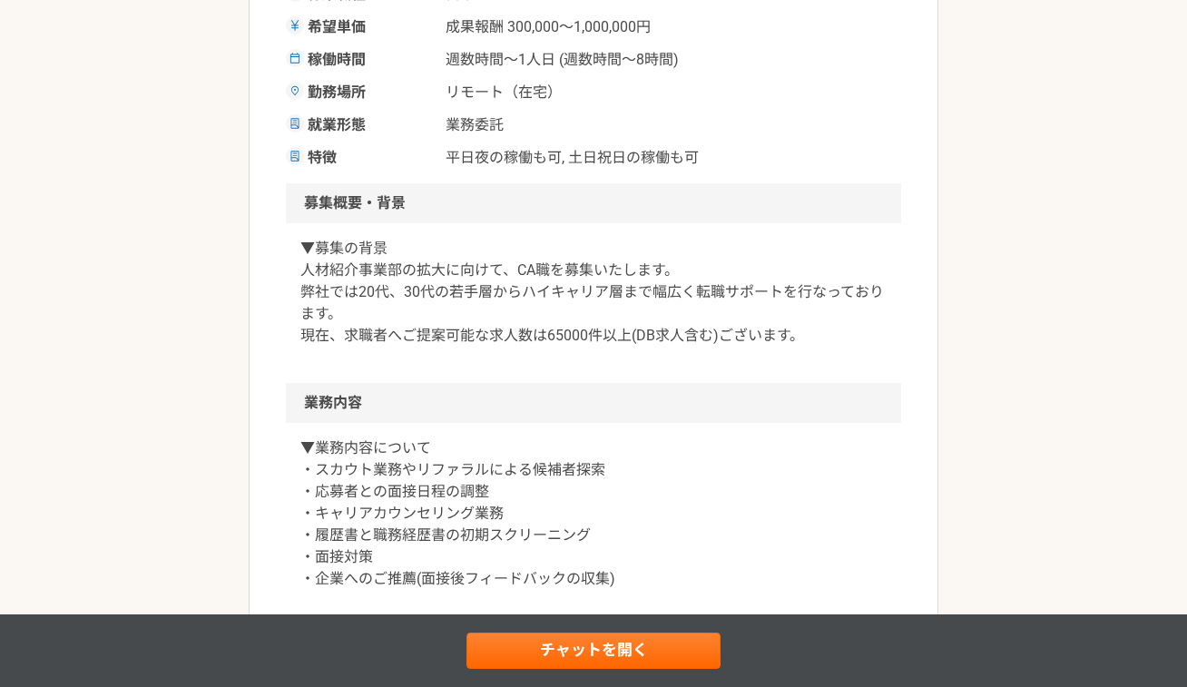
scroll to position [465, 0]
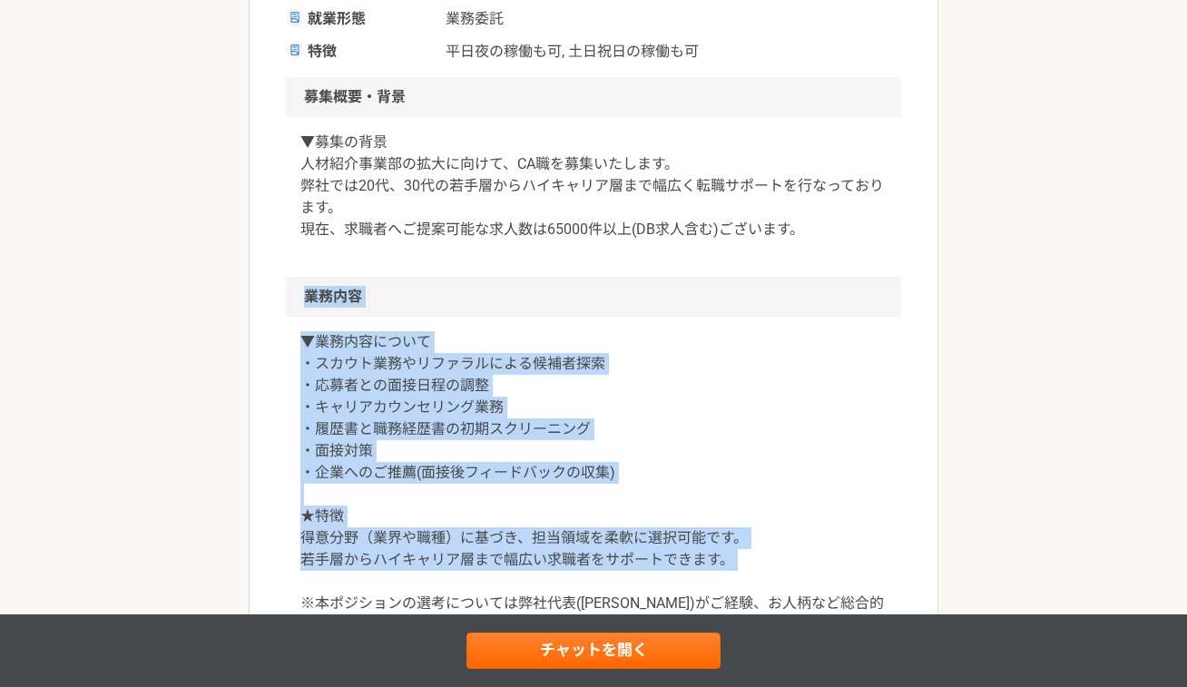
drag, startPoint x: 290, startPoint y: 288, endPoint x: 685, endPoint y: 581, distance: 491.5
click at [685, 562] on section "業務内容 ▼業務内容について ・スカウト業務やリファラルによる候補者探索 ・応募者との面接日程の調整 ・キャリアカウンセリング業務 ・履歴書と職務経歴書の初期…" at bounding box center [593, 475] width 615 height 396
click at [685, 562] on p "▼業務内容について ・スカウト業務やリファラルによる候補者探索 ・応募者との面接日程の調整 ・キャリアカウンセリング業務 ・履歴書と職務経歴書の初期スクリーニ…" at bounding box center [593, 483] width 586 height 305
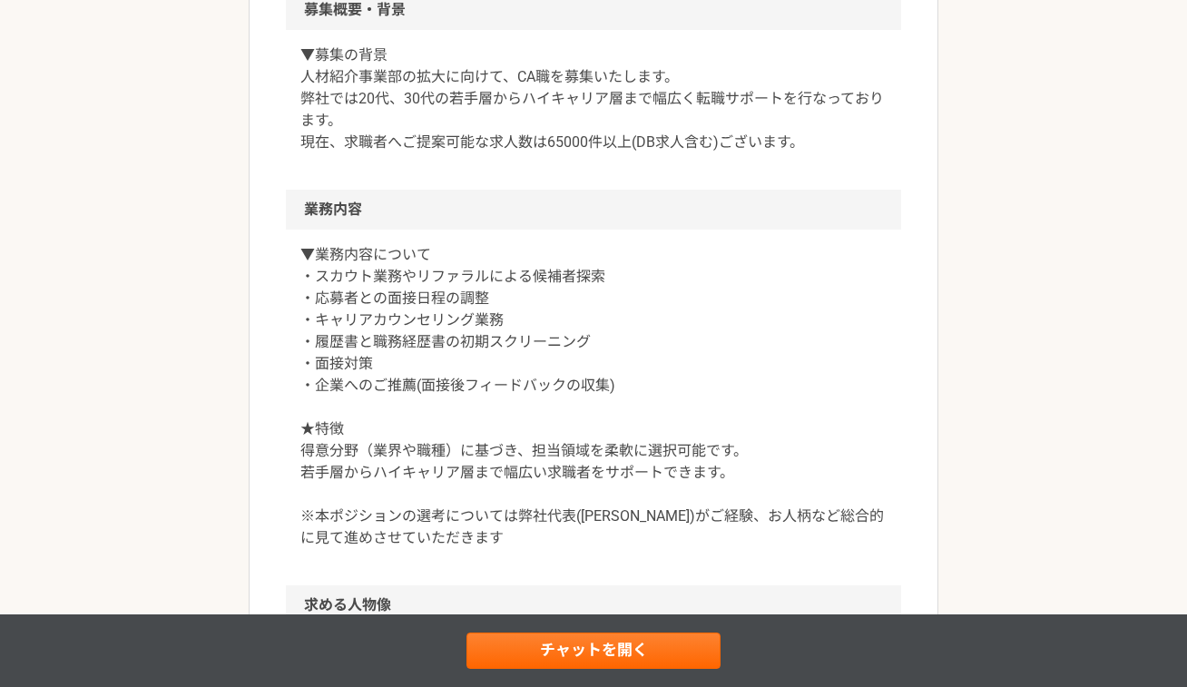
scroll to position [674, 0]
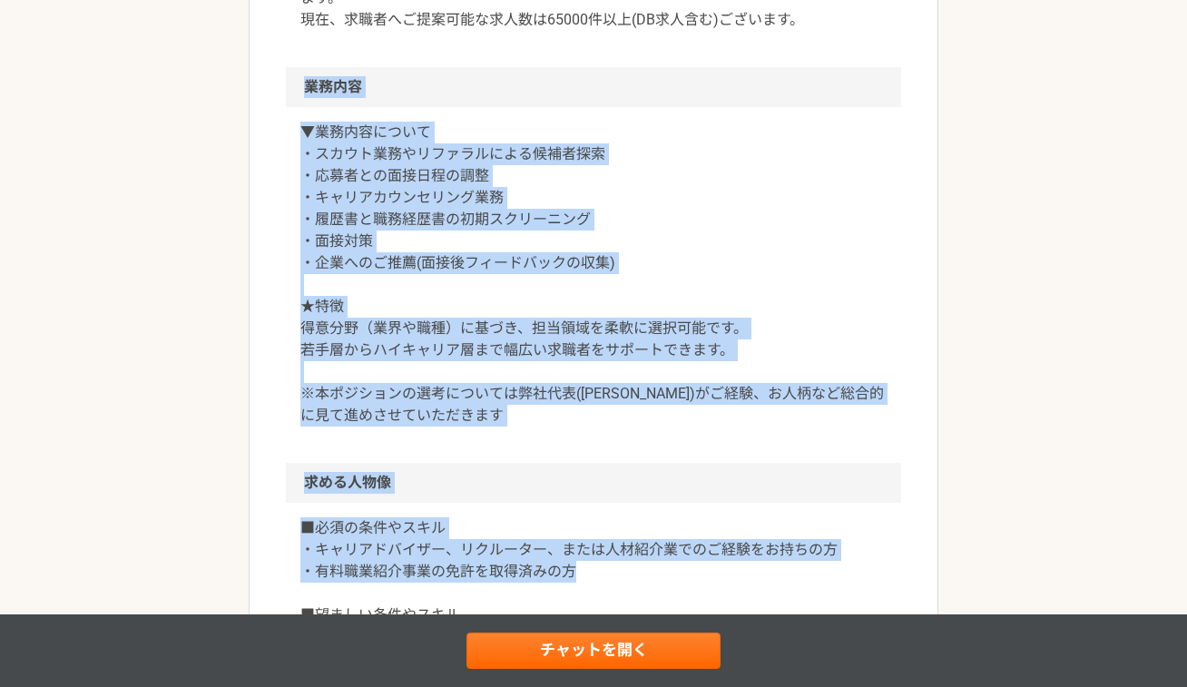
drag, startPoint x: 685, startPoint y: 581, endPoint x: 201, endPoint y: 83, distance: 693.5
click at [201, 83] on div "営業 急募｜キャリアアドバイザー｜フルリモート 業務委託 平日夜の稼働も可 土日祝日の稼働も可 OOOP株式会社 募集職種 営業 希望単価 成果報酬 300,…" at bounding box center [593, 374] width 1187 height 1951
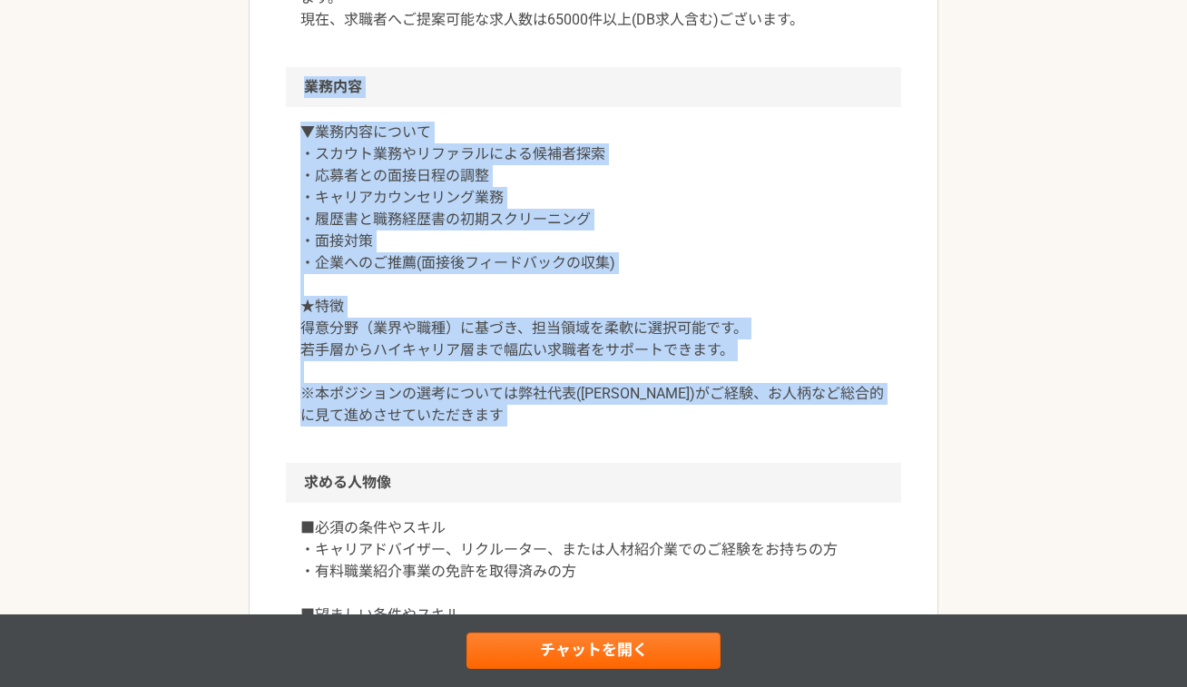
drag, startPoint x: 201, startPoint y: 83, endPoint x: 556, endPoint y: 429, distance: 495.3
click at [556, 429] on div "営業 急募｜キャリアアドバイザー｜フルリモート 業務委託 平日夜の稼働も可 土日祝日の稼働も可 OOOP株式会社 募集職種 営業 希望単価 成果報酬 300,…" at bounding box center [593, 374] width 1187 height 1951
click at [556, 429] on div "▼業務内容について ・スカウト業務やリファラルによる候補者探索 ・応募者との面接日程の調整 ・キャリアカウンセリング業務 ・履歴書と職務経歴書の初期スクリーニ…" at bounding box center [593, 285] width 615 height 356
drag, startPoint x: 556, startPoint y: 429, endPoint x: 279, endPoint y: 92, distance: 436.4
click at [279, 92] on article "営業 急募｜キャリアアドバイザー｜フルリモート 業務委託 平日夜の稼働も可 土日祝日の稼働も可 OOOP株式会社 募集職種 営業 希望単価 成果報酬 300,…" at bounding box center [594, 357] width 690 height 1842
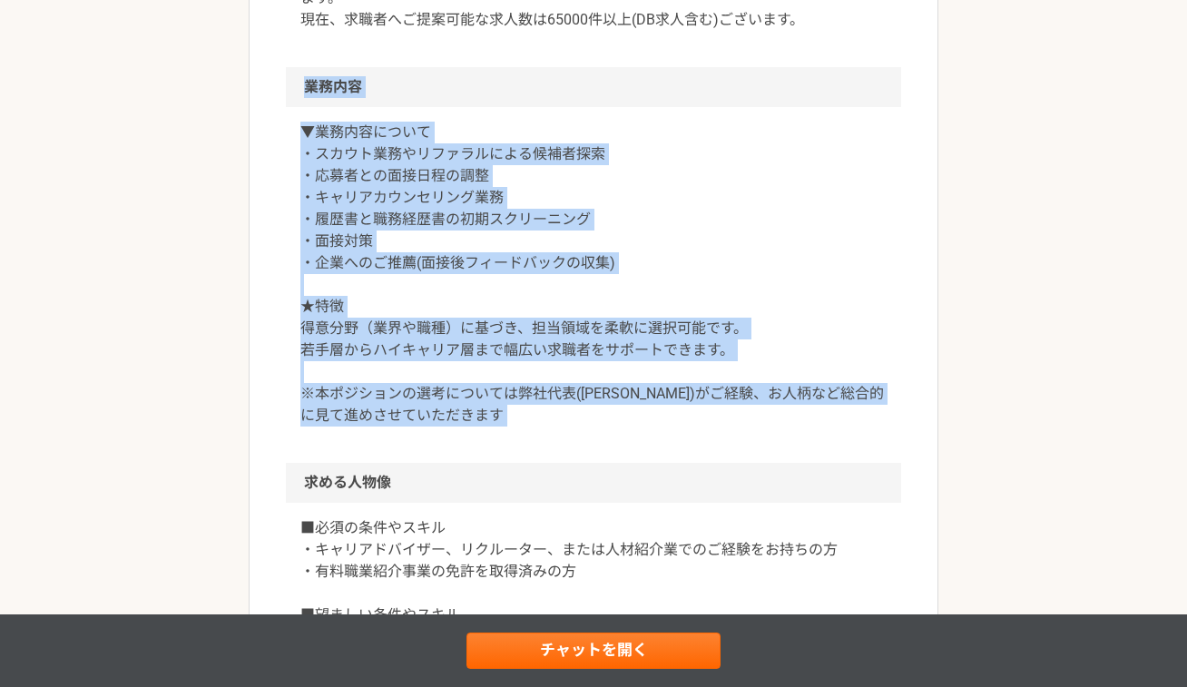
click at [279, 92] on article "営業 急募｜キャリアアドバイザー｜フルリモート 業務委託 平日夜の稼働も可 土日祝日の稼働も可 OOOP株式会社 募集職種 営業 希望単価 成果報酬 300,…" at bounding box center [594, 357] width 690 height 1842
drag, startPoint x: 279, startPoint y: 92, endPoint x: 589, endPoint y: 478, distance: 495.1
click at [589, 480] on article "営業 急募｜キャリアアドバイザー｜フルリモート 業務委託 平日夜の稼働も可 土日祝日の稼働も可 OOOP株式会社 募集職種 営業 希望単価 成果報酬 300,…" at bounding box center [594, 357] width 690 height 1842
click at [589, 478] on h2 "求める人物像" at bounding box center [593, 483] width 615 height 40
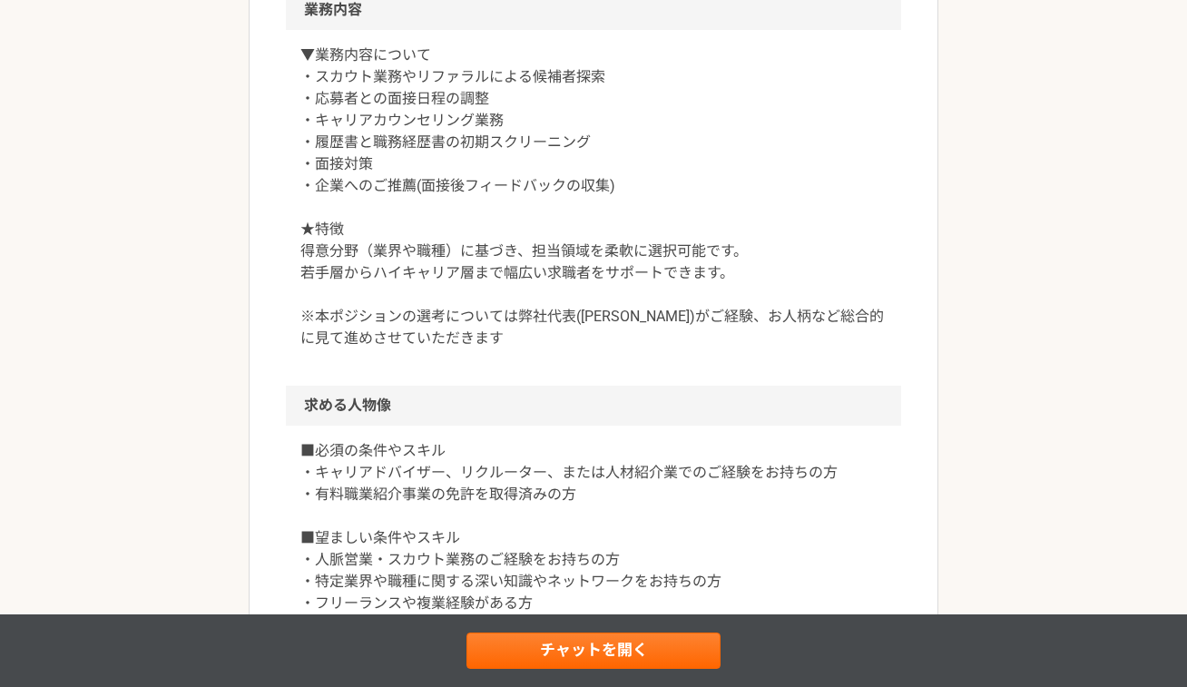
scroll to position [822, 0]
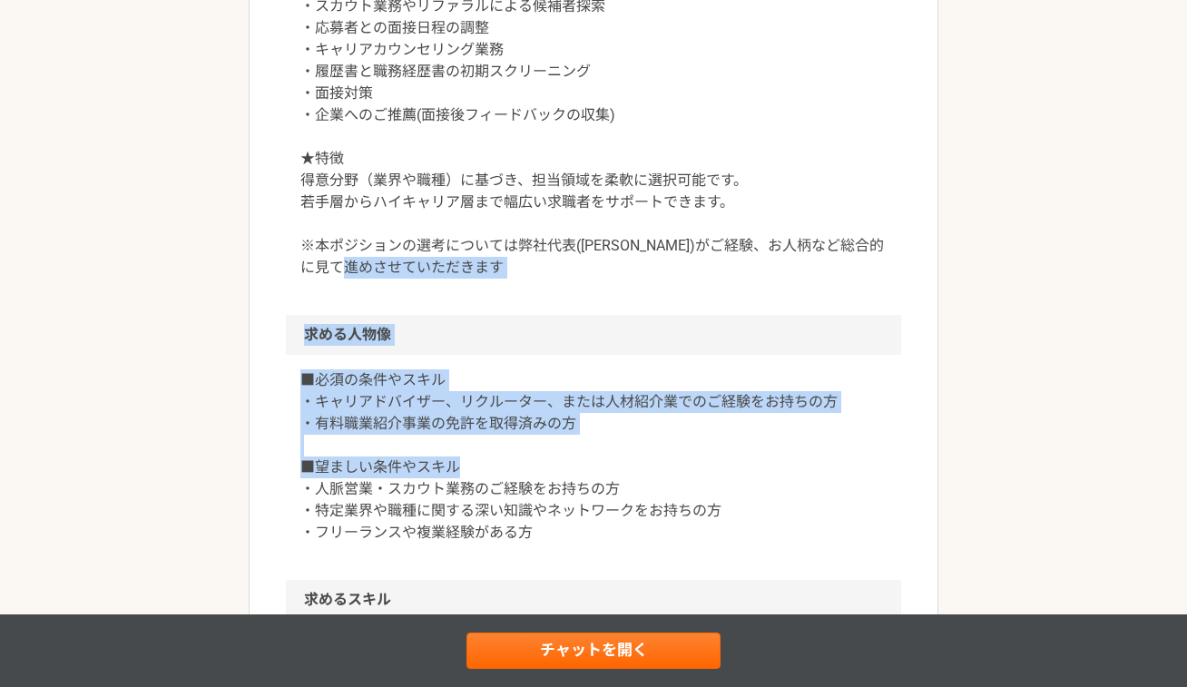
drag, startPoint x: 589, startPoint y: 478, endPoint x: 296, endPoint y: 310, distance: 337.7
click at [296, 310] on article "営業 急募｜キャリアアドバイザー｜フルリモート 業務委託 平日夜の稼働も可 土日祝日の稼働も可 OOOP株式会社 募集職種 営業 希望単価 成果報酬 300,…" at bounding box center [594, 209] width 690 height 1842
click at [296, 310] on div "▼業務内容について ・スカウト業務やリファラルによる候補者探索 ・応募者との面接日程の調整 ・キャリアカウンセリング業務 ・履歴書と職務経歴書の初期スクリーニ…" at bounding box center [593, 137] width 615 height 356
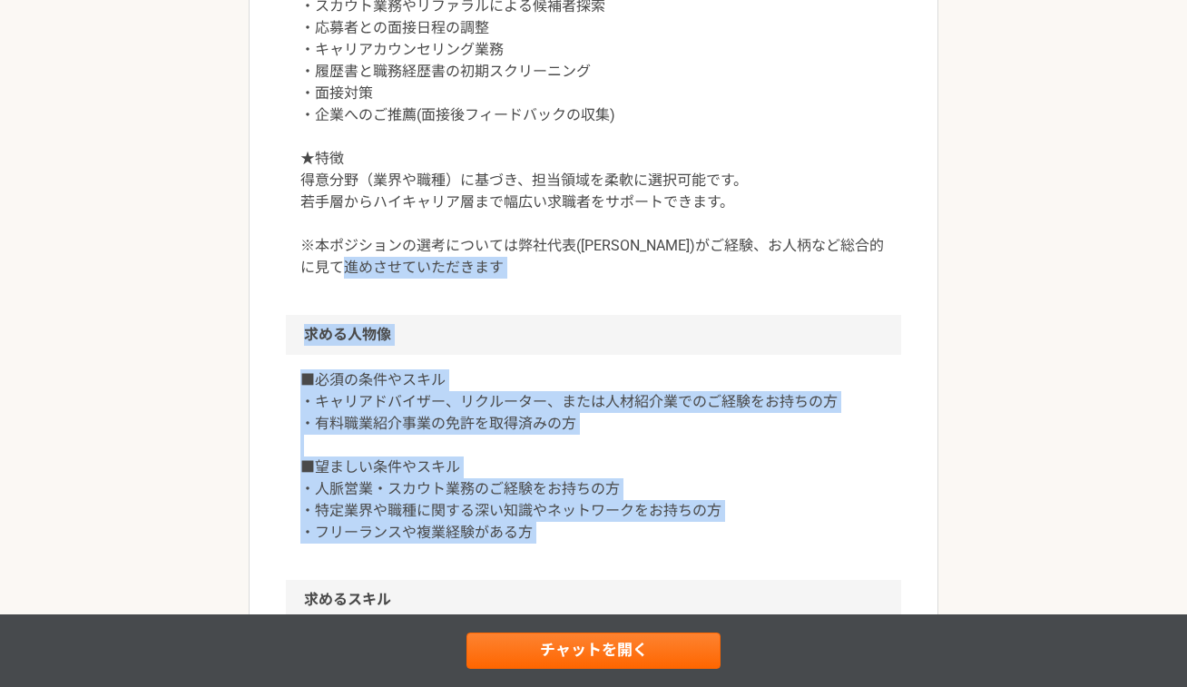
drag, startPoint x: 296, startPoint y: 310, endPoint x: 574, endPoint y: 550, distance: 367.3
click at [574, 550] on article "営業 急募｜キャリアアドバイザー｜フルリモート 業務委託 平日夜の稼働も可 土日祝日の稼働も可 OOOP株式会社 募集職種 営業 希望単価 成果報酬 300,…" at bounding box center [594, 209] width 690 height 1842
click at [574, 550] on div "■必須の条件やスキル ・キャリアドバイザー、リクルーター、または人材紹介業でのご経験をお持ちの方 ・有料職業紹介事業の免許を取得済みの方 ■望ましい条件やスキ…" at bounding box center [593, 467] width 615 height 225
drag, startPoint x: 574, startPoint y: 550, endPoint x: 263, endPoint y: 294, distance: 402.9
click at [263, 294] on article "営業 急募｜キャリアアドバイザー｜フルリモート 業務委託 平日夜の稼働も可 土日祝日の稼働も可 OOOP株式会社 募集職種 営業 希望単価 成果報酬 300,…" at bounding box center [594, 209] width 690 height 1842
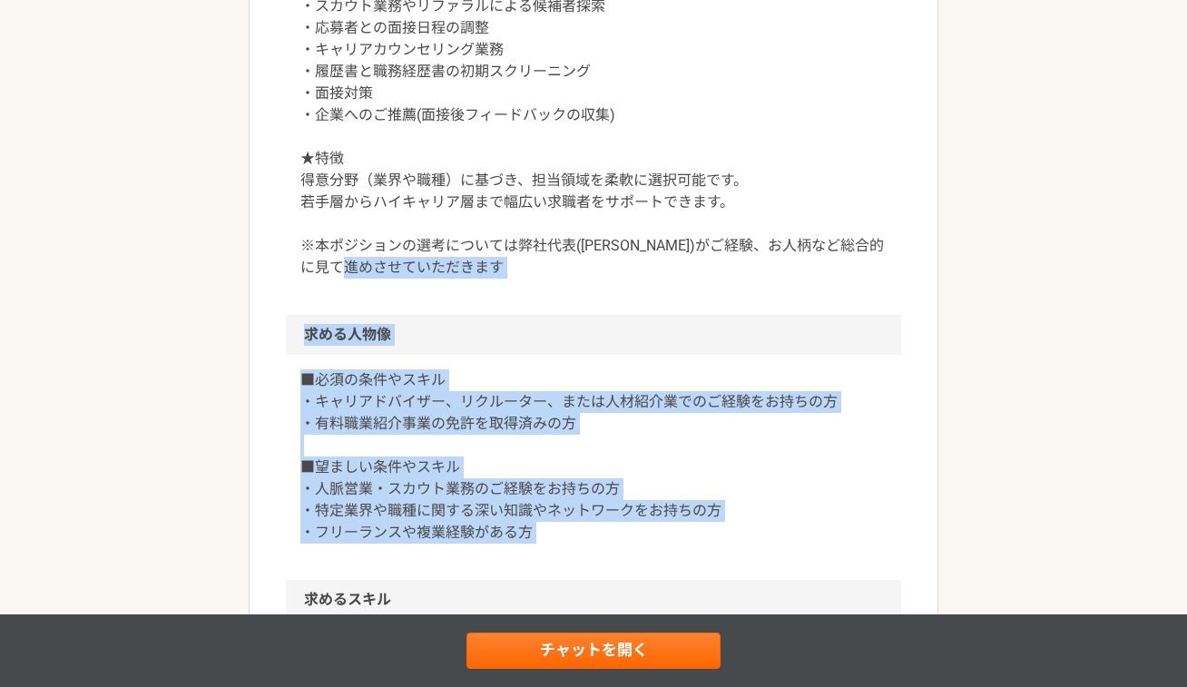
click at [263, 294] on article "営業 急募｜キャリアアドバイザー｜フルリモート 業務委託 平日夜の稼働も可 土日祝日の稼働も可 OOOP株式会社 募集職種 営業 希望単価 成果報酬 300,…" at bounding box center [594, 209] width 690 height 1842
drag, startPoint x: 263, startPoint y: 294, endPoint x: 597, endPoint y: 546, distance: 418.4
click at [597, 546] on article "営業 急募｜キャリアアドバイザー｜フルリモート 業務委託 平日夜の稼働も可 土日祝日の稼働も可 OOOP株式会社 募集職種 営業 希望単価 成果報酬 300,…" at bounding box center [594, 209] width 690 height 1842
click at [597, 545] on div "■必須の条件やスキル ・キャリアドバイザー、リクルーター、または人材紹介業でのご経験をお持ちの方 ・有料職業紹介事業の免許を取得済みの方 ■望ましい条件やスキ…" at bounding box center [593, 467] width 615 height 225
drag, startPoint x: 597, startPoint y: 545, endPoint x: 301, endPoint y: 286, distance: 393.4
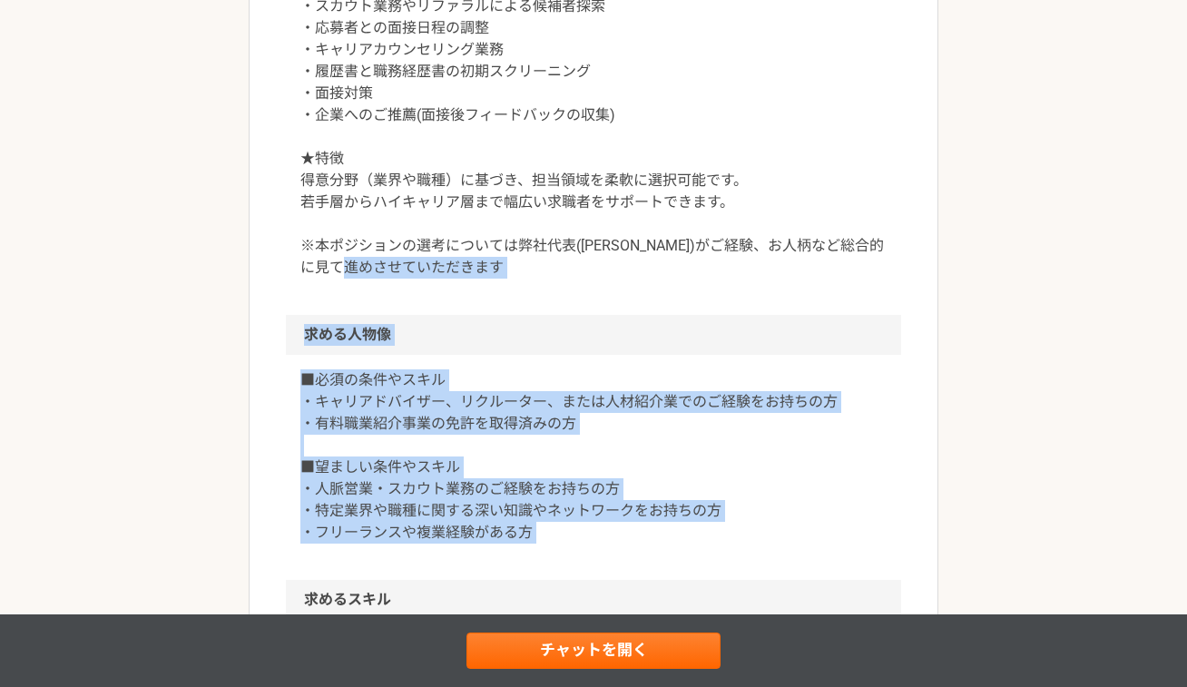
click at [301, 286] on article "営業 急募｜キャリアアドバイザー｜フルリモート 業務委託 平日夜の稼働も可 土日祝日の稼働も可 OOOP株式会社 募集職種 営業 希望単価 成果報酬 300,…" at bounding box center [594, 209] width 690 height 1842
click at [301, 286] on div "▼業務内容について ・スカウト業務やリファラルによる候補者探索 ・応募者との面接日程の調整 ・キャリアカウンセリング業務 ・履歴書と職務経歴書の初期スクリーニ…" at bounding box center [593, 137] width 615 height 356
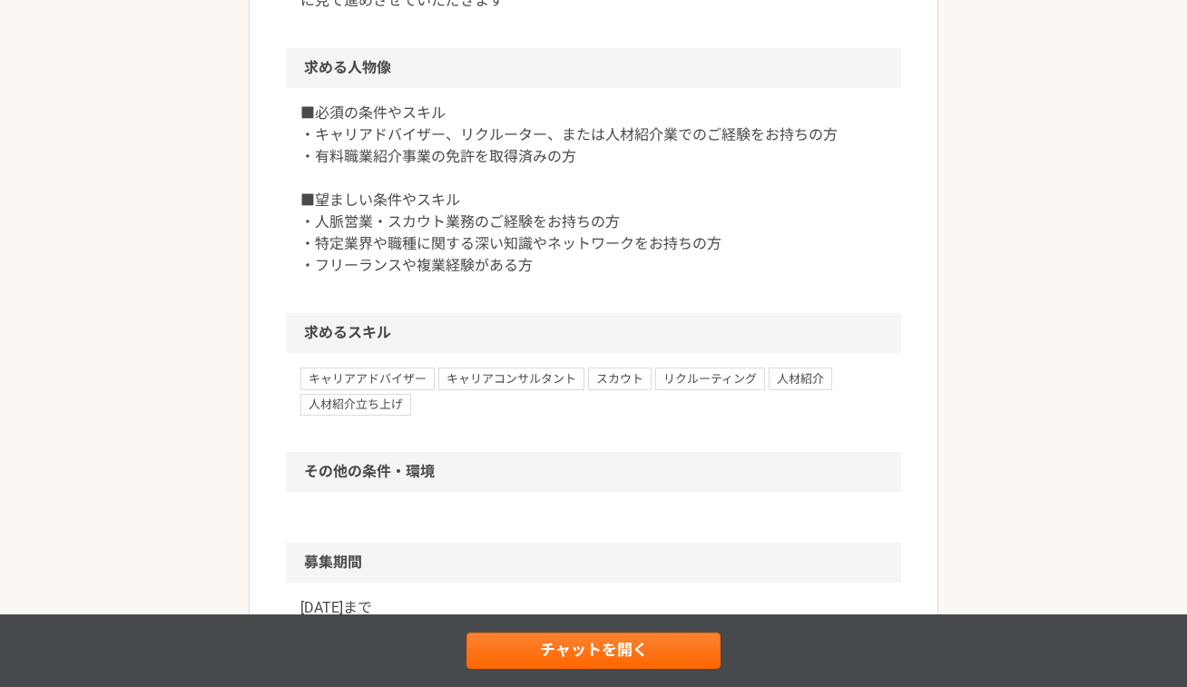
scroll to position [1090, 0]
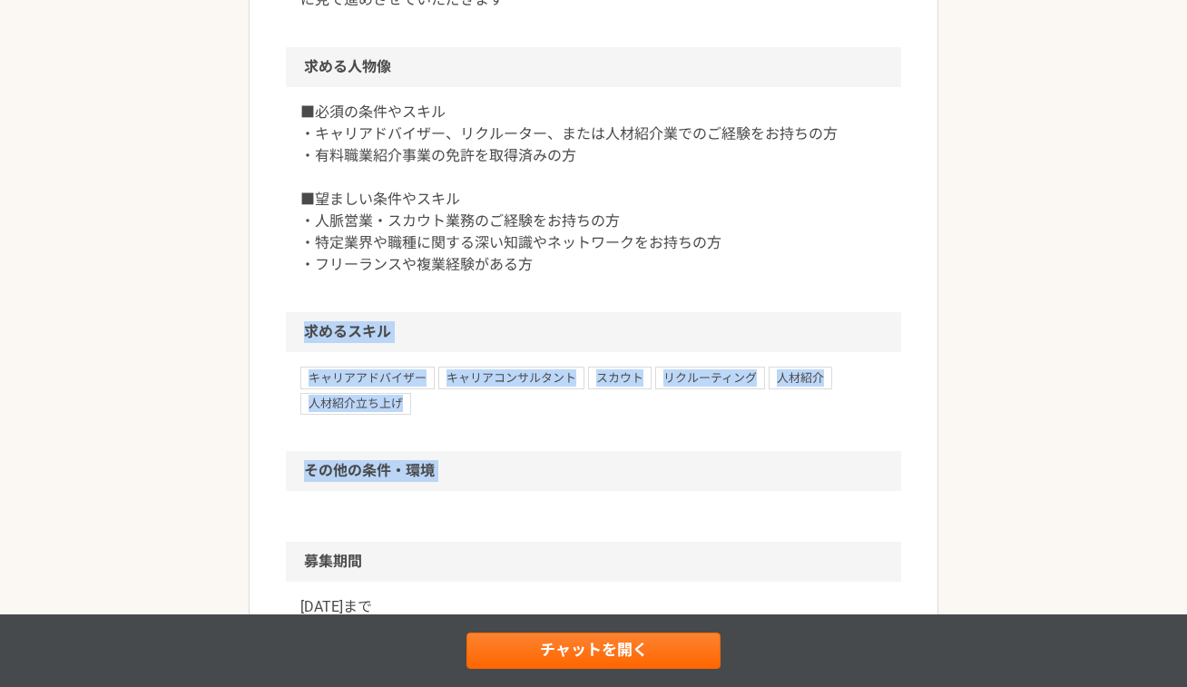
drag, startPoint x: 301, startPoint y: 286, endPoint x: 504, endPoint y: 496, distance: 292.6
click at [504, 496] on div at bounding box center [593, 516] width 615 height 51
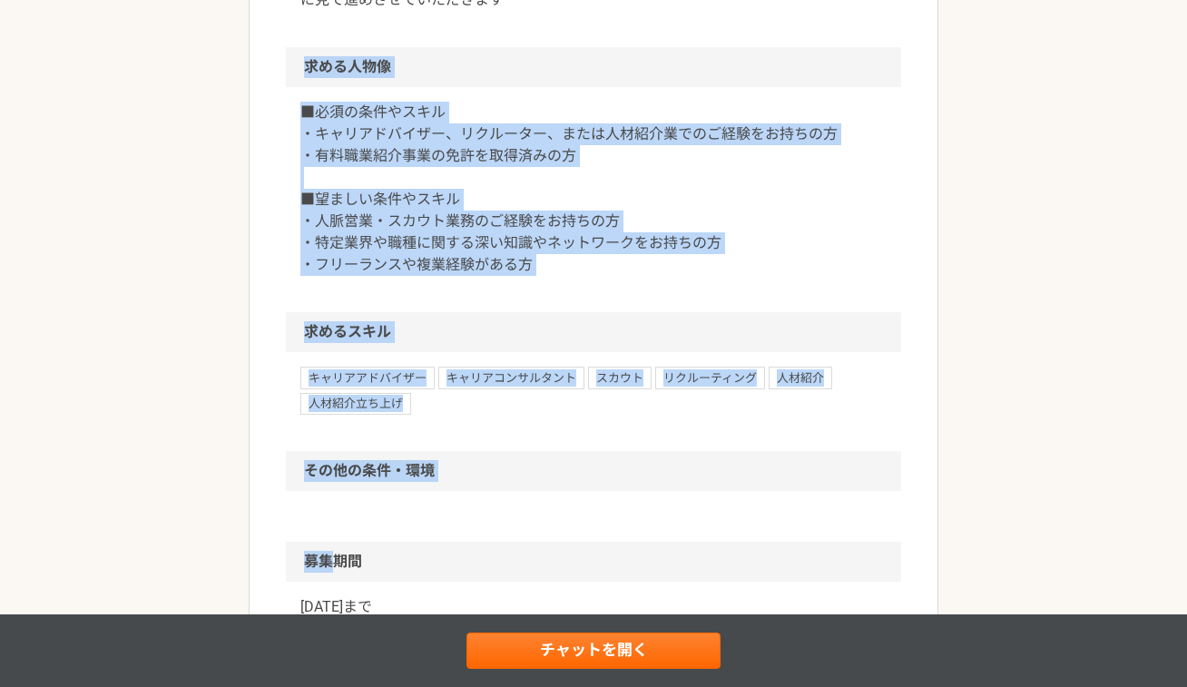
drag, startPoint x: 504, startPoint y: 496, endPoint x: 212, endPoint y: 65, distance: 520.6
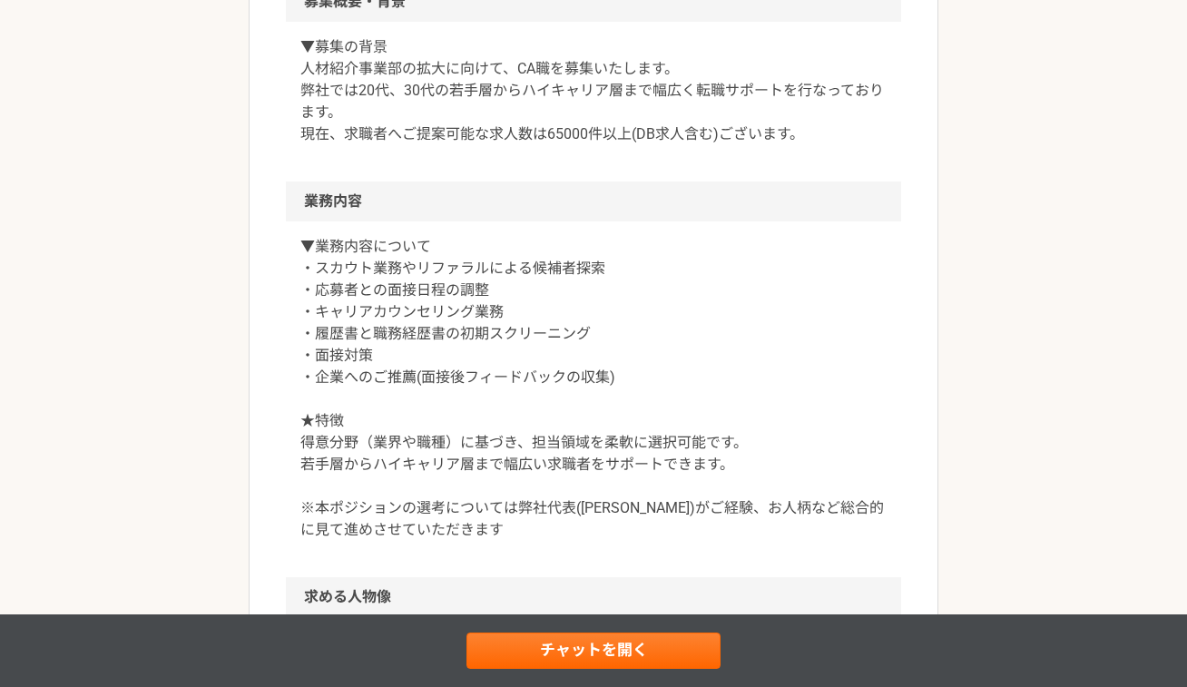
scroll to position [711, 0]
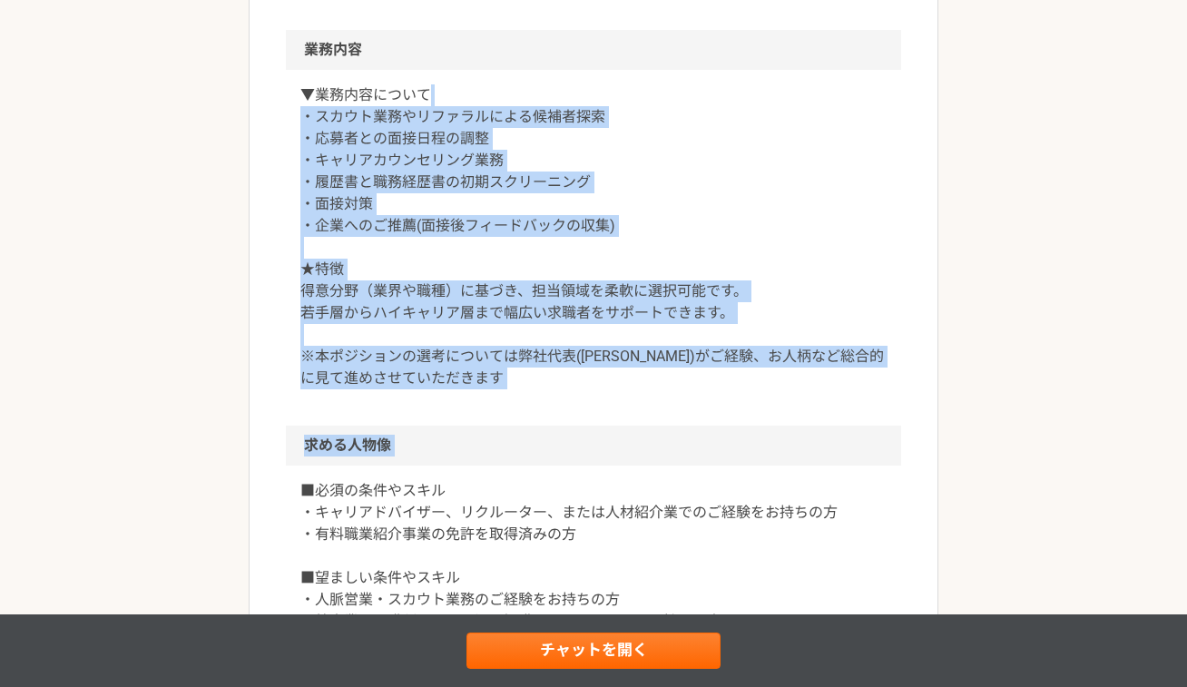
drag, startPoint x: 432, startPoint y: 465, endPoint x: 443, endPoint y: 98, distance: 366.7
click at [443, 98] on article "営業 急募｜キャリアアドバイザー｜フルリモート 業務委託 平日夜の稼働も可 土日祝日の稼働も可 OOOP株式会社 募集職種 営業 希望単価 成果報酬 300,…" at bounding box center [594, 320] width 690 height 1842
click at [443, 98] on p "▼業務内容について ・スカウト業務やリファラルによる候補者探索 ・応募者との面接日程の調整 ・キャリアカウンセリング業務 ・履歴書と職務経歴書の初期スクリーニ…" at bounding box center [593, 236] width 586 height 305
drag, startPoint x: 443, startPoint y: 98, endPoint x: 449, endPoint y: 411, distance: 313.1
click at [449, 411] on div "▼業務内容について ・スカウト業務やリファラルによる候補者探索 ・応募者との面接日程の調整 ・キャリアカウンセリング業務 ・履歴書と職務経歴書の初期スクリーニ…" at bounding box center [593, 248] width 615 height 356
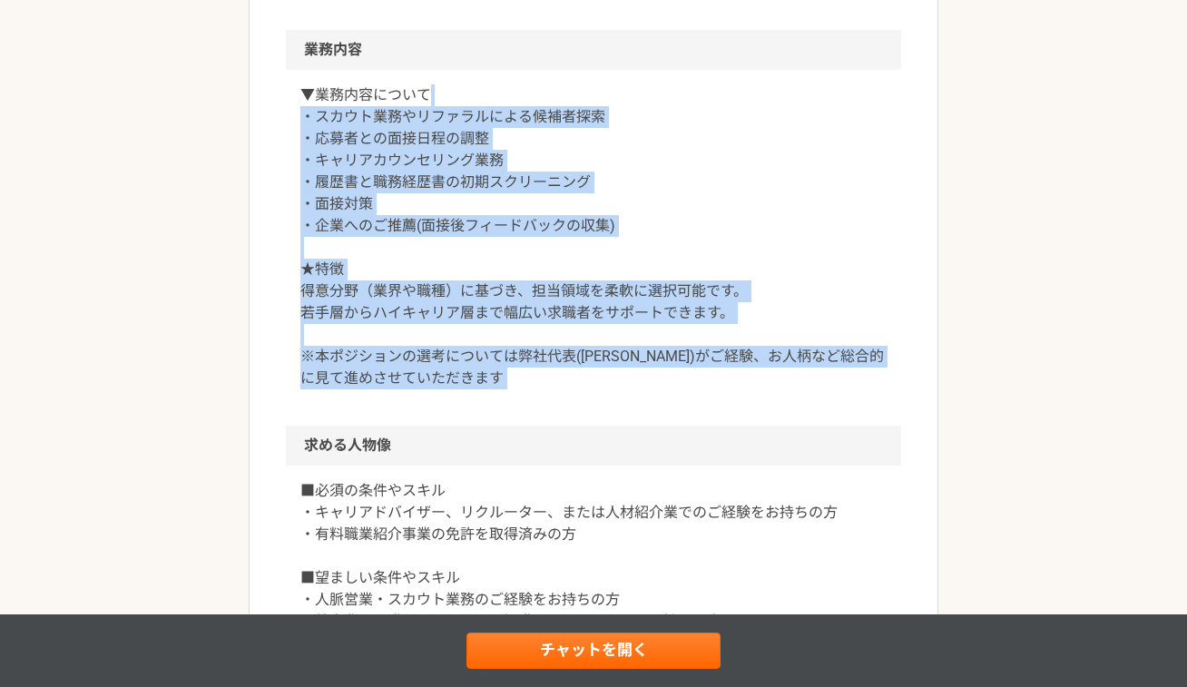
click at [449, 411] on div "▼業務内容について ・スカウト業務やリファラルによる候補者探索 ・応募者との面接日程の調整 ・キャリアカウンセリング業務 ・履歴書と職務経歴書の初期スクリーニ…" at bounding box center [593, 248] width 615 height 356
drag, startPoint x: 449, startPoint y: 411, endPoint x: 298, endPoint y: 51, distance: 390.7
click at [298, 51] on section "業務内容 ▼業務内容について ・スカウト業務やリファラルによる候補者探索 ・応募者との面接日程の調整 ・キャリアカウンセリング業務 ・履歴書と職務経歴書の初期…" at bounding box center [593, 228] width 615 height 396
click at [298, 51] on h2 "業務内容" at bounding box center [593, 50] width 615 height 40
drag, startPoint x: 298, startPoint y: 51, endPoint x: 439, endPoint y: 376, distance: 354.3
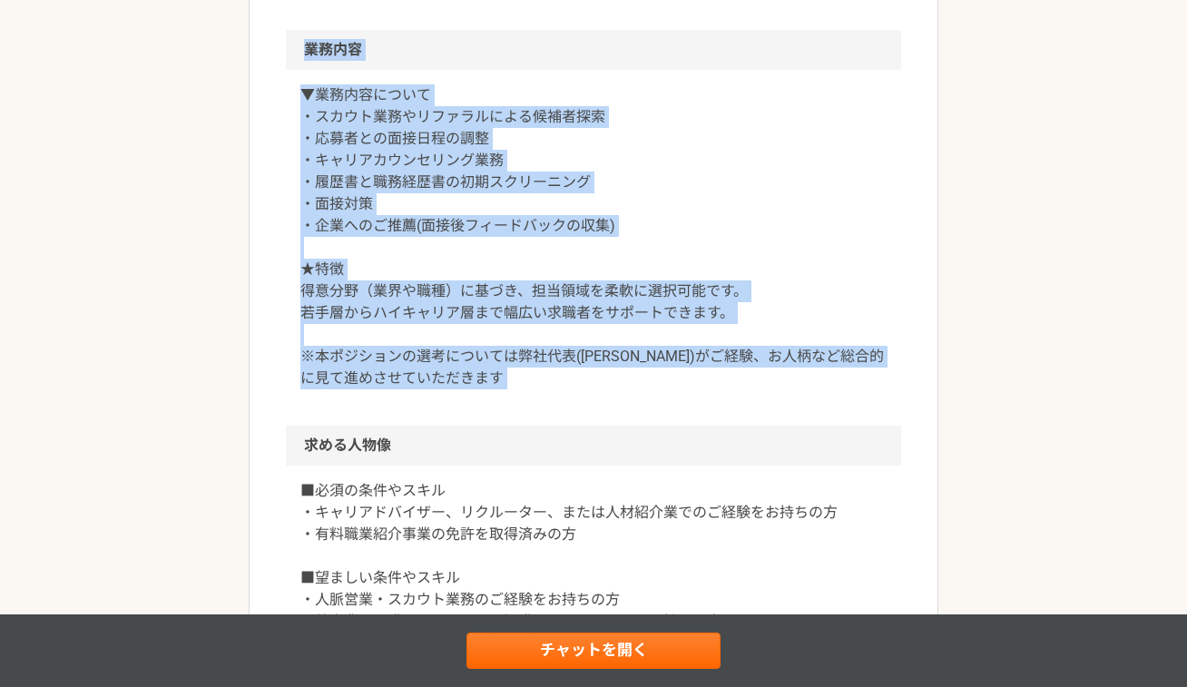
click at [439, 376] on section "業務内容 ▼業務内容について ・スカウト業務やリファラルによる候補者探索 ・応募者との面接日程の調整 ・キャリアカウンセリング業務 ・履歴書と職務経歴書の初期…" at bounding box center [593, 228] width 615 height 396
click at [439, 376] on p "▼業務内容について ・スカウト業務やリファラルによる候補者探索 ・応募者との面接日程の調整 ・キャリアカウンセリング業務 ・履歴書と職務経歴書の初期スクリーニ…" at bounding box center [593, 236] width 586 height 305
drag, startPoint x: 439, startPoint y: 376, endPoint x: 315, endPoint y: 43, distance: 355.4
click at [315, 43] on section "業務内容 ▼業務内容について ・スカウト業務やリファラルによる候補者探索 ・応募者との面接日程の調整 ・キャリアカウンセリング業務 ・履歴書と職務経歴書の初期…" at bounding box center [593, 228] width 615 height 396
click at [315, 43] on h2 "業務内容" at bounding box center [593, 50] width 615 height 40
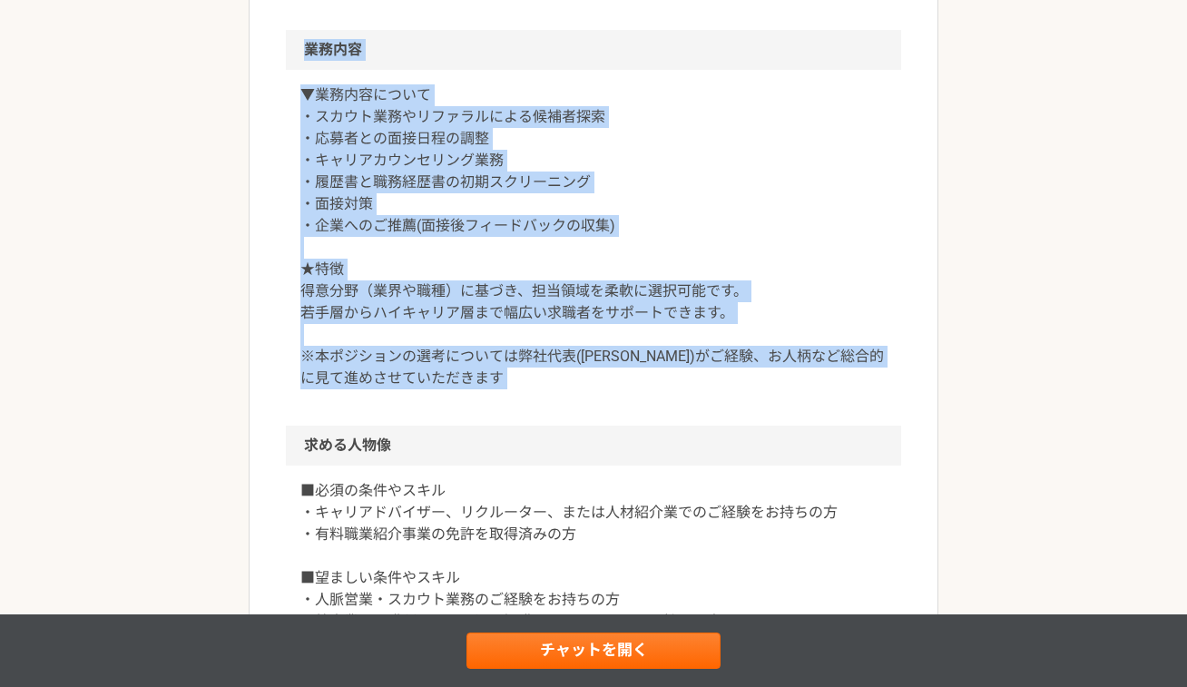
drag, startPoint x: 315, startPoint y: 43, endPoint x: 450, endPoint y: 382, distance: 365.2
click at [450, 382] on section "業務内容 ▼業務内容について ・スカウト業務やリファラルによる候補者探索 ・応募者との面接日程の調整 ・キャリアカウンセリング業務 ・履歴書と職務経歴書の初期…" at bounding box center [593, 228] width 615 height 396
click at [450, 382] on p "▼業務内容について ・スカウト業務やリファラルによる候補者探索 ・応募者との面接日程の調整 ・キャリアカウンセリング業務 ・履歴書と職務経歴書の初期スクリーニ…" at bounding box center [593, 236] width 586 height 305
drag, startPoint x: 450, startPoint y: 382, endPoint x: 311, endPoint y: 49, distance: 360.7
click at [311, 49] on section "業務内容 ▼業務内容について ・スカウト業務やリファラルによる候補者探索 ・応募者との面接日程の調整 ・キャリアカウンセリング業務 ・履歴書と職務経歴書の初期…" at bounding box center [593, 228] width 615 height 396
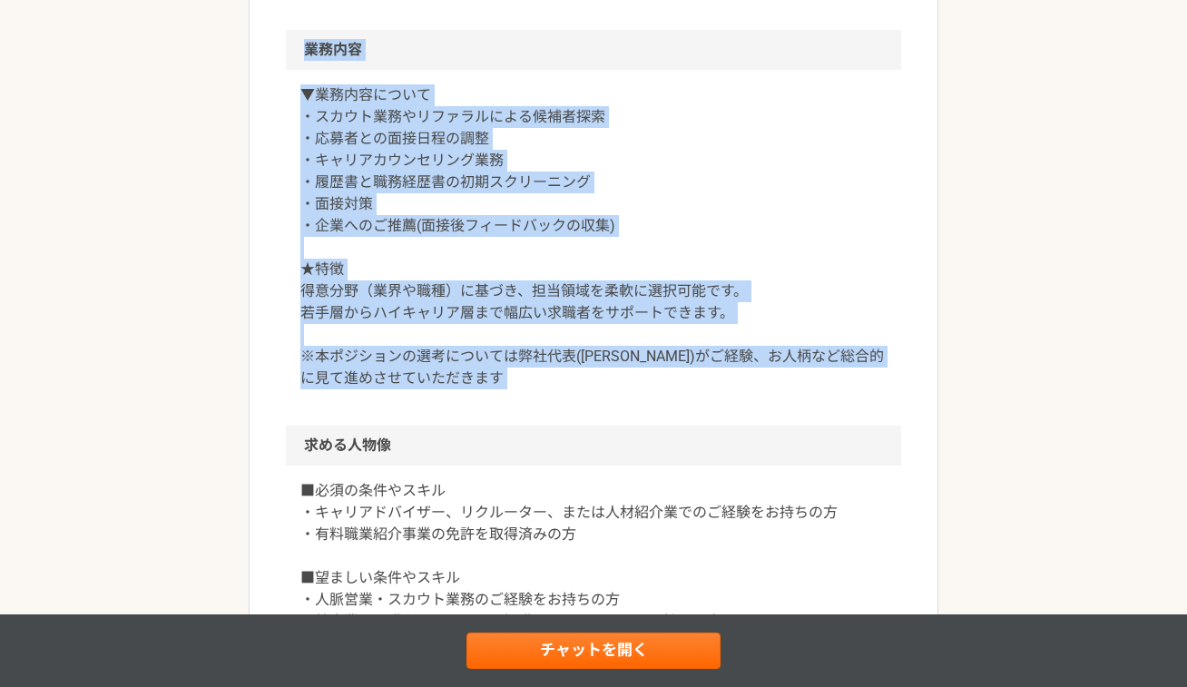
click at [311, 49] on h2 "業務内容" at bounding box center [593, 50] width 615 height 40
drag, startPoint x: 311, startPoint y: 49, endPoint x: 431, endPoint y: 418, distance: 388.2
click at [431, 418] on section "業務内容 ▼業務内容について ・スカウト業務やリファラルによる候補者探索 ・応募者との面接日程の調整 ・キャリアカウンセリング業務 ・履歴書と職務経歴書の初期…" at bounding box center [593, 228] width 615 height 396
click at [431, 418] on div "▼業務内容について ・スカウト業務やリファラルによる候補者探索 ・応募者との面接日程の調整 ・キャリアカウンセリング業務 ・履歴書と職務経歴書の初期スクリーニ…" at bounding box center [593, 248] width 615 height 356
drag, startPoint x: 429, startPoint y: 425, endPoint x: 298, endPoint y: 36, distance: 410.8
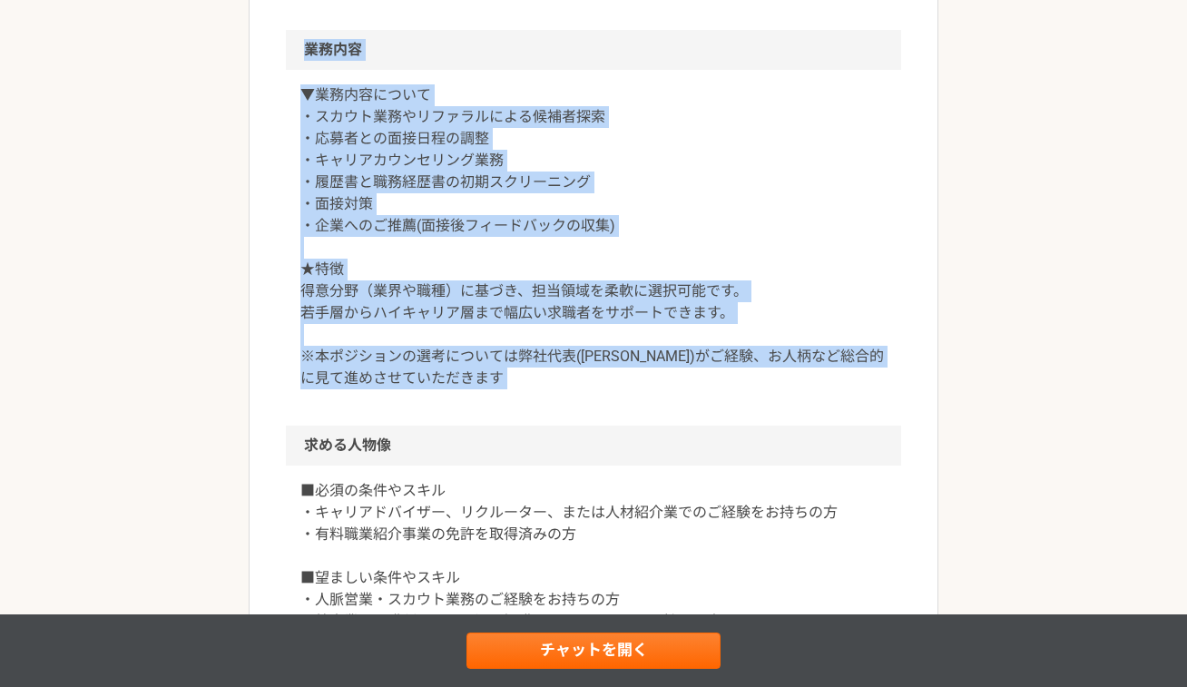
click at [298, 36] on article "営業 急募｜キャリアアドバイザー｜フルリモート 業務委託 平日夜の稼働も可 土日祝日の稼働も可 OOOP株式会社 募集職種 営業 希望単価 成果報酬 300,…" at bounding box center [594, 320] width 690 height 1842
click at [298, 36] on h2 "業務内容" at bounding box center [593, 50] width 615 height 40
drag, startPoint x: 298, startPoint y: 36, endPoint x: 416, endPoint y: 375, distance: 358.7
click at [416, 375] on section "業務内容 ▼業務内容について ・スカウト業務やリファラルによる候補者探索 ・応募者との面接日程の調整 ・キャリアカウンセリング業務 ・履歴書と職務経歴書の初期…" at bounding box center [593, 228] width 615 height 396
click at [416, 375] on p "▼業務内容について ・スカウト業務やリファラルによる候補者探索 ・応募者との面接日程の調整 ・キャリアカウンセリング業務 ・履歴書と職務経歴書の初期スクリーニ…" at bounding box center [593, 236] width 586 height 305
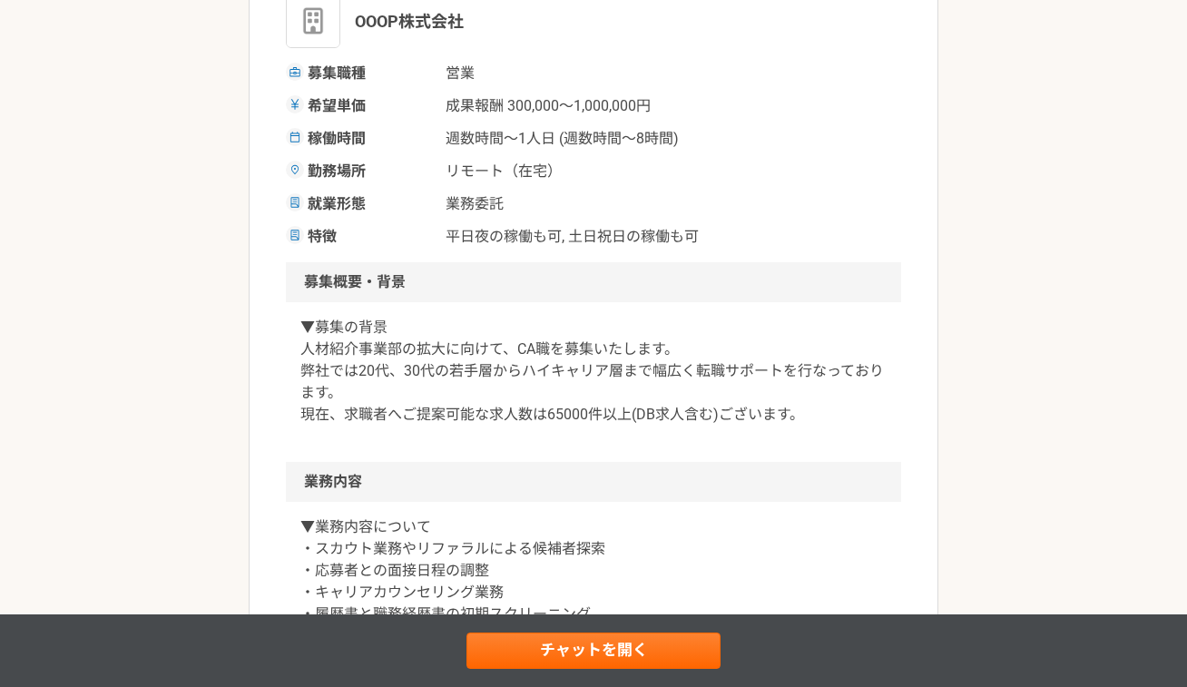
scroll to position [237, 0]
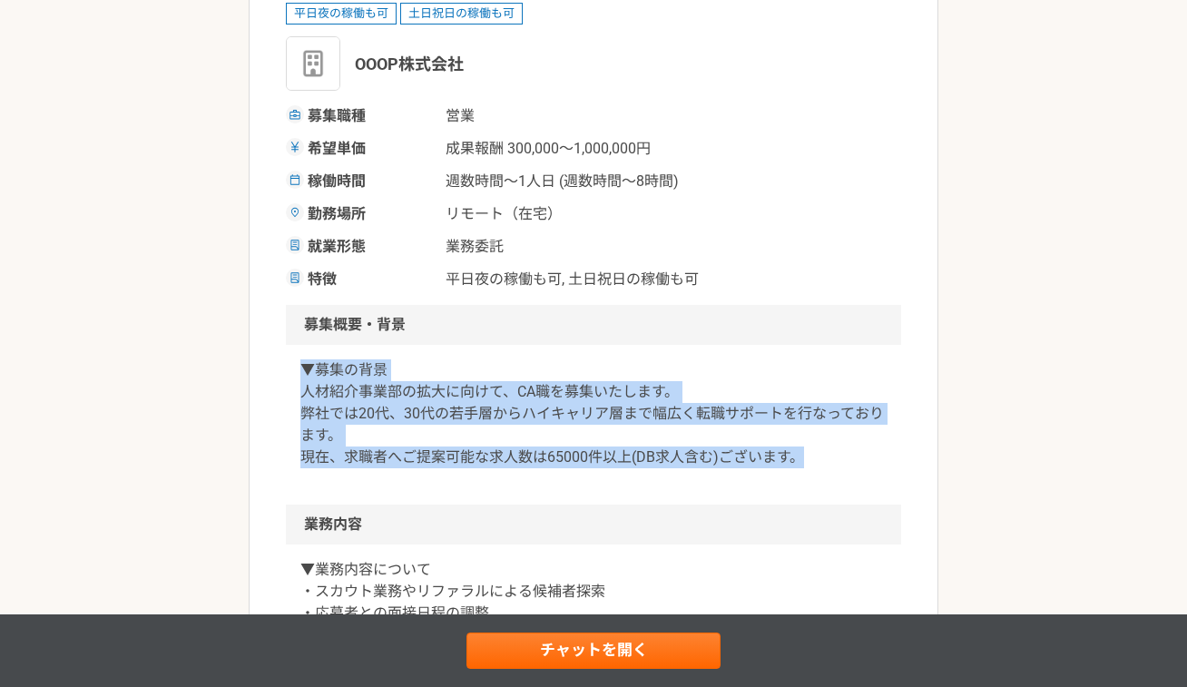
drag, startPoint x: 374, startPoint y: 470, endPoint x: 318, endPoint y: 359, distance: 124.2
click at [318, 359] on div "▼募集の背景 人材紹介事業部の拡大に向けて、CA職を募集いたします。 弊社では20代、30代の若手層からハイキャリア層まで幅広く転職サポートを行なっております…" at bounding box center [593, 425] width 615 height 160
click at [318, 359] on p "▼募集の背景 人材紹介事業部の拡大に向けて、CA職を募集いたします。 弊社では20代、30代の若手層からハイキャリア層まで幅広く転職サポートを行なっております…" at bounding box center [593, 413] width 586 height 109
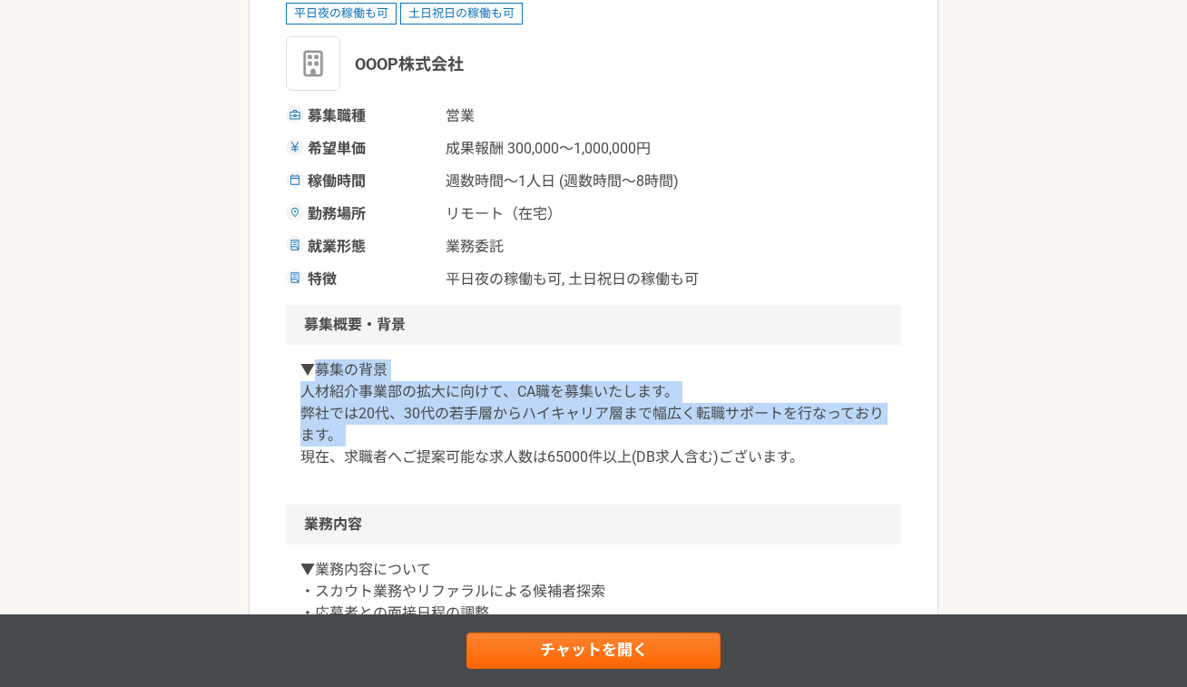
drag, startPoint x: 318, startPoint y: 359, endPoint x: 336, endPoint y: 431, distance: 73.9
click at [336, 431] on p "▼募集の背景 人材紹介事業部の拡大に向けて、CA職を募集いたします。 弊社では20代、30代の若手層からハイキャリア層まで幅広く転職サポートを行なっております…" at bounding box center [593, 413] width 586 height 109
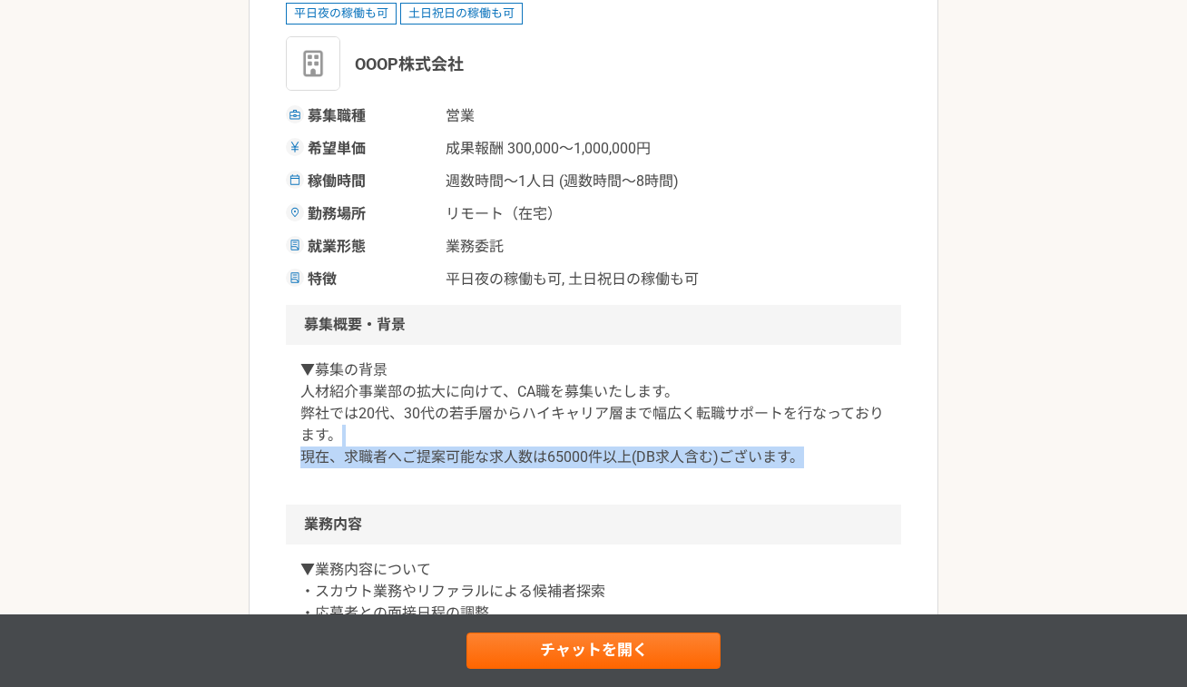
drag, startPoint x: 340, startPoint y: 427, endPoint x: 822, endPoint y: 453, distance: 482.4
click at [764, 453] on p "▼募集の背景 人材紹介事業部の拡大に向けて、CA職を募集いたします。 弊社では20代、30代の若手層からハイキャリア層まで幅広く転職サポートを行なっております…" at bounding box center [593, 413] width 586 height 109
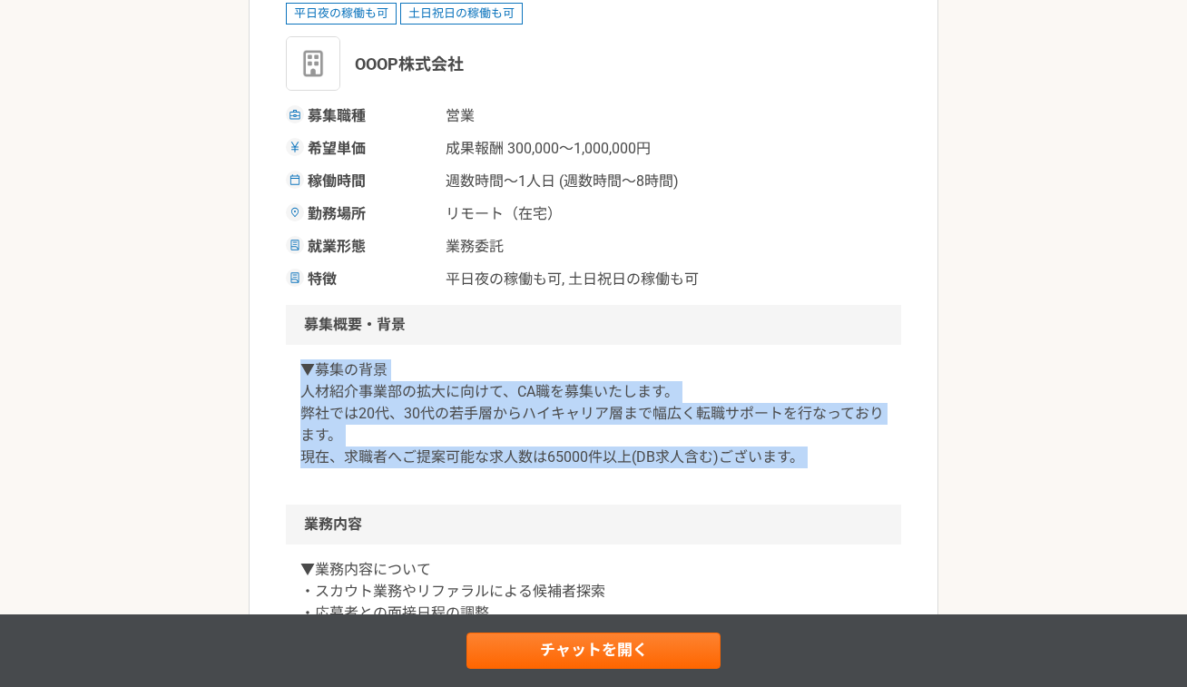
drag, startPoint x: 822, startPoint y: 453, endPoint x: 279, endPoint y: 365, distance: 550.5
drag, startPoint x: 279, startPoint y: 365, endPoint x: 803, endPoint y: 501, distance: 541.8
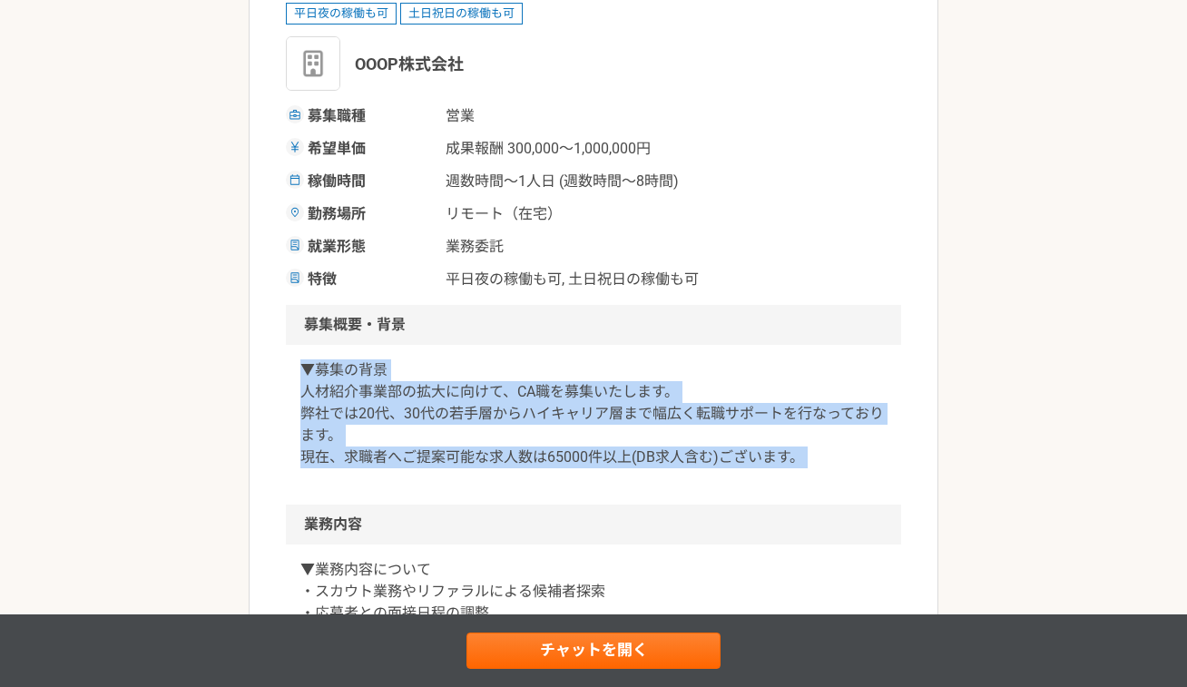
click at [764, 501] on div "▼募集の背景 人材紹介事業部の拡大に向けて、CA職を募集いたします。 弊社では20代、30代の若手層からハイキャリア層まで幅広く転職サポートを行なっております…" at bounding box center [593, 425] width 615 height 160
drag, startPoint x: 803, startPoint y: 501, endPoint x: 317, endPoint y: 352, distance: 508.5
click at [317, 352] on div "▼募集の背景 人材紹介事業部の拡大に向けて、CA職を募集いたします。 弊社では20代、30代の若手層からハイキャリア層まで幅広く転職サポートを行なっております…" at bounding box center [593, 425] width 615 height 160
drag, startPoint x: 317, startPoint y: 352, endPoint x: 772, endPoint y: 460, distance: 468.1
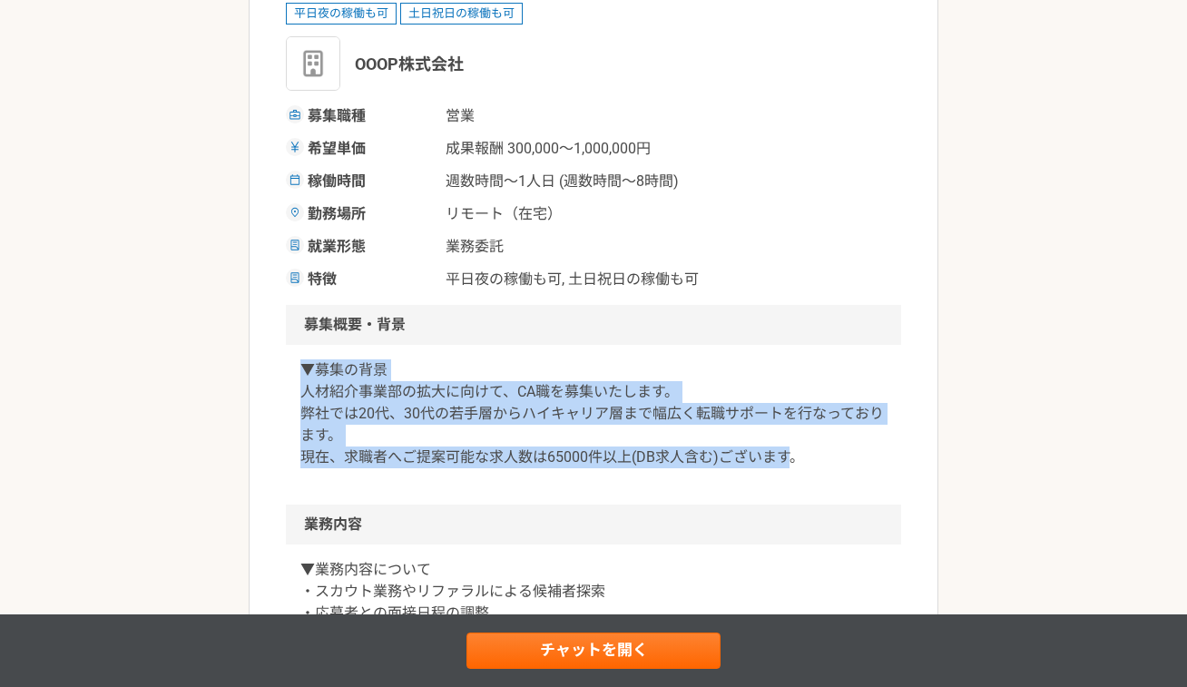
click at [764, 460] on div "▼募集の背景 人材紹介事業部の拡大に向けて、CA職を募集いたします。 弊社では20代、30代の若手層からハイキャリア層まで幅広く転職サポートを行なっております…" at bounding box center [593, 425] width 615 height 160
click at [764, 460] on p "▼募集の背景 人材紹介事業部の拡大に向けて、CA職を募集いたします。 弊社では20代、30代の若手層からハイキャリア層まで幅広く転職サポートを行なっております…" at bounding box center [593, 413] width 586 height 109
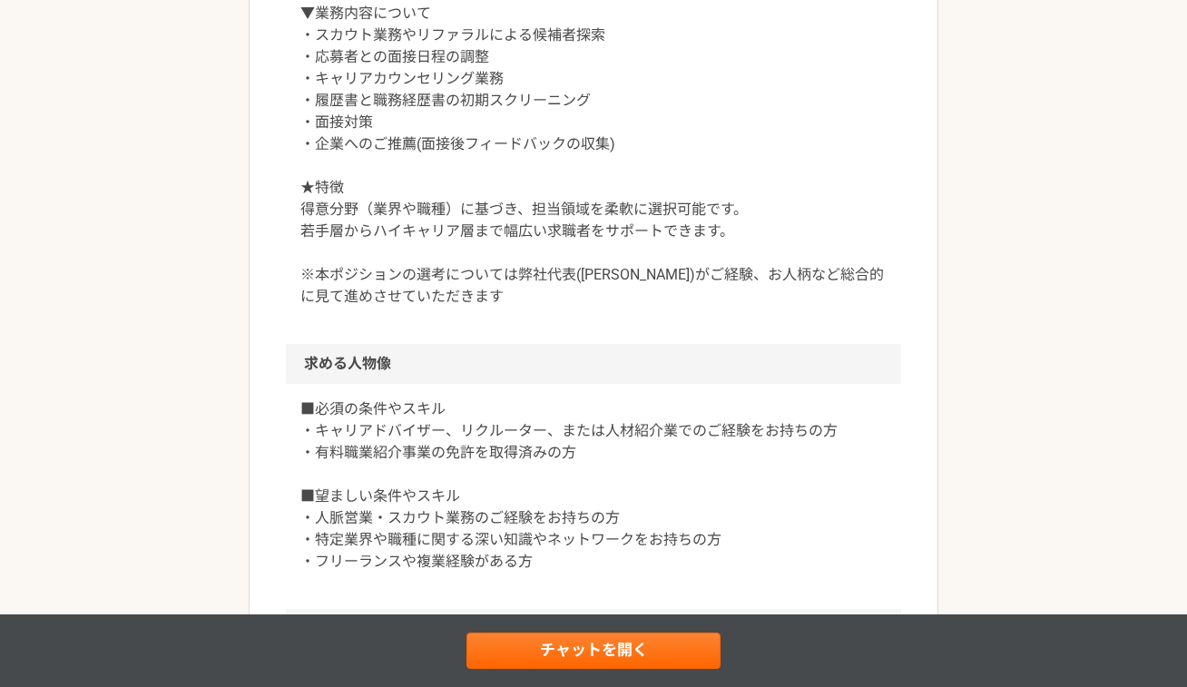
scroll to position [834, 0]
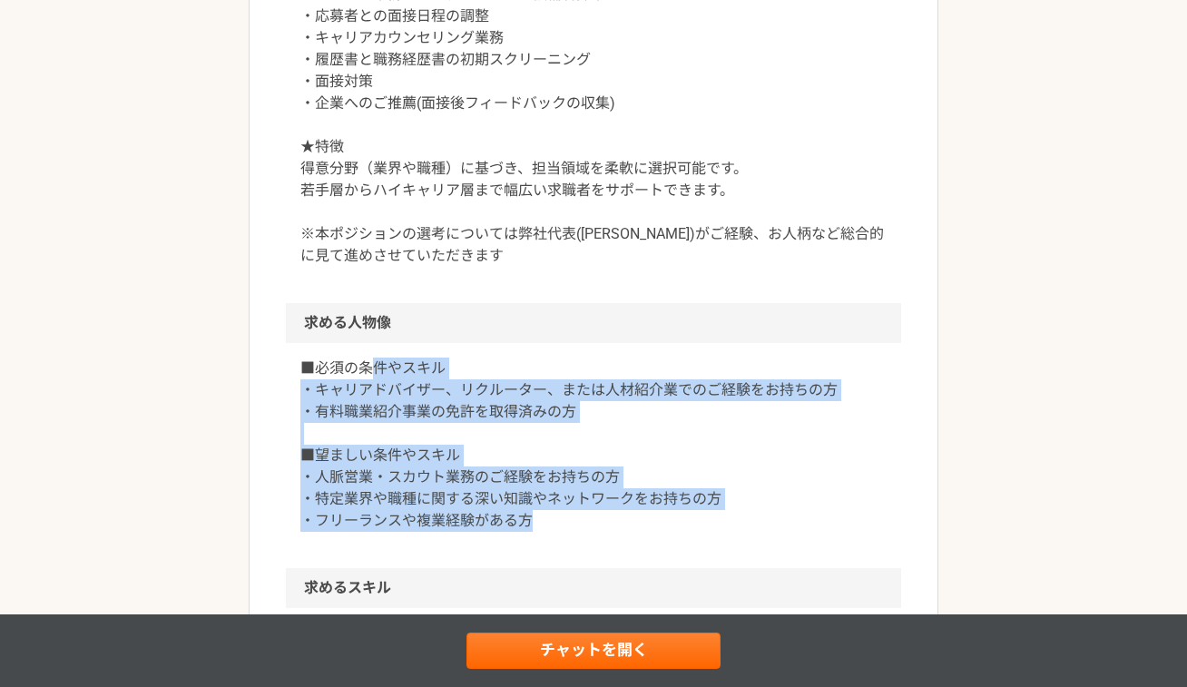
drag, startPoint x: 377, startPoint y: 372, endPoint x: 579, endPoint y: 529, distance: 255.3
click at [579, 529] on p "■必須の条件やスキル ・キャリアドバイザー、リクルーター、または人材紹介業でのご経験をお持ちの方 ・有料職業紹介事業の免許を取得済みの方 ■望ましい条件やスキ…" at bounding box center [593, 444] width 586 height 174
drag, startPoint x: 579, startPoint y: 529, endPoint x: 313, endPoint y: 367, distance: 311.0
click at [313, 367] on p "■必須の条件やスキル ・キャリアドバイザー、リクルーター、または人材紹介業でのご経験をお持ちの方 ・有料職業紹介事業の免許を取得済みの方 ■望ましい条件やスキ…" at bounding box center [593, 444] width 586 height 174
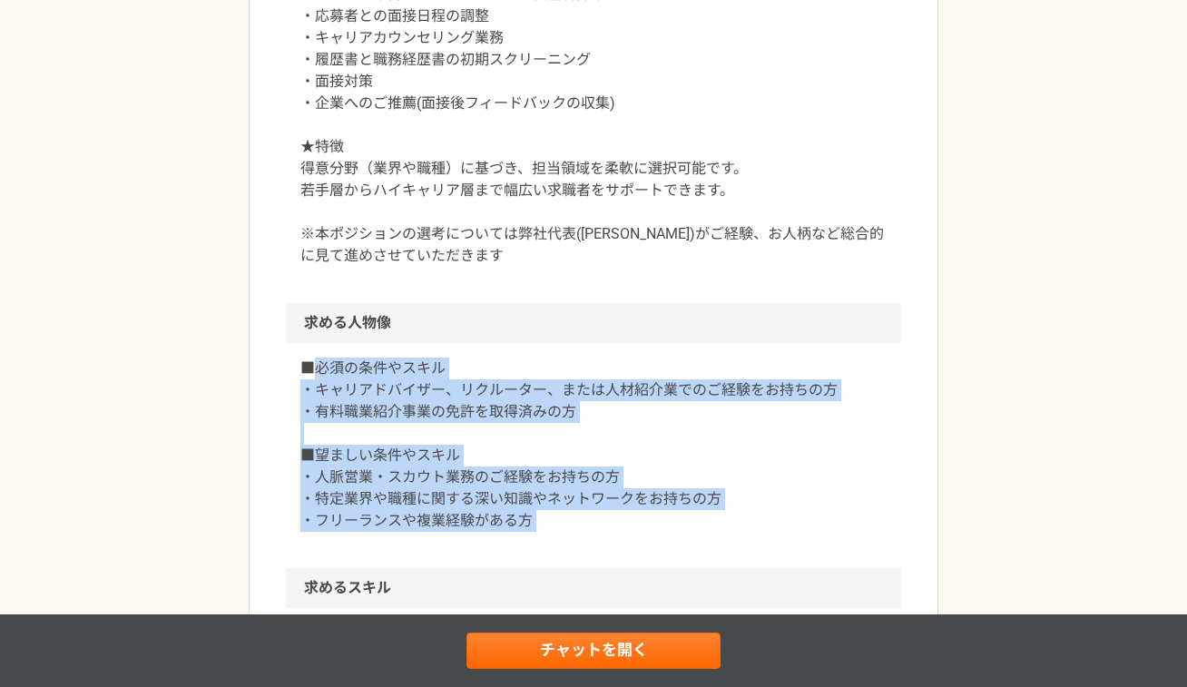
click at [313, 367] on p "■必須の条件やスキル ・キャリアドバイザー、リクルーター、または人材紹介業でのご経験をお持ちの方 ・有料職業紹介事業の免許を取得済みの方 ■望ましい条件やスキ…" at bounding box center [593, 444] width 586 height 174
drag, startPoint x: 313, startPoint y: 367, endPoint x: 516, endPoint y: 516, distance: 251.9
click at [516, 516] on p "■必須の条件やスキル ・キャリアドバイザー、リクルーター、または人材紹介業でのご経験をお持ちの方 ・有料職業紹介事業の免許を取得済みの方 ■望ましい条件やスキ…" at bounding box center [593, 444] width 586 height 174
drag, startPoint x: 516, startPoint y: 516, endPoint x: 299, endPoint y: 368, distance: 262.5
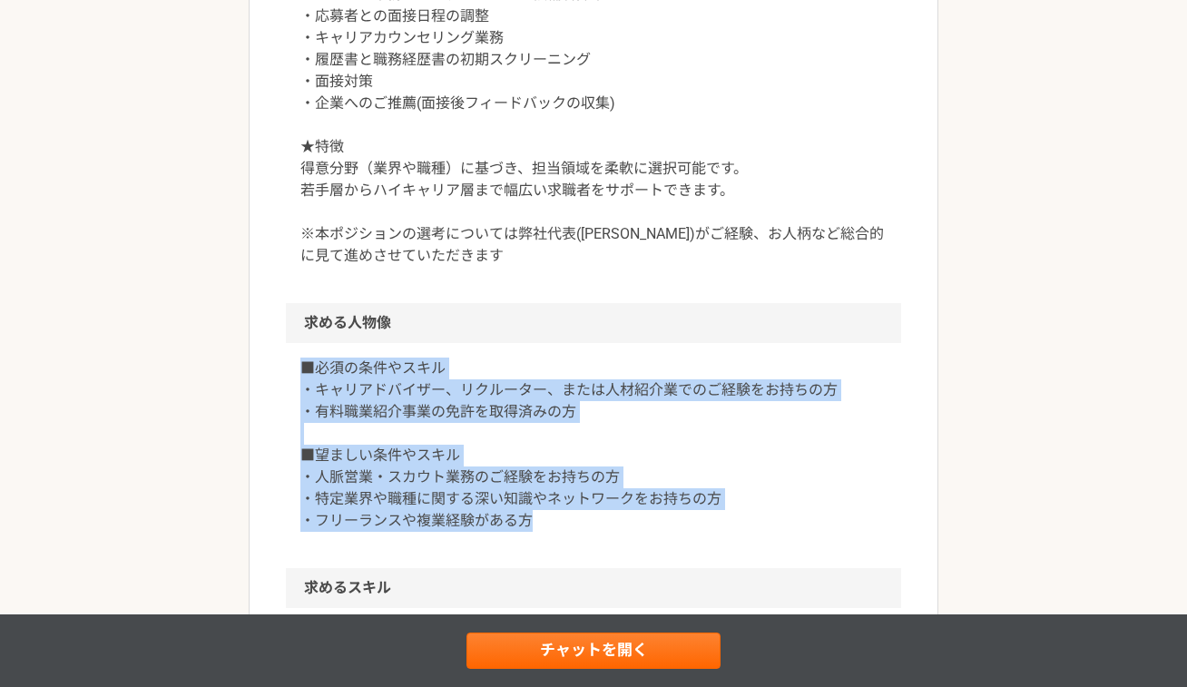
click at [300, 368] on p "■必須の条件やスキル ・キャリアドバイザー、リクルーター、または人材紹介業でのご経験をお持ちの方 ・有料職業紹介事業の免許を取得済みの方 ■望ましい条件やスキ…" at bounding box center [593, 444] width 586 height 174
drag, startPoint x: 299, startPoint y: 368, endPoint x: 597, endPoint y: 528, distance: 337.7
click at [597, 528] on p "■必須の条件やスキル ・キャリアドバイザー、リクルーター、または人材紹介業でのご経験をお持ちの方 ・有料職業紹介事業の免許を取得済みの方 ■望ましい条件やスキ…" at bounding box center [593, 444] width 586 height 174
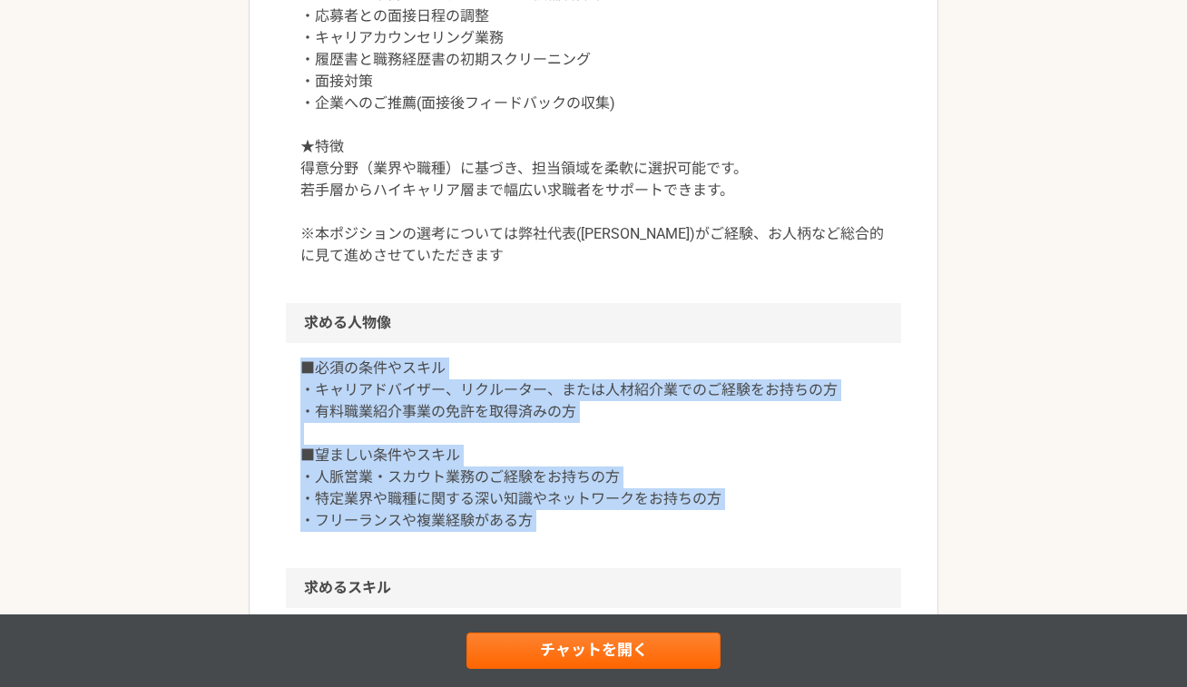
drag, startPoint x: 597, startPoint y: 528, endPoint x: 268, endPoint y: 337, distance: 380.9
click at [268, 337] on article "営業 急募｜キャリアアドバイザー｜フルリモート 業務委託 平日夜の稼働も可 土日祝日の稼働も可 OOOP株式会社 募集職種 営業 希望単価 成果報酬 300,…" at bounding box center [594, 197] width 690 height 1842
drag, startPoint x: 268, startPoint y: 337, endPoint x: 555, endPoint y: 521, distance: 341.5
click at [555, 521] on article "営業 急募｜キャリアアドバイザー｜フルリモート 業務委託 平日夜の稼働も可 土日祝日の稼働も可 OOOP株式会社 募集職種 営業 希望単価 成果報酬 300,…" at bounding box center [594, 197] width 690 height 1842
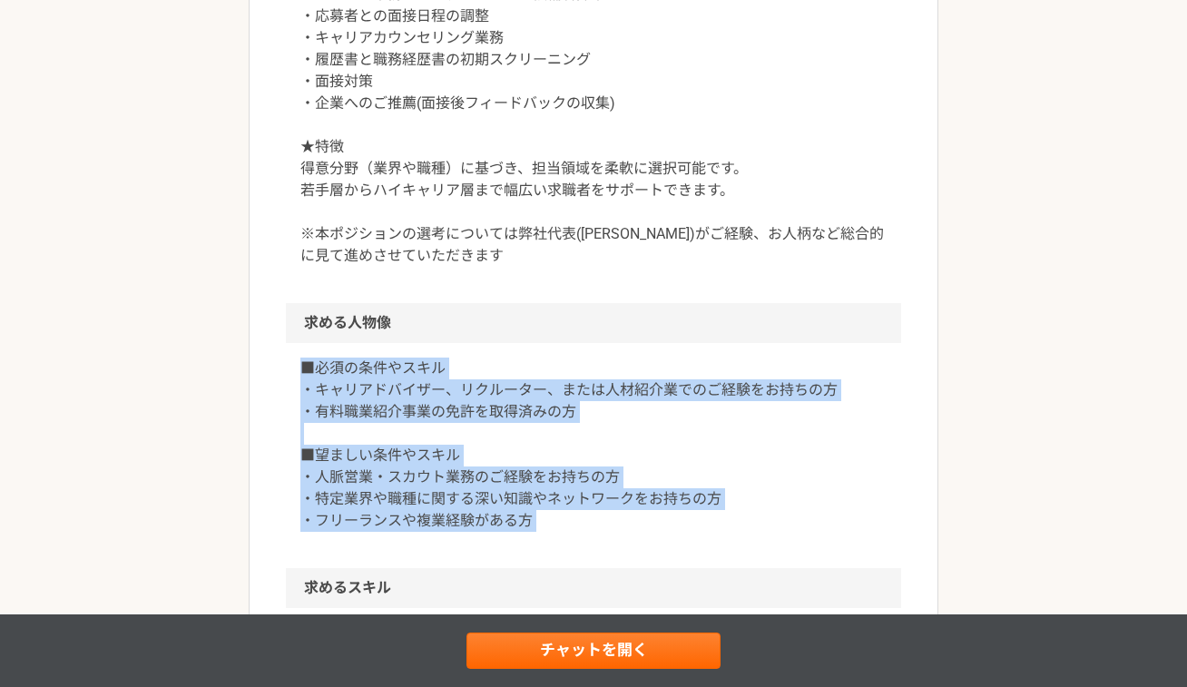
click at [555, 521] on p "■必須の条件やスキル ・キャリアドバイザー、リクルーター、または人材紹介業でのご経験をお持ちの方 ・有料職業紹介事業の免許を取得済みの方 ■望ましい条件やスキ…" at bounding box center [593, 444] width 586 height 174
drag, startPoint x: 555, startPoint y: 521, endPoint x: 304, endPoint y: 351, distance: 303.2
click at [304, 351] on div "■必須の条件やスキル ・キャリアドバイザー、リクルーター、または人材紹介業でのご経験をお持ちの方 ・有料職業紹介事業の免許を取得済みの方 ■望ましい条件やスキ…" at bounding box center [593, 455] width 615 height 225
drag, startPoint x: 304, startPoint y: 351, endPoint x: 546, endPoint y: 519, distance: 294.7
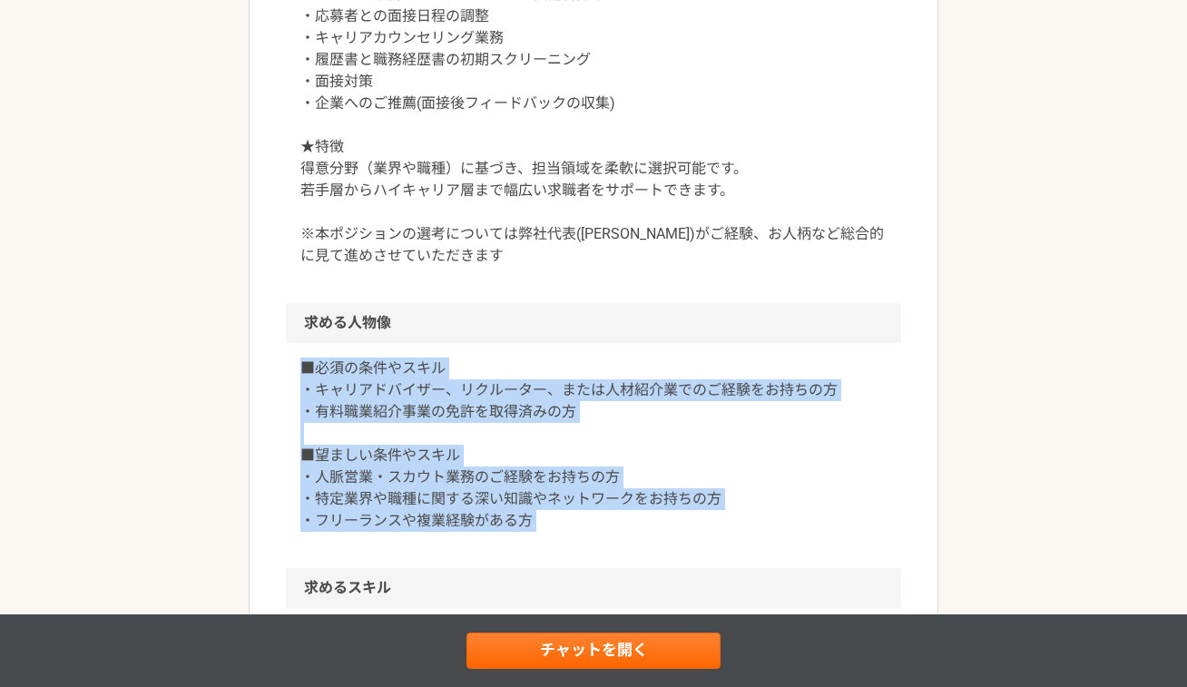
click at [546, 519] on div "■必須の条件やスキル ・キャリアドバイザー、リクルーター、または人材紹介業でのご経験をお持ちの方 ・有料職業紹介事業の免許を取得済みの方 ■望ましい条件やスキ…" at bounding box center [593, 455] width 615 height 225
click at [546, 519] on p "■必須の条件やスキル ・キャリアドバイザー、リクルーター、または人材紹介業でのご経験をお持ちの方 ・有料職業紹介事業の免許を取得済みの方 ■望ましい条件やスキ…" at bounding box center [593, 444] width 586 height 174
drag, startPoint x: 546, startPoint y: 519, endPoint x: 304, endPoint y: 366, distance: 286.7
click at [304, 366] on p "■必須の条件やスキル ・キャリアドバイザー、リクルーター、または人材紹介業でのご経験をお持ちの方 ・有料職業紹介事業の免許を取得済みの方 ■望ましい条件やスキ…" at bounding box center [593, 444] width 586 height 174
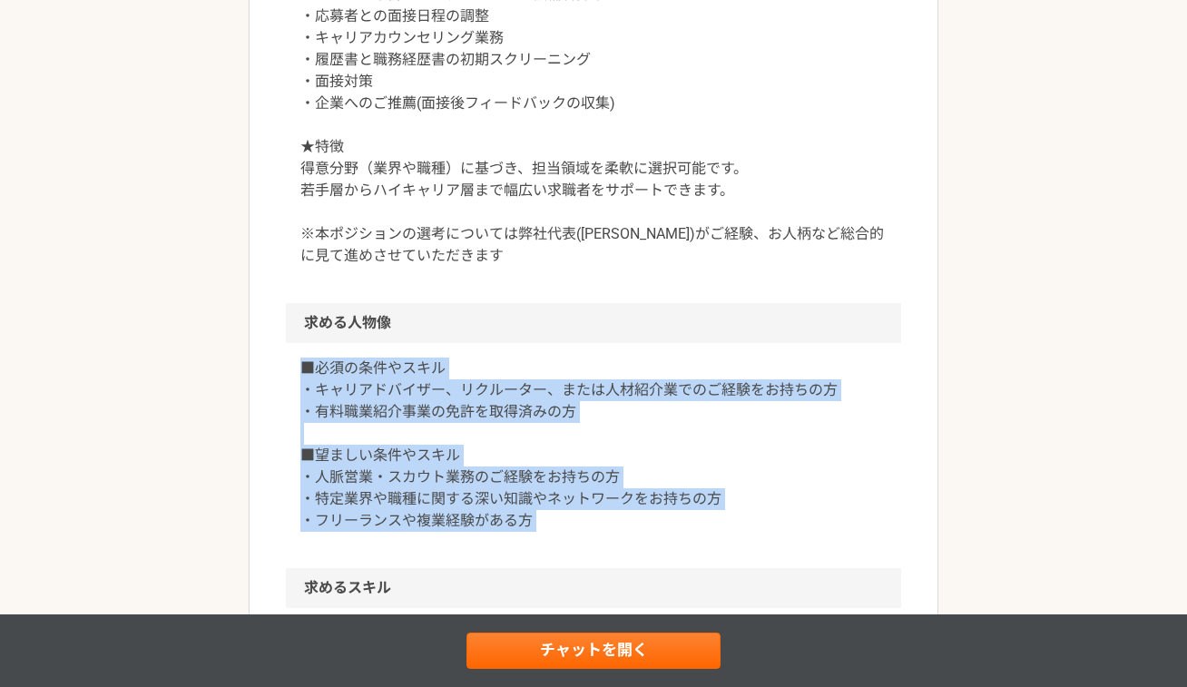
drag, startPoint x: 304, startPoint y: 366, endPoint x: 567, endPoint y: 545, distance: 318.6
click at [567, 545] on div "■必須の条件やスキル ・キャリアドバイザー、リクルーター、または人材紹介業でのご経験をお持ちの方 ・有料職業紹介事業の免許を取得済みの方 ■望ましい条件やスキ…" at bounding box center [593, 455] width 615 height 225
drag, startPoint x: 567, startPoint y: 545, endPoint x: 319, endPoint y: 367, distance: 304.9
click at [319, 367] on div "■必須の条件やスキル ・キャリアドバイザー、リクルーター、または人材紹介業でのご経験をお持ちの方 ・有料職業紹介事業の免許を取得済みの方 ■望ましい条件やスキ…" at bounding box center [593, 455] width 615 height 225
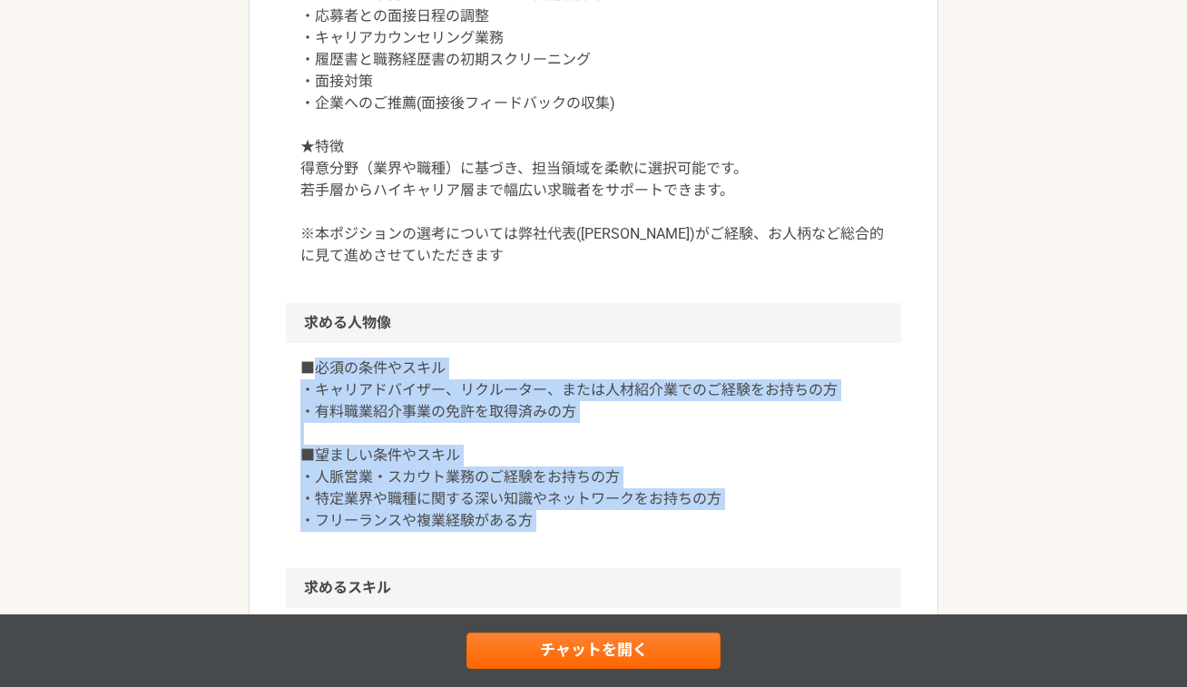
click at [319, 367] on p "■必須の条件やスキル ・キャリアドバイザー、リクルーター、または人材紹介業でのご経験をお持ちの方 ・有料職業紹介事業の免許を取得済みの方 ■望ましい条件やスキ…" at bounding box center [593, 444] width 586 height 174
drag, startPoint x: 319, startPoint y: 367, endPoint x: 553, endPoint y: 539, distance: 289.4
click at [553, 539] on div "■必須の条件やスキル ・キャリアドバイザー、リクルーター、または人材紹介業でのご経験をお持ちの方 ・有料職業紹介事業の免許を取得済みの方 ■望ましい条件やスキ…" at bounding box center [593, 455] width 615 height 225
drag, startPoint x: 553, startPoint y: 539, endPoint x: 277, endPoint y: 355, distance: 331.6
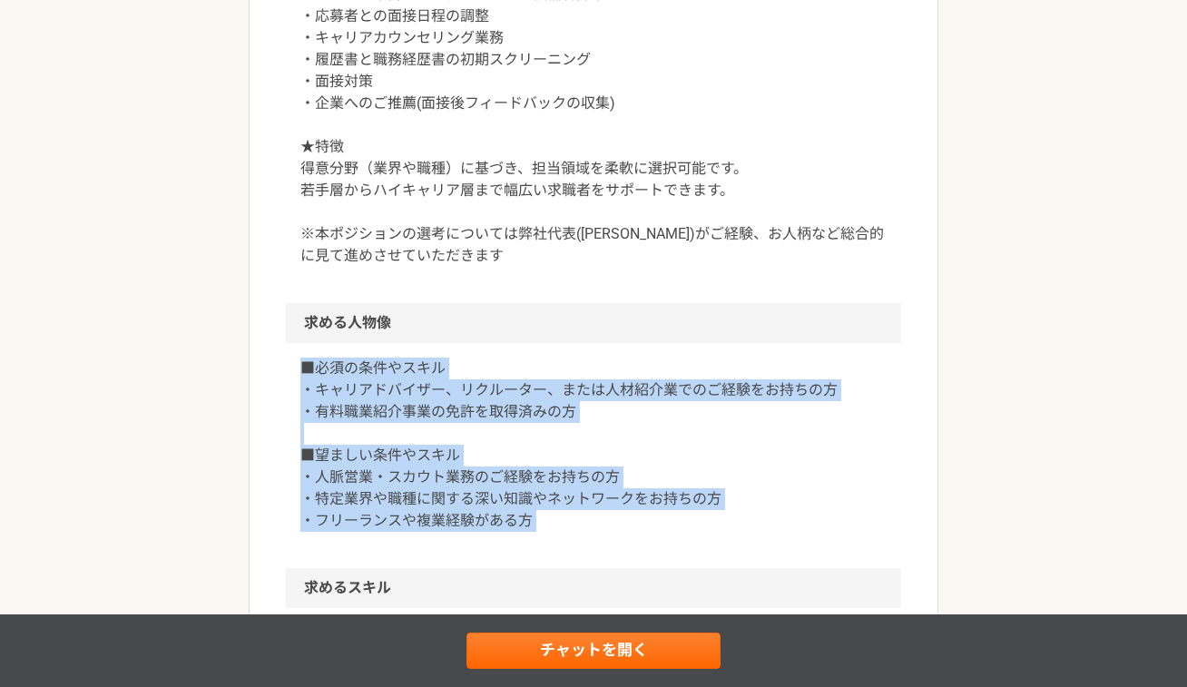
click at [277, 355] on article "営業 急募｜キャリアアドバイザー｜フルリモート 業務委託 平日夜の稼働も可 土日祝日の稼働も可 OOOP株式会社 募集職種 営業 希望単価 成果報酬 300,…" at bounding box center [594, 197] width 690 height 1842
drag, startPoint x: 277, startPoint y: 355, endPoint x: 563, endPoint y: 541, distance: 341.7
click at [563, 541] on article "営業 急募｜キャリアアドバイザー｜フルリモート 業務委託 平日夜の稼働も可 土日祝日の稼働も可 OOOP株式会社 募集職種 営業 希望単価 成果報酬 300,…" at bounding box center [594, 197] width 690 height 1842
click at [563, 541] on div "■必須の条件やスキル ・キャリアドバイザー、リクルーター、または人材紹介業でのご経験をお持ちの方 ・有料職業紹介事業の免許を取得済みの方 ■望ましい条件やスキ…" at bounding box center [593, 455] width 615 height 225
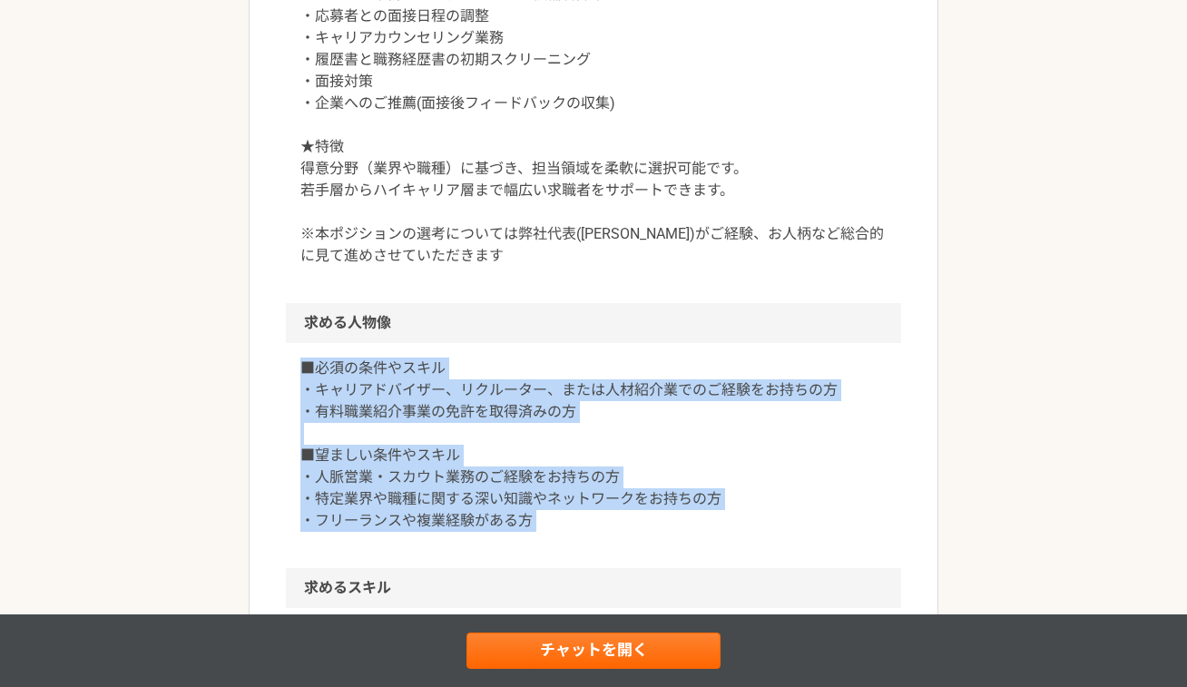
drag, startPoint x: 563, startPoint y: 541, endPoint x: 267, endPoint y: 347, distance: 354.5
click at [267, 347] on article "営業 急募｜キャリアアドバイザー｜フルリモート 業務委託 平日夜の稼働も可 土日祝日の稼働も可 OOOP株式会社 募集職種 営業 希望単価 成果報酬 300,…" at bounding box center [594, 197] width 690 height 1842
drag, startPoint x: 267, startPoint y: 347, endPoint x: 545, endPoint y: 540, distance: 339.0
click at [545, 540] on article "営業 急募｜キャリアアドバイザー｜フルリモート 業務委託 平日夜の稼働も可 土日祝日の稼働も可 OOOP株式会社 募集職種 営業 希望単価 成果報酬 300,…" at bounding box center [594, 197] width 690 height 1842
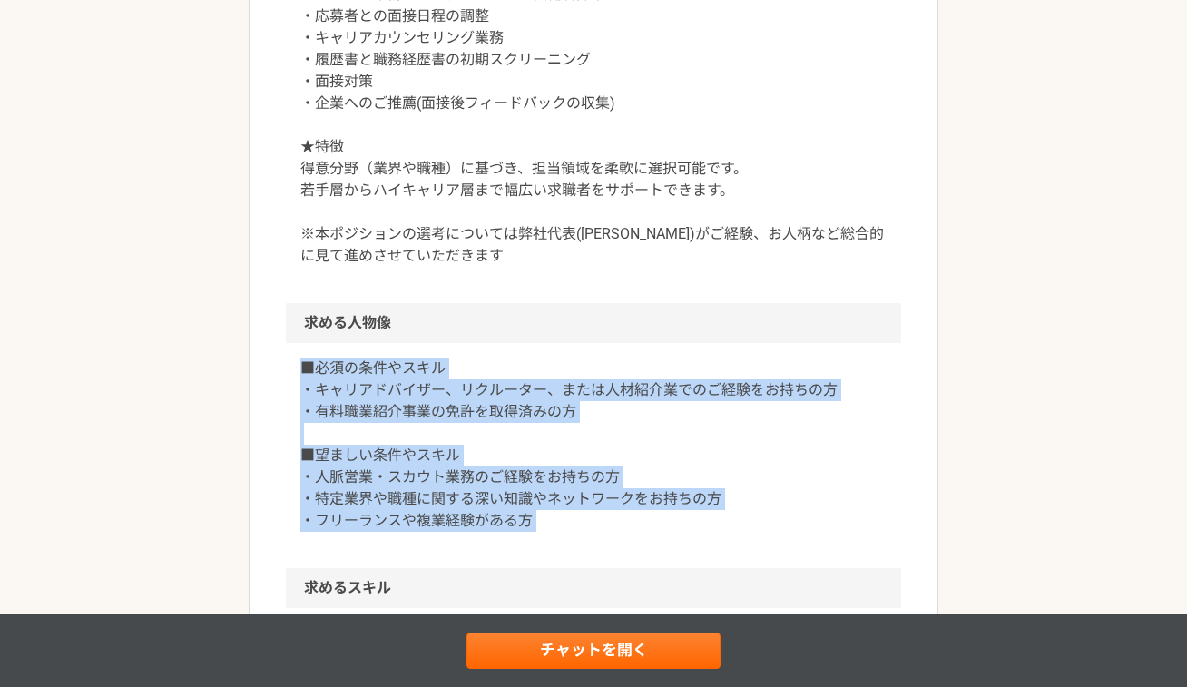
click at [545, 540] on div "■必須の条件やスキル ・キャリアドバイザー、リクルーター、または人材紹介業でのご経験をお持ちの方 ・有料職業紹介事業の免許を取得済みの方 ■望ましい条件やスキ…" at bounding box center [593, 455] width 615 height 225
drag, startPoint x: 545, startPoint y: 540, endPoint x: 286, endPoint y: 339, distance: 327.9
click at [286, 339] on section "求める人物像 ■必須の条件やスキル ・キャリアドバイザー、リクルーター、または人材紹介業でのご経験をお持ちの方 ・有料職業紹介事業の免許を取得済みの方 ■望ま…" at bounding box center [593, 435] width 615 height 265
click at [286, 339] on h2 "求める人物像" at bounding box center [593, 323] width 615 height 40
drag, startPoint x: 286, startPoint y: 339, endPoint x: 613, endPoint y: 537, distance: 382.6
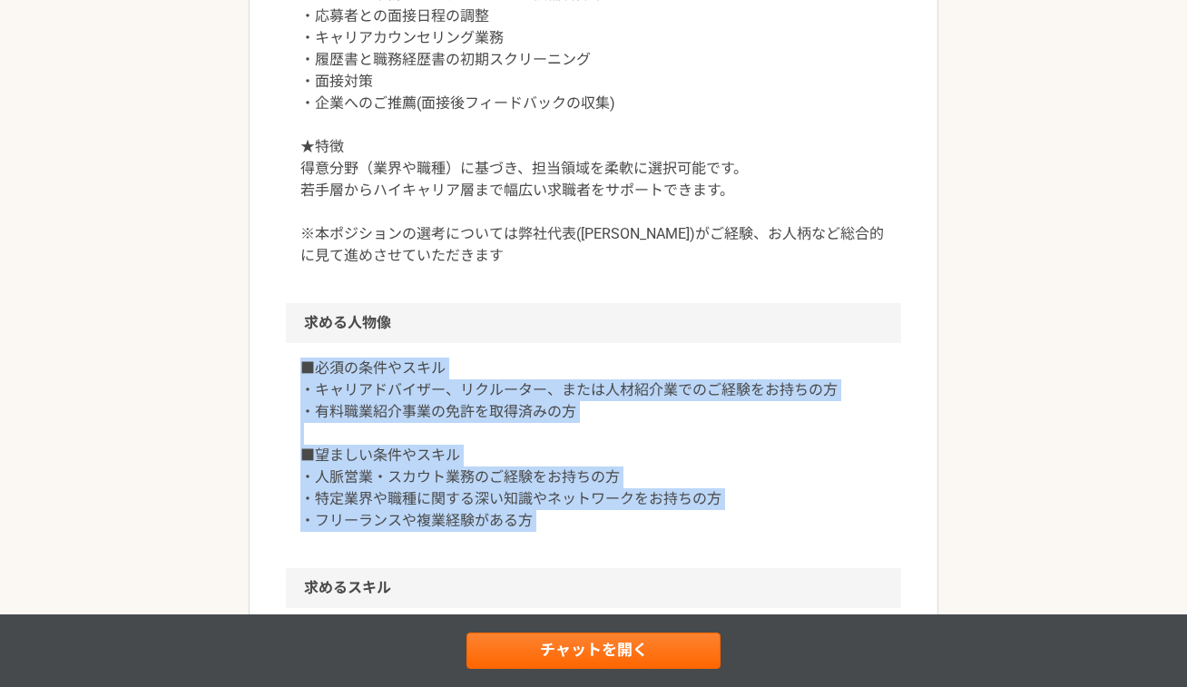
click at [613, 537] on section "求める人物像 ■必須の条件やスキル ・キャリアドバイザー、リクルーター、または人材紹介業でのご経験をお持ちの方 ・有料職業紹介事業の免許を取得済みの方 ■望ま…" at bounding box center [593, 435] width 615 height 265
click at [613, 537] on div "■必須の条件やスキル ・キャリアドバイザー、リクルーター、または人材紹介業でのご経験をお持ちの方 ・有料職業紹介事業の免許を取得済みの方 ■望ましい条件やスキ…" at bounding box center [593, 455] width 615 height 225
drag, startPoint x: 613, startPoint y: 537, endPoint x: 296, endPoint y: 366, distance: 360.9
click at [296, 366] on div "■必須の条件やスキル ・キャリアドバイザー、リクルーター、または人材紹介業でのご経験をお持ちの方 ・有料職業紹介事業の免許を取得済みの方 ■望ましい条件やスキ…" at bounding box center [593, 455] width 615 height 225
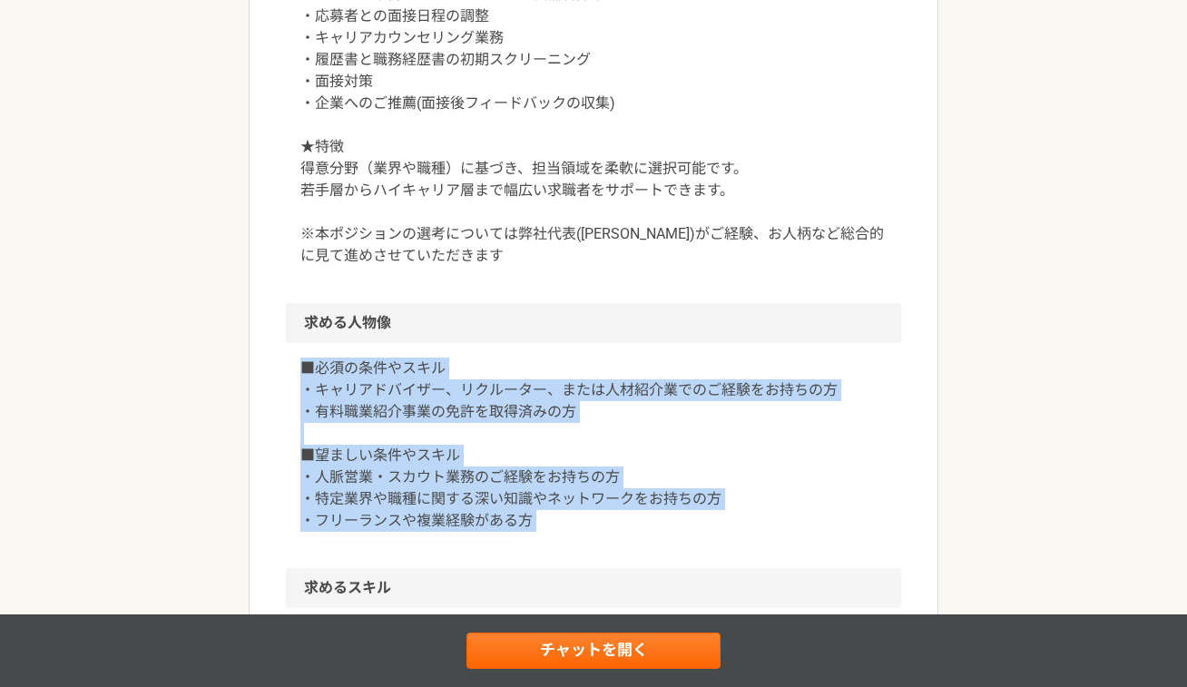
drag, startPoint x: 296, startPoint y: 366, endPoint x: 558, endPoint y: 531, distance: 309.9
click at [558, 531] on div "■必須の条件やスキル ・キャリアドバイザー、リクルーター、または人材紹介業でのご経験をお持ちの方 ・有料職業紹介事業の免許を取得済みの方 ■望ましい条件やスキ…" at bounding box center [593, 455] width 615 height 225
click at [558, 531] on p "■必須の条件やスキル ・キャリアドバイザー、リクルーター、または人材紹介業でのご経験をお持ちの方 ・有料職業紹介事業の免許を取得済みの方 ■望ましい条件やスキ…" at bounding box center [593, 444] width 586 height 174
drag, startPoint x: 558, startPoint y: 531, endPoint x: 271, endPoint y: 358, distance: 334.5
click at [271, 358] on article "営業 急募｜キャリアアドバイザー｜フルリモート 業務委託 平日夜の稼働も可 土日祝日の稼働も可 OOOP株式会社 募集職種 営業 希望単価 成果報酬 300,…" at bounding box center [594, 197] width 690 height 1842
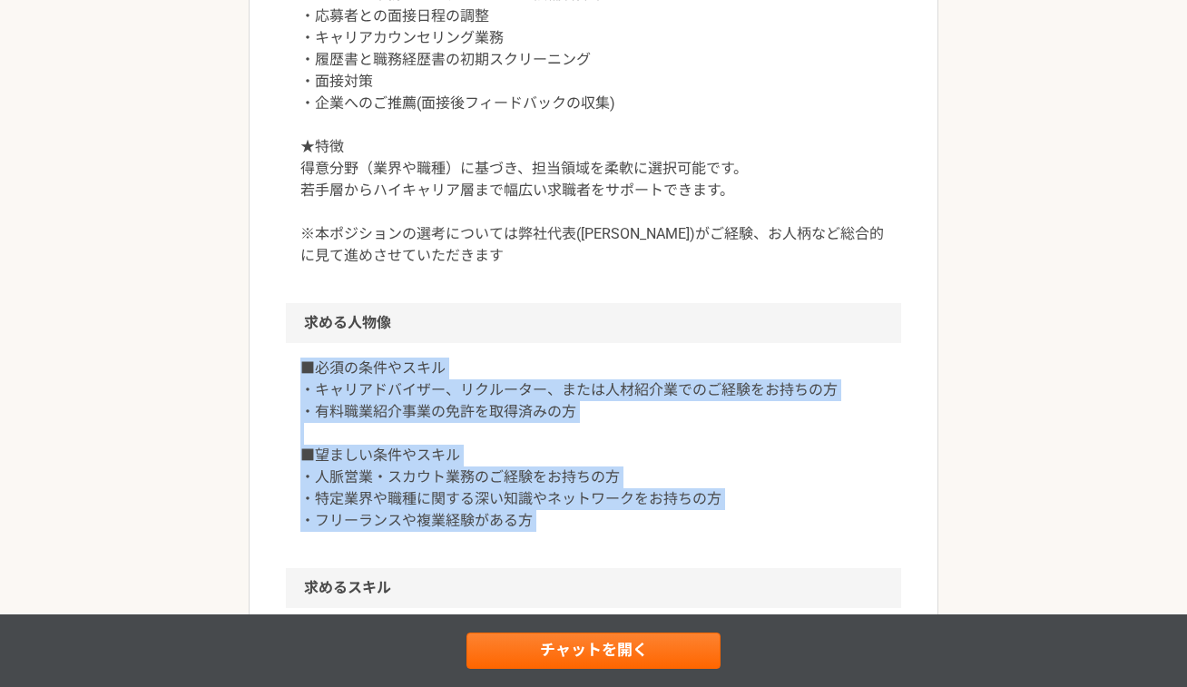
click at [271, 358] on article "営業 急募｜キャリアアドバイザー｜フルリモート 業務委託 平日夜の稼働も可 土日祝日の稼働も可 OOOP株式会社 募集職種 営業 希望単価 成果報酬 300,…" at bounding box center [594, 197] width 690 height 1842
drag, startPoint x: 271, startPoint y: 358, endPoint x: 572, endPoint y: 528, distance: 345.7
click at [572, 528] on article "営業 急募｜キャリアアドバイザー｜フルリモート 業務委託 平日夜の稼働も可 土日祝日の稼働も可 OOOP株式会社 募集職種 営業 希望単価 成果報酬 300,…" at bounding box center [594, 197] width 690 height 1842
click at [572, 528] on p "■必須の条件やスキル ・キャリアドバイザー、リクルーター、または人材紹介業でのご経験をお持ちの方 ・有料職業紹介事業の免許を取得済みの方 ■望ましい条件やスキ…" at bounding box center [593, 444] width 586 height 174
drag, startPoint x: 572, startPoint y: 528, endPoint x: 311, endPoint y: 371, distance: 304.8
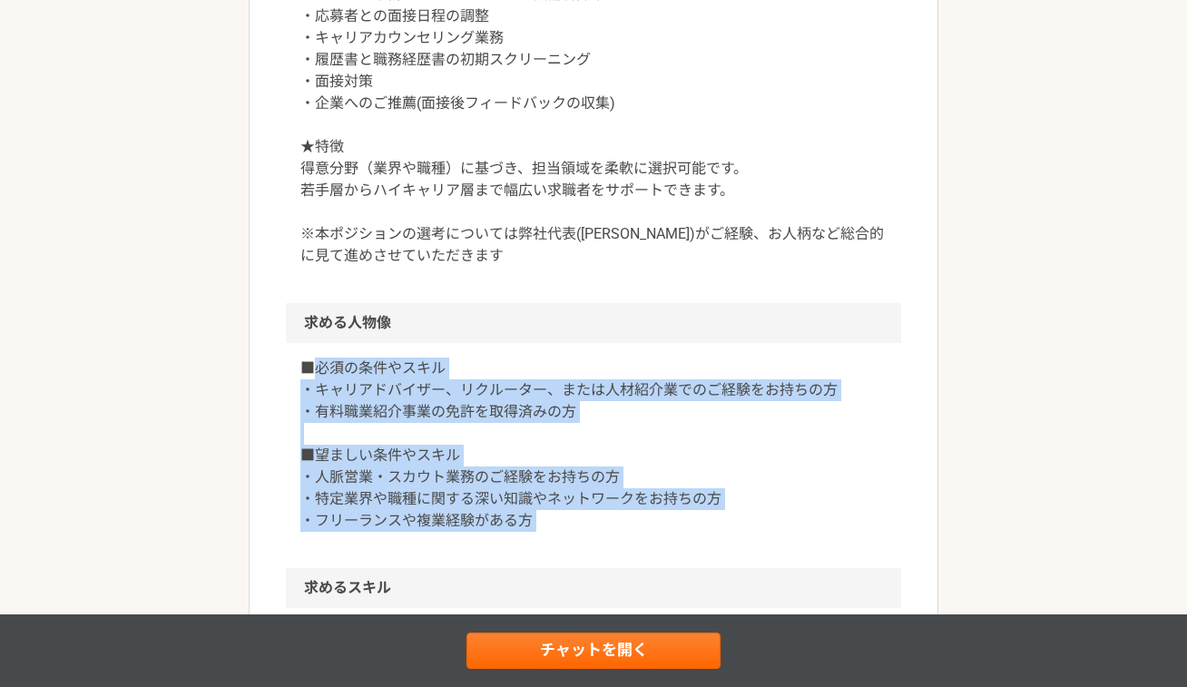
click at [311, 371] on p "■必須の条件やスキル ・キャリアドバイザー、リクルーター、または人材紹介業でのご経験をお持ちの方 ・有料職業紹介事業の免許を取得済みの方 ■望ましい条件やスキ…" at bounding box center [593, 444] width 586 height 174
drag, startPoint x: 299, startPoint y: 371, endPoint x: 593, endPoint y: 529, distance: 333.7
click at [593, 529] on p "■必須の条件やスキル ・キャリアドバイザー、リクルーター、または人材紹介業でのご経験をお持ちの方 ・有料職業紹介事業の免許を取得済みの方 ■望ましい条件やスキ…" at bounding box center [593, 444] width 586 height 174
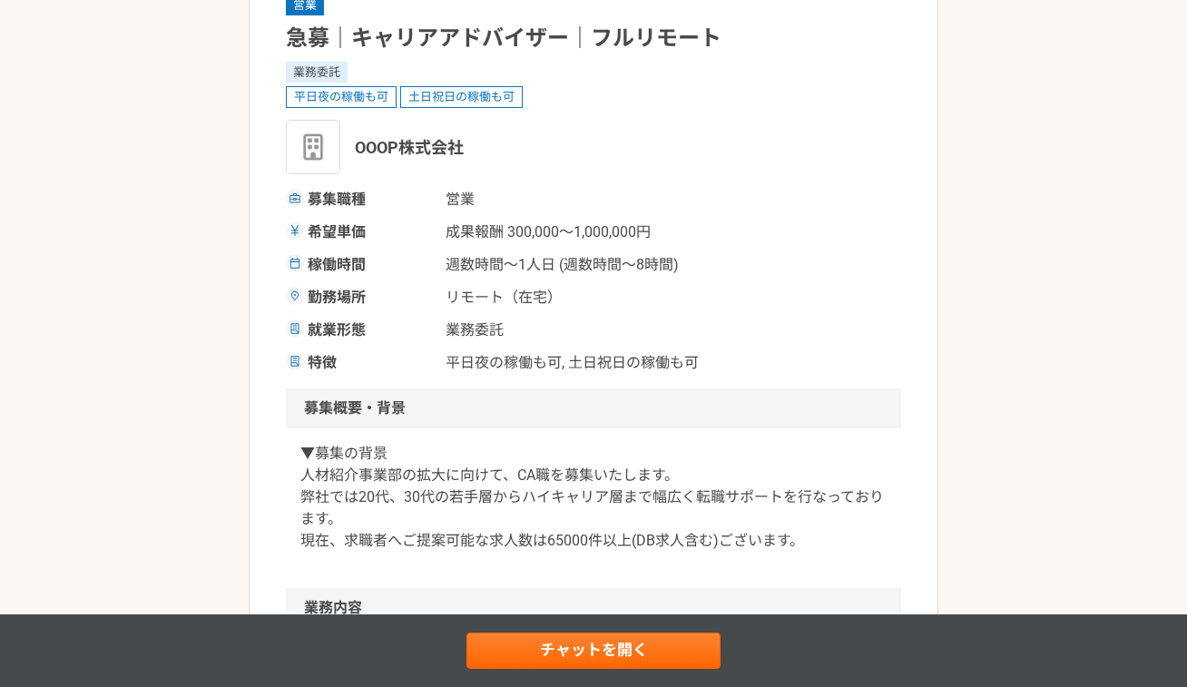
scroll to position [0, 0]
